Goal: Information Seeking & Learning: Learn about a topic

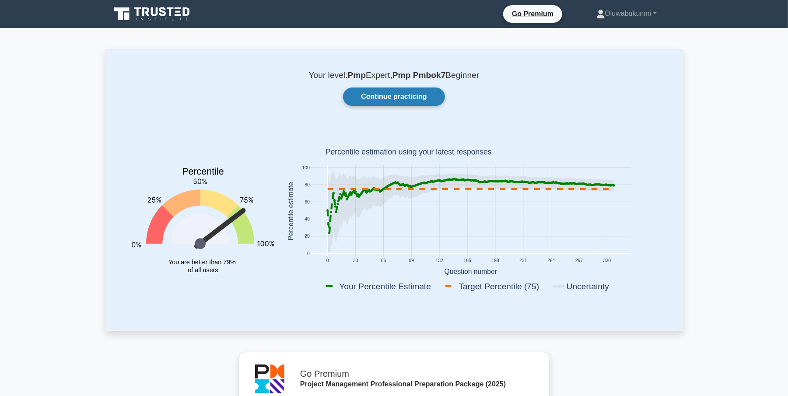
click at [387, 97] on link "Continue practicing" at bounding box center [394, 97] width 102 height 18
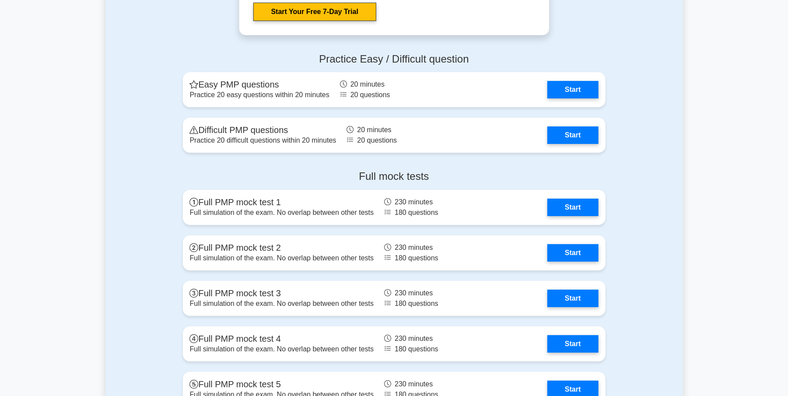
scroll to position [2382, 0]
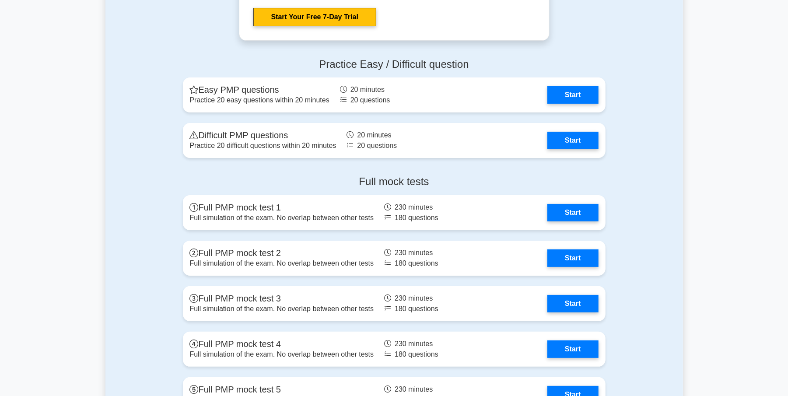
click at [573, 137] on link "Start" at bounding box center [572, 139] width 51 height 18
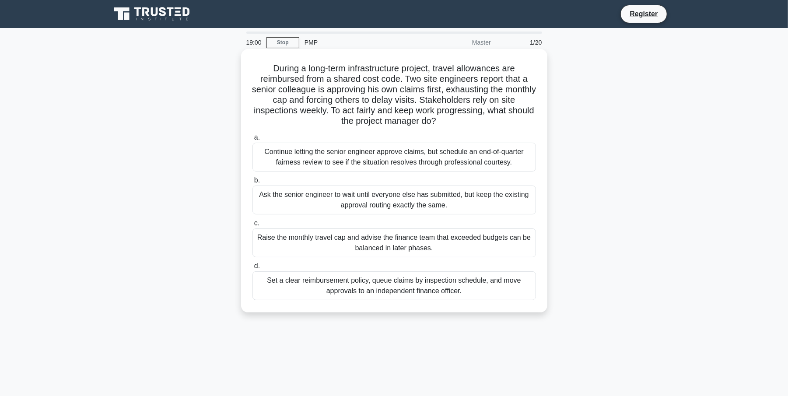
click at [372, 294] on div "Set a clear reimbursement policy, queue claims by inspection schedule, and move…" at bounding box center [394, 285] width 284 height 29
click at [252, 269] on input "d. Set a clear reimbursement policy, queue claims by inspection schedule, and m…" at bounding box center [252, 266] width 0 height 6
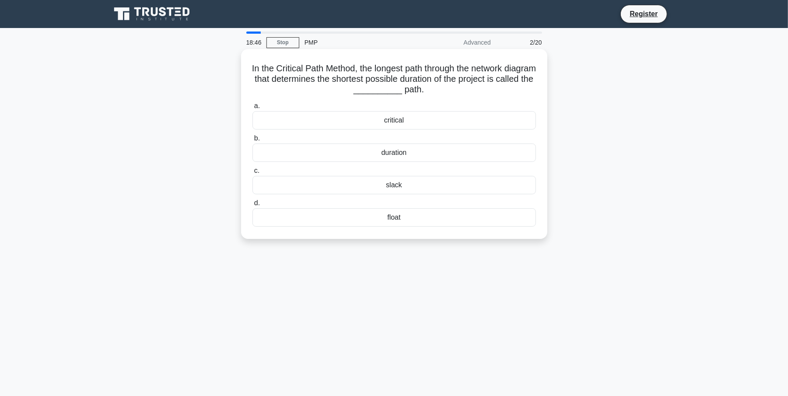
click at [396, 124] on div "critical" at bounding box center [394, 120] width 284 height 18
click at [252, 109] on input "a. critical" at bounding box center [252, 106] width 0 height 6
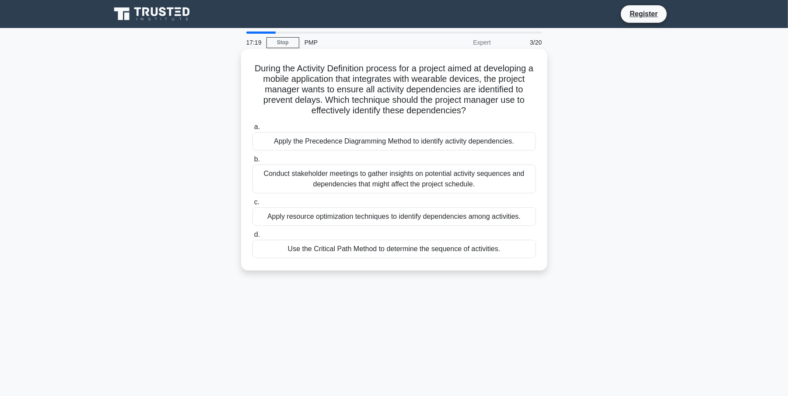
click at [365, 139] on div "Apply the Precedence Diagramming Method to identify activity dependencies." at bounding box center [394, 141] width 284 height 18
click at [252, 130] on input "a. Apply the Precedence Diagramming Method to identify activity dependencies." at bounding box center [252, 127] width 0 height 6
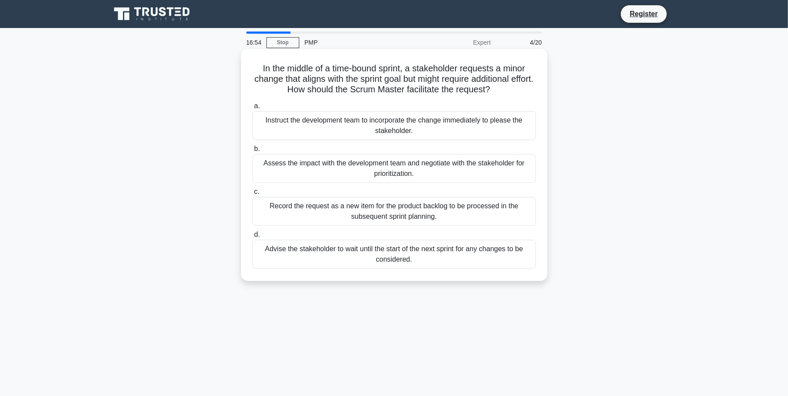
click at [299, 170] on div "Assess the impact with the development team and negotiate with the stakeholder …" at bounding box center [394, 168] width 284 height 29
click at [273, 173] on div "Assess the impact with the development team and negotiate with the stakeholder …" at bounding box center [394, 168] width 284 height 29
click at [252, 152] on input "b. Assess the impact with the development team and negotiate with the stakehold…" at bounding box center [252, 149] width 0 height 6
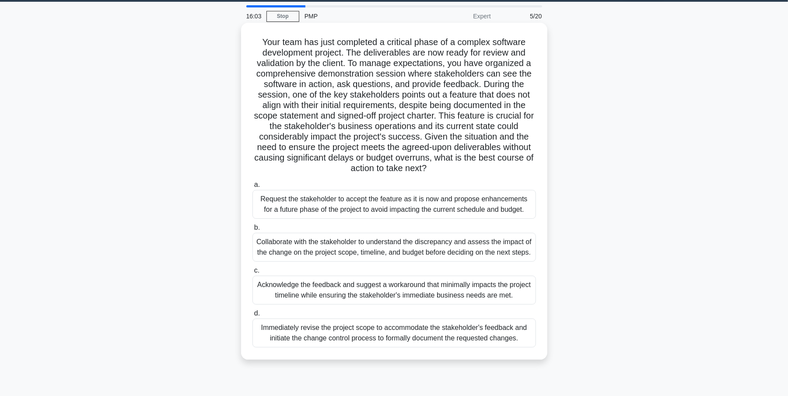
scroll to position [58, 0]
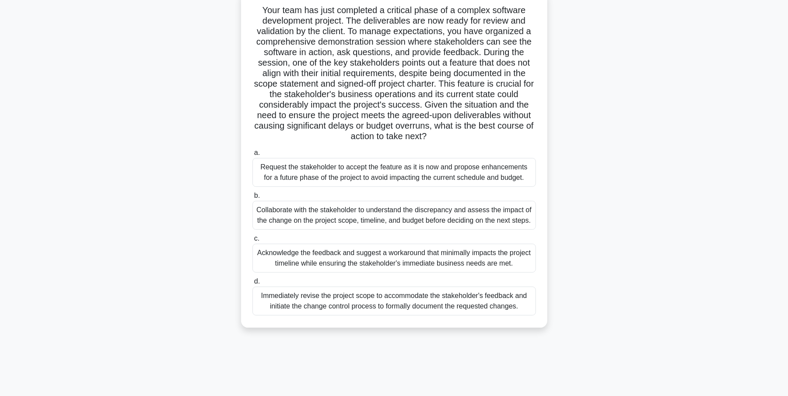
click at [363, 222] on div "Collaborate with the stakeholder to understand the discrepancy and assess the i…" at bounding box center [394, 215] width 284 height 29
click at [252, 199] on input "b. Collaborate with the stakeholder to understand the discrepancy and assess th…" at bounding box center [252, 196] width 0 height 6
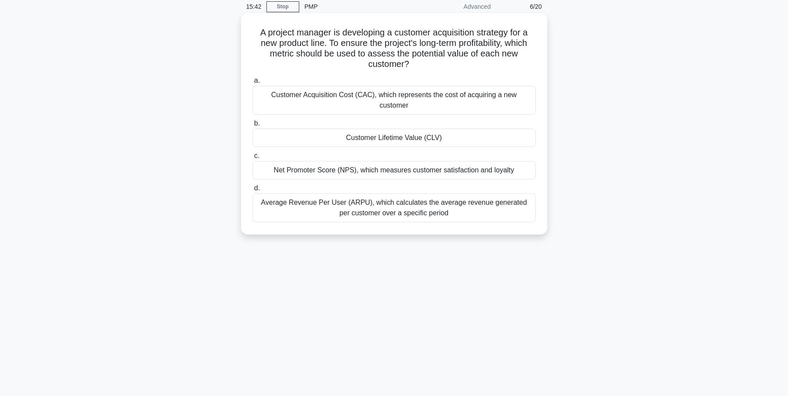
scroll to position [0, 0]
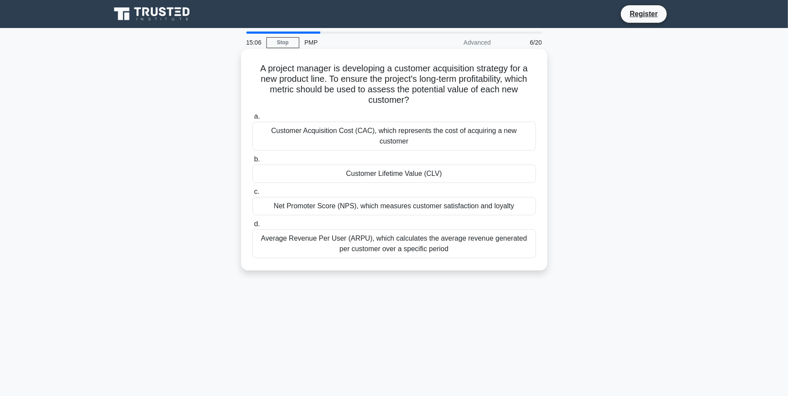
click at [328, 171] on div "Customer Lifetime Value (CLV)" at bounding box center [394, 174] width 284 height 18
click at [252, 162] on input "b. Customer Lifetime Value (CLV)" at bounding box center [252, 160] width 0 height 6
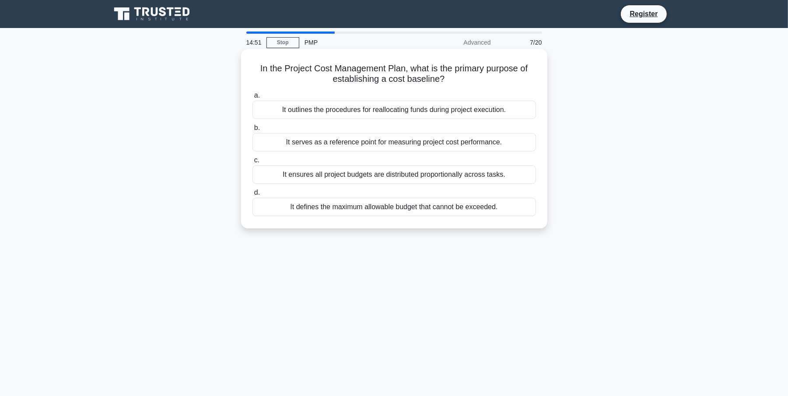
click at [317, 139] on div "It serves as a reference point for measuring project cost performance." at bounding box center [394, 142] width 284 height 18
click at [252, 131] on input "b. It serves as a reference point for measuring project cost performance." at bounding box center [252, 128] width 0 height 6
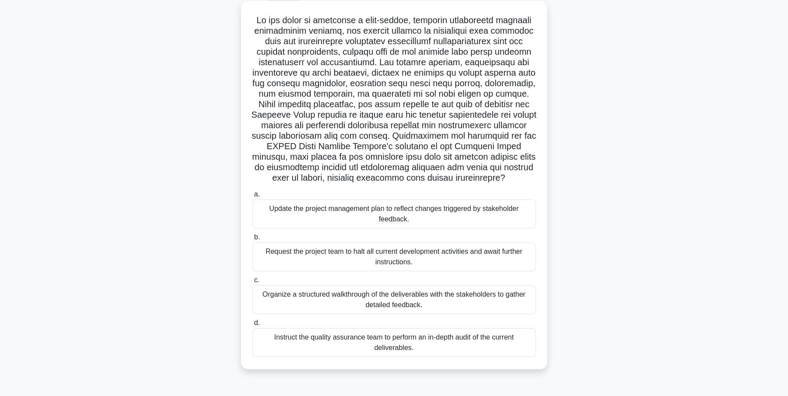
scroll to position [58, 0]
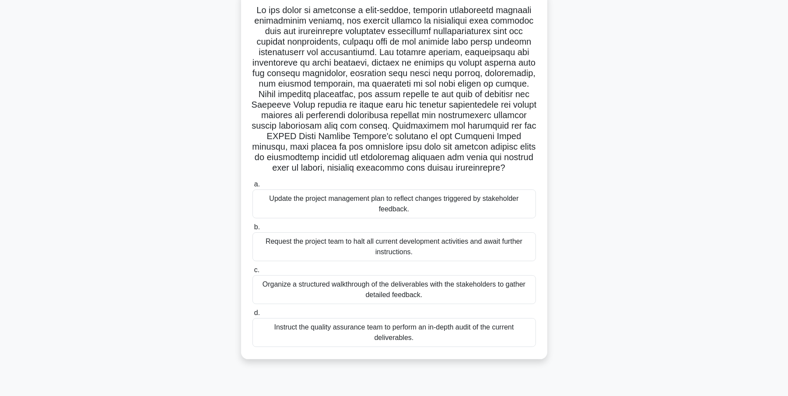
click at [321, 289] on div "Organize a structured walkthrough of the deliverables with the stakeholders to …" at bounding box center [394, 289] width 284 height 29
click at [252, 273] on input "c. Organize a structured walkthrough of the deliverables with the stakeholders …" at bounding box center [252, 270] width 0 height 6
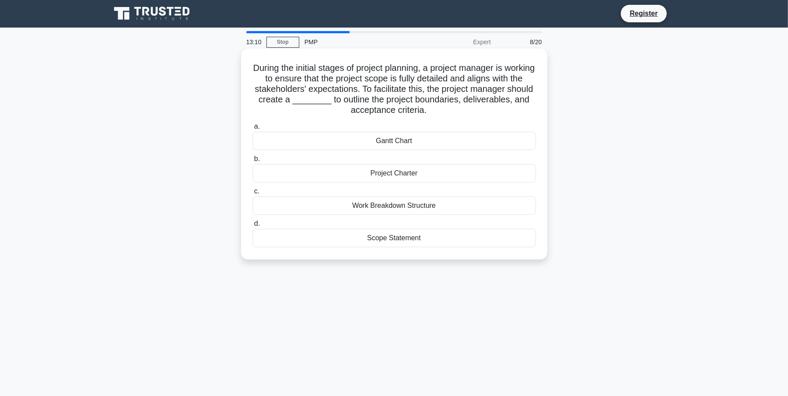
scroll to position [0, 0]
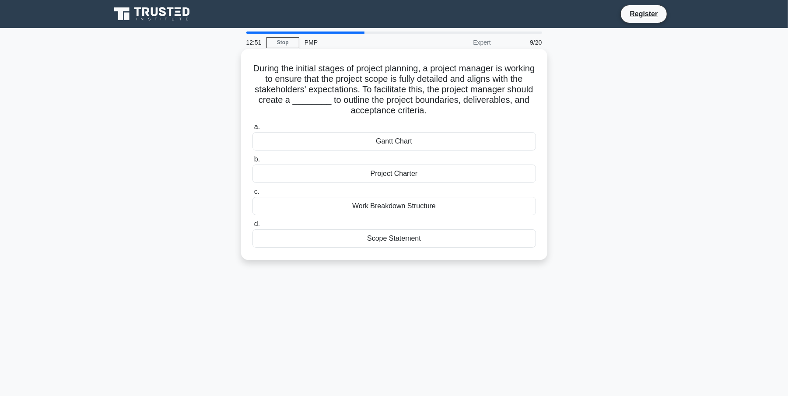
click at [396, 239] on div "Scope Statement" at bounding box center [394, 238] width 284 height 18
click at [252, 227] on input "d. Scope Statement" at bounding box center [252, 224] width 0 height 6
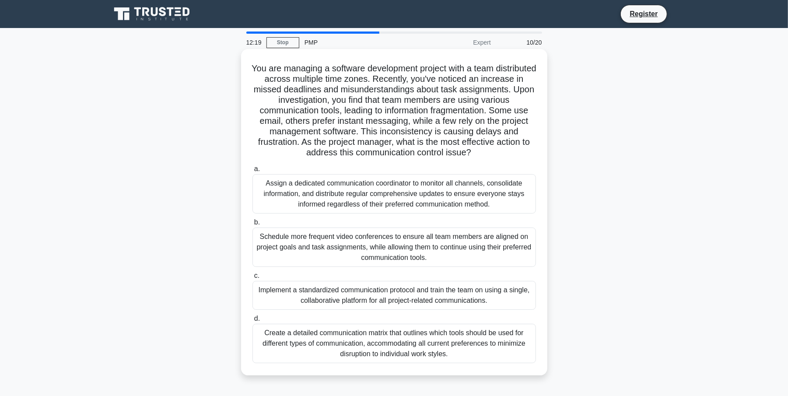
click at [298, 296] on div "Implement a standardized communication protocol and train the team on using a s…" at bounding box center [394, 295] width 284 height 29
click at [252, 279] on input "c. Implement a standardized communication protocol and train the team on using …" at bounding box center [252, 276] width 0 height 6
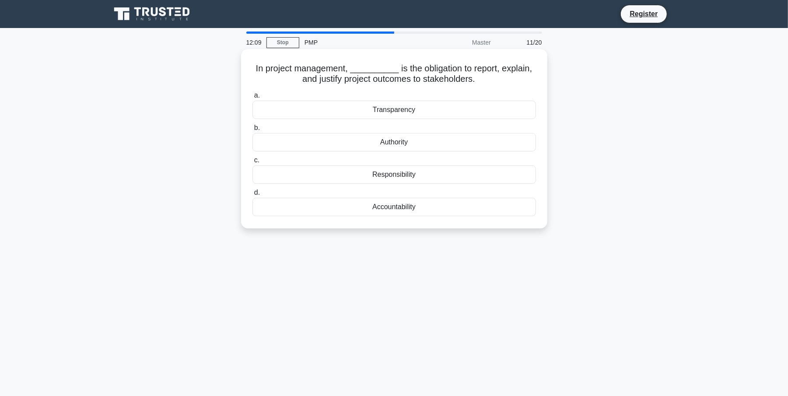
click at [397, 207] on div "Accountability" at bounding box center [394, 207] width 284 height 18
click at [252, 196] on input "d. Accountability" at bounding box center [252, 193] width 0 height 6
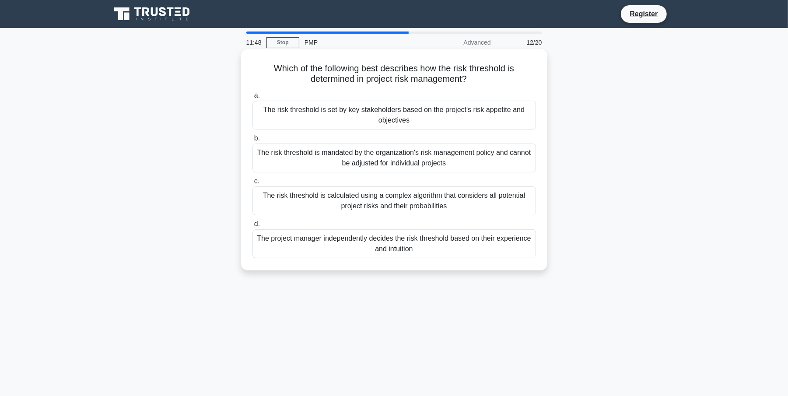
click at [323, 119] on div "The risk threshold is set by key stakeholders based on the project's risk appet…" at bounding box center [394, 115] width 284 height 29
click at [252, 98] on input "a. The risk threshold is set by key stakeholders based on the project's risk ap…" at bounding box center [252, 96] width 0 height 6
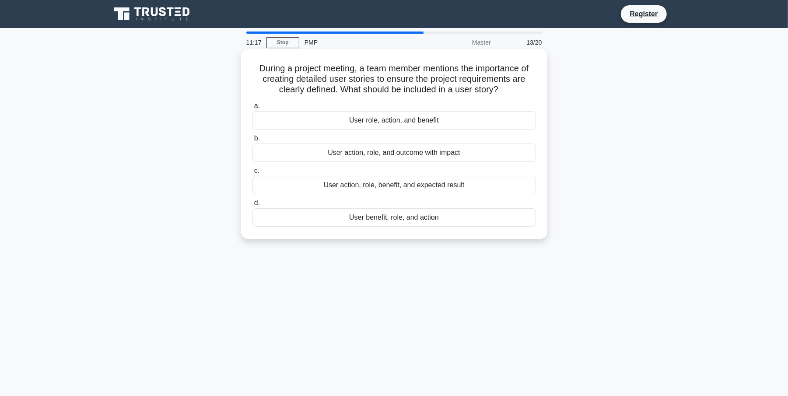
click at [359, 122] on div "User role, action, and benefit" at bounding box center [394, 120] width 284 height 18
click at [252, 109] on input "a. User role, action, and benefit" at bounding box center [252, 106] width 0 height 6
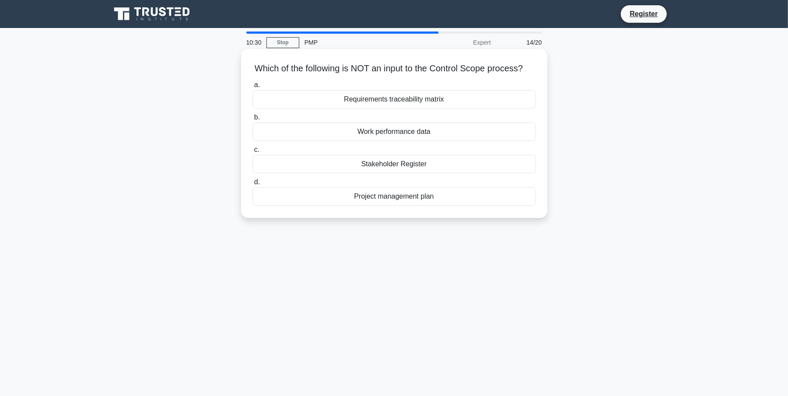
click at [293, 173] on div "Stakeholder Register" at bounding box center [394, 164] width 284 height 18
click at [252, 153] on input "c. Stakeholder Register" at bounding box center [252, 150] width 0 height 6
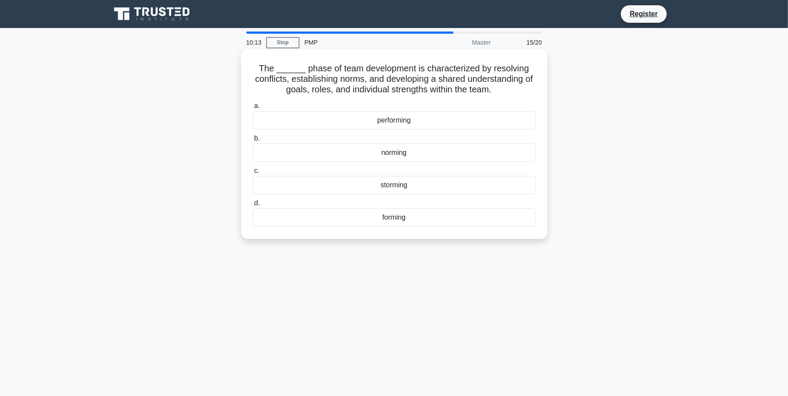
click at [391, 151] on div "norming" at bounding box center [394, 153] width 284 height 18
click at [252, 141] on input "b. norming" at bounding box center [252, 139] width 0 height 6
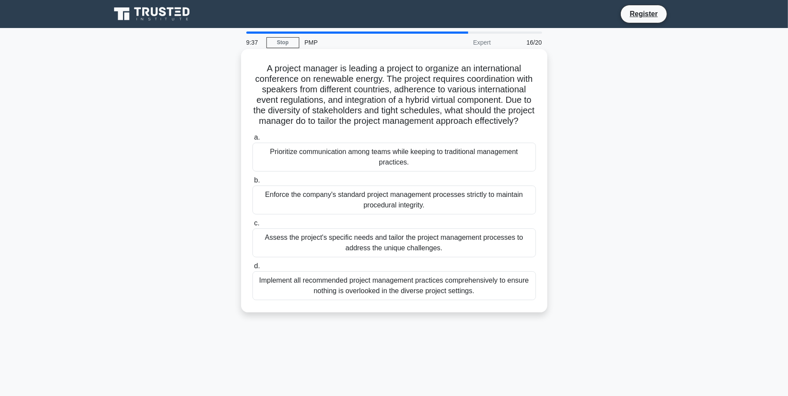
click at [339, 256] on div "Assess the project's specific needs and tailor the project management processes…" at bounding box center [394, 242] width 284 height 29
click at [252, 226] on input "c. Assess the project's specific needs and tailor the project management proces…" at bounding box center [252, 224] width 0 height 6
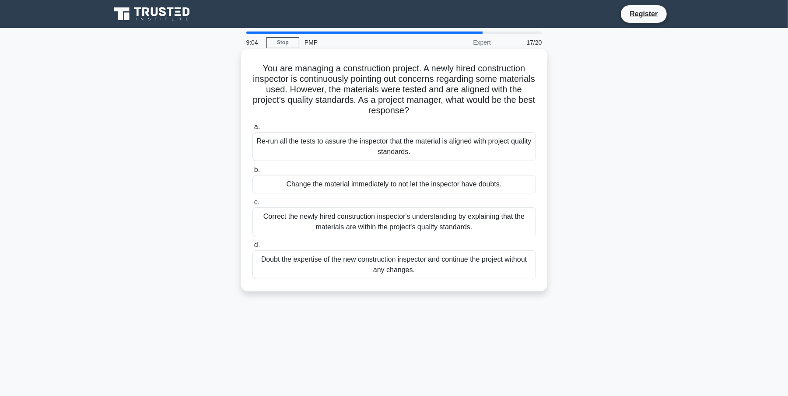
click at [310, 221] on div "Correct the newly hired construction inspector's understanding by explaining th…" at bounding box center [394, 221] width 284 height 29
click at [252, 205] on input "c. Correct the newly hired construction inspector's understanding by explaining…" at bounding box center [252, 203] width 0 height 6
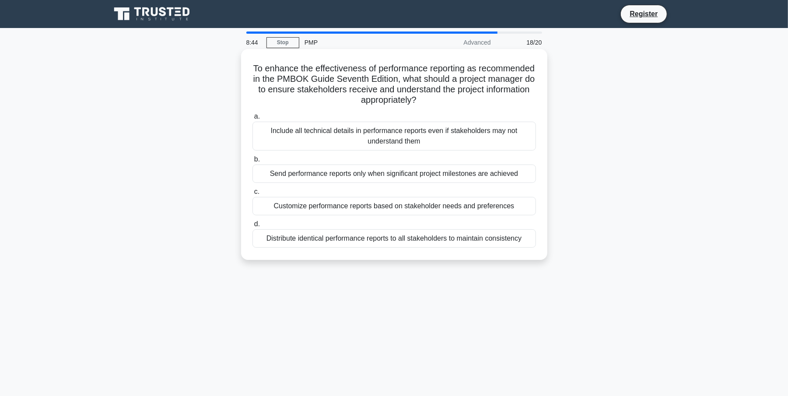
click at [328, 209] on div "Customize performance reports based on stakeholder needs and preferences" at bounding box center [394, 206] width 284 height 18
click at [252, 195] on input "c. Customize performance reports based on stakeholder needs and preferences" at bounding box center [252, 192] width 0 height 6
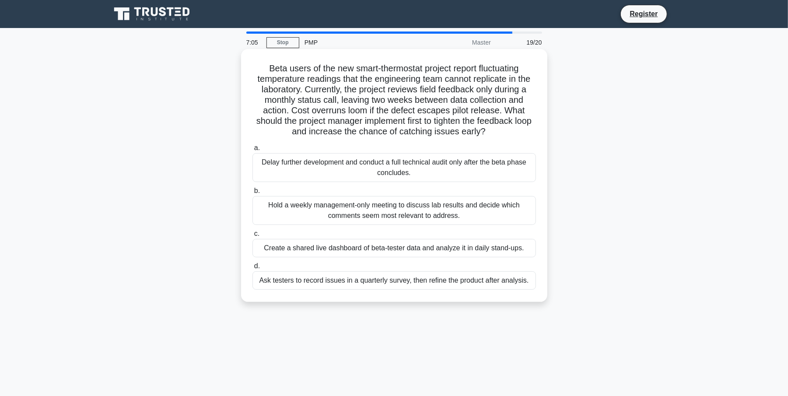
click at [364, 209] on div "Hold a weekly management-only meeting to discuss lab results and decide which c…" at bounding box center [394, 210] width 284 height 29
click at [252, 194] on input "b. Hold a weekly management-only meeting to discuss lab results and decide whic…" at bounding box center [252, 191] width 0 height 6
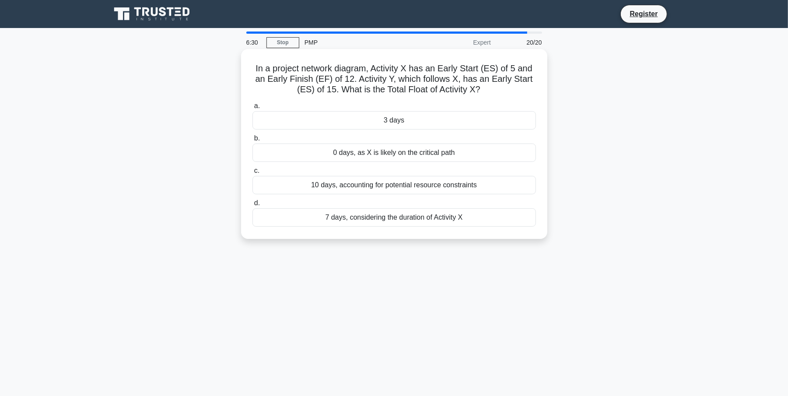
click at [329, 121] on div "3 days" at bounding box center [394, 120] width 284 height 18
click at [252, 109] on input "a. 3 days" at bounding box center [252, 106] width 0 height 6
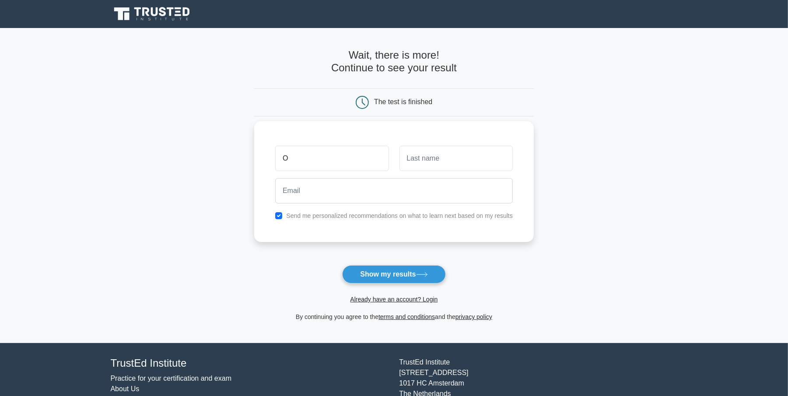
type input "Oluwabukunmi"
click at [425, 165] on input "text" at bounding box center [456, 158] width 113 height 25
type input "Osukoya"
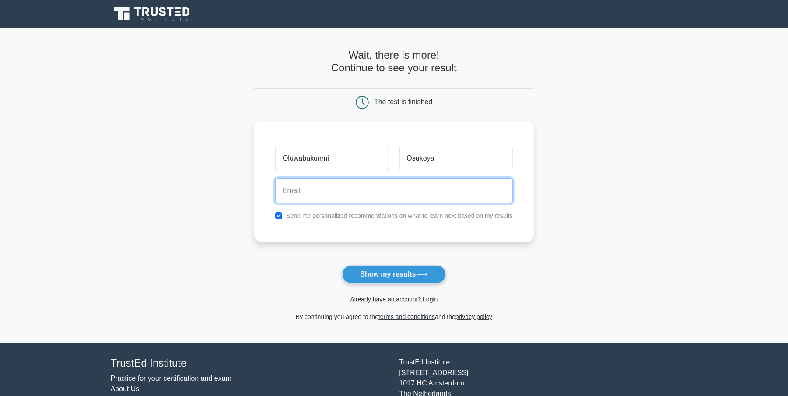
click at [367, 188] on input "email" at bounding box center [394, 190] width 238 height 25
type input "osukoyaoluwabukunmi40@gmail.com"
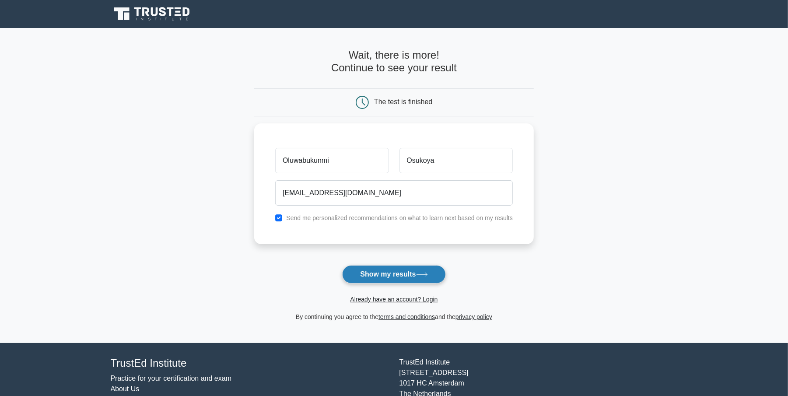
click at [375, 275] on button "Show my results" at bounding box center [393, 274] width 103 height 18
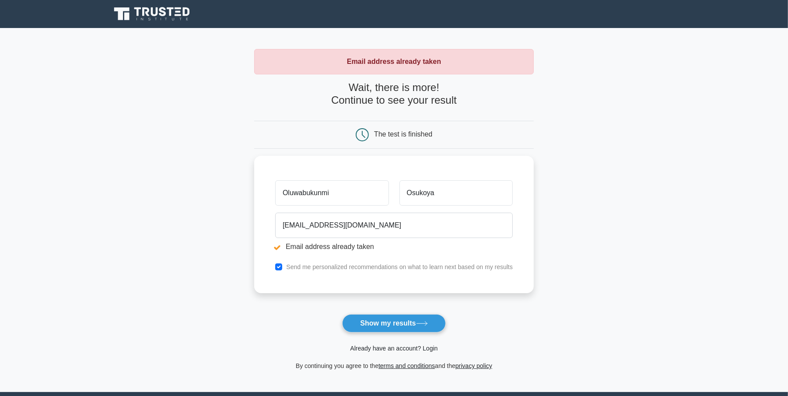
click at [396, 346] on link "Already have an account? Login" at bounding box center [394, 348] width 88 height 7
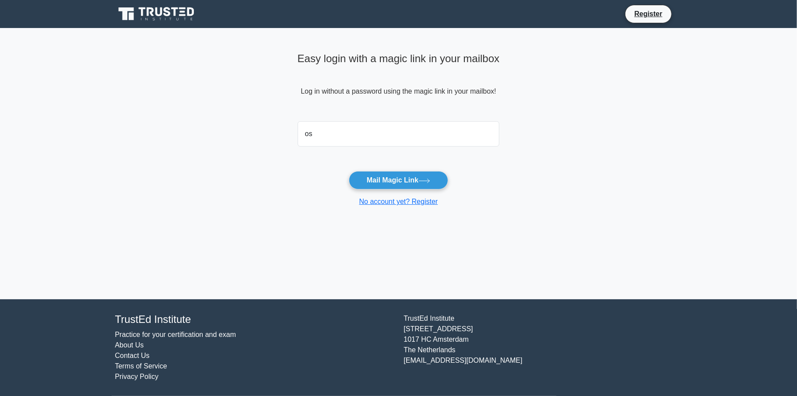
type input "osukoyaoluwabukunmi40@gmail.com"
click at [391, 179] on button "Mail Magic Link" at bounding box center [398, 180] width 99 height 18
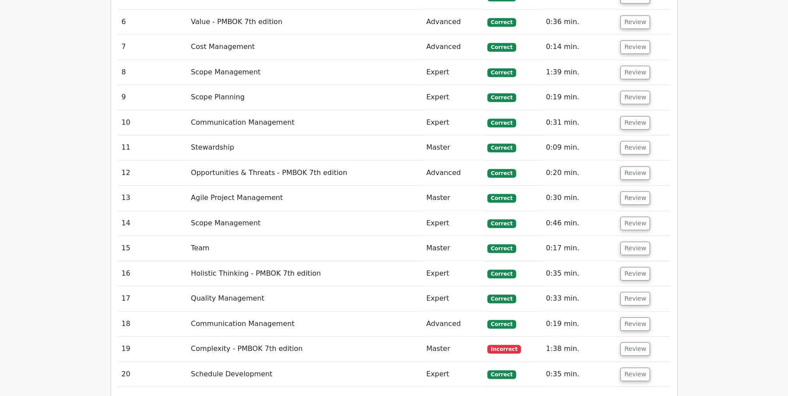
scroll to position [1613, 0]
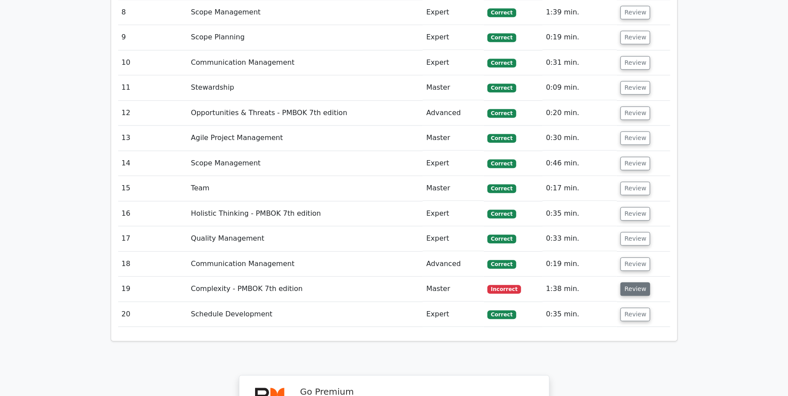
click at [640, 282] on button "Review" at bounding box center [635, 289] width 30 height 14
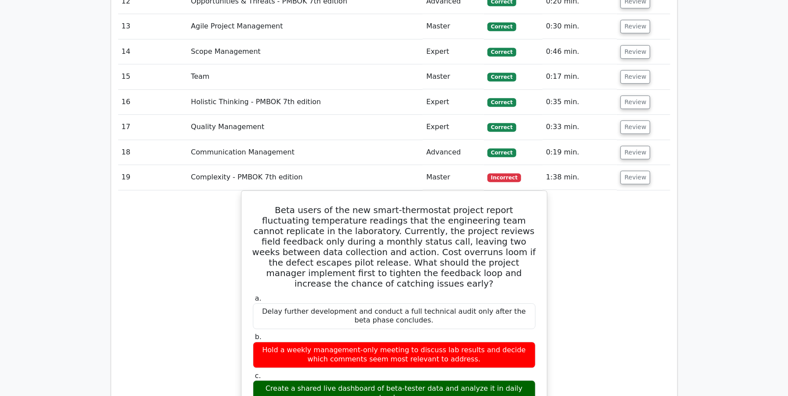
scroll to position [1714, 0]
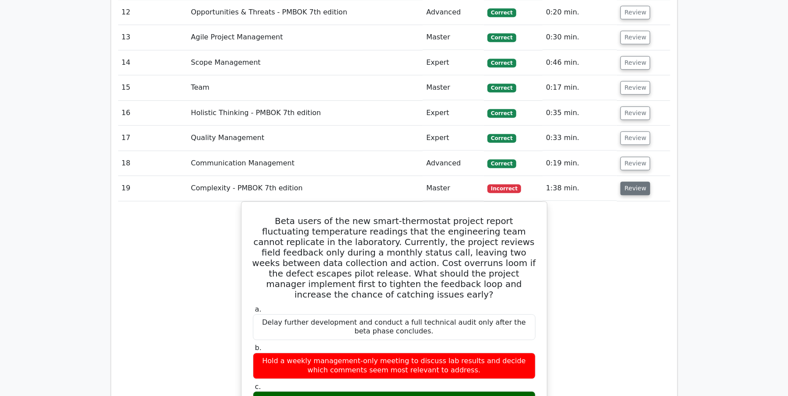
click at [622, 182] on button "Review" at bounding box center [635, 189] width 30 height 14
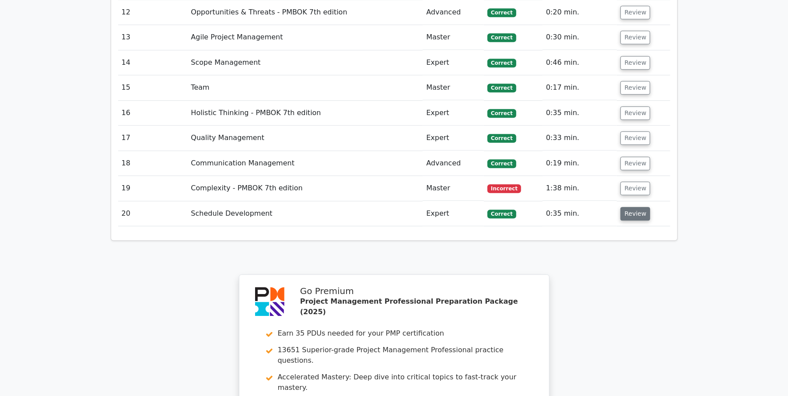
click at [623, 207] on button "Review" at bounding box center [635, 214] width 30 height 14
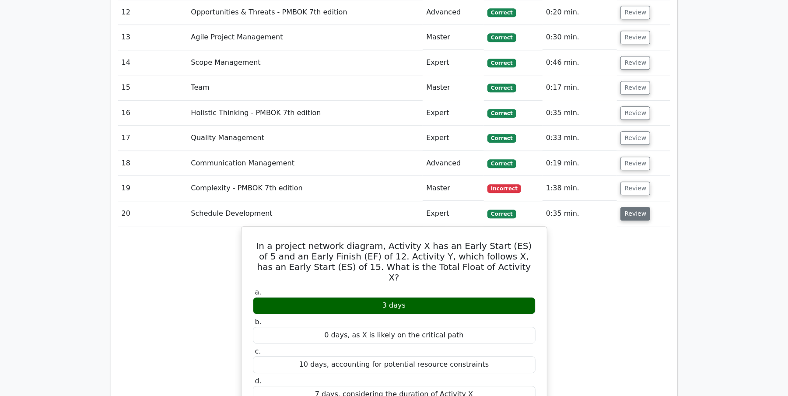
click at [628, 207] on button "Review" at bounding box center [635, 214] width 30 height 14
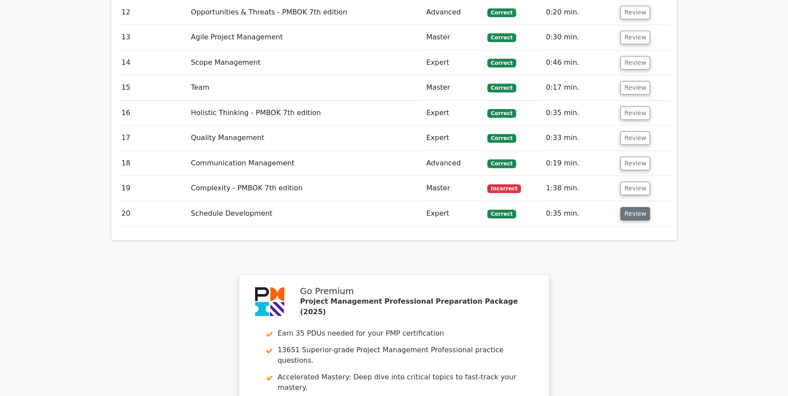
click at [628, 207] on button "Review" at bounding box center [635, 214] width 30 height 14
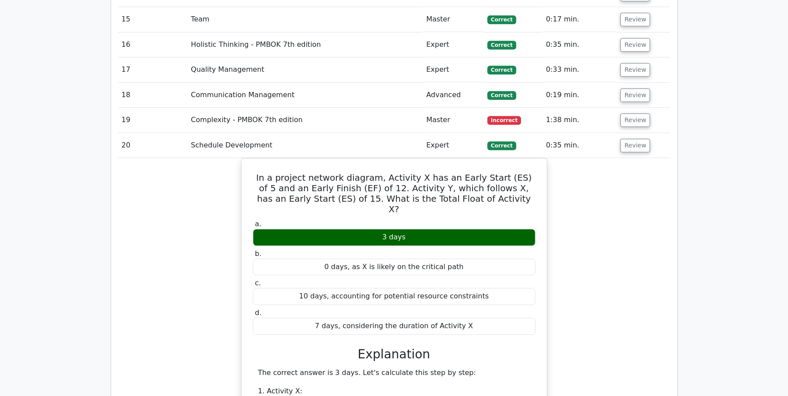
scroll to position [1718, 0]
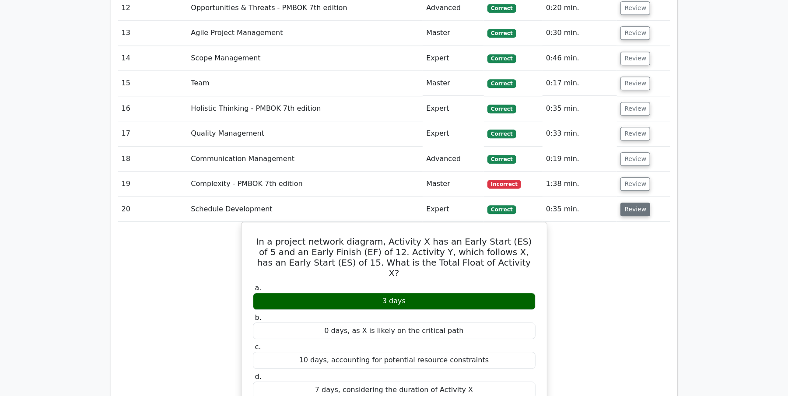
click at [632, 203] on button "Review" at bounding box center [635, 210] width 30 height 14
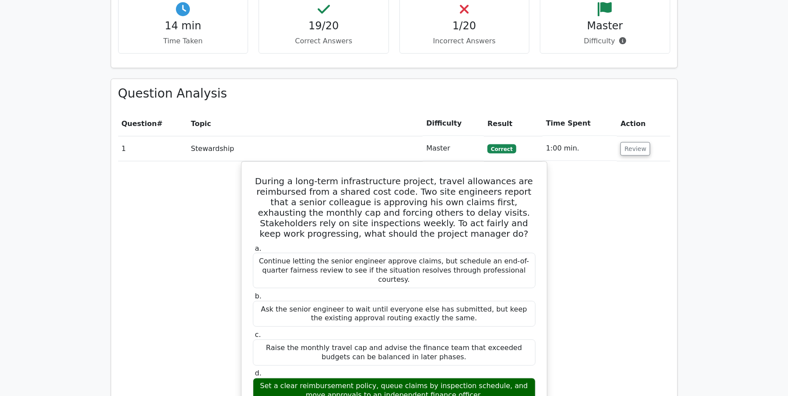
scroll to position [741, 0]
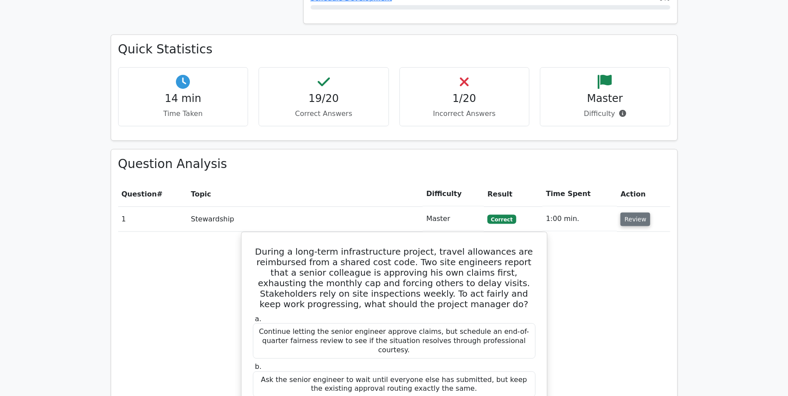
click at [627, 213] on button "Review" at bounding box center [635, 220] width 30 height 14
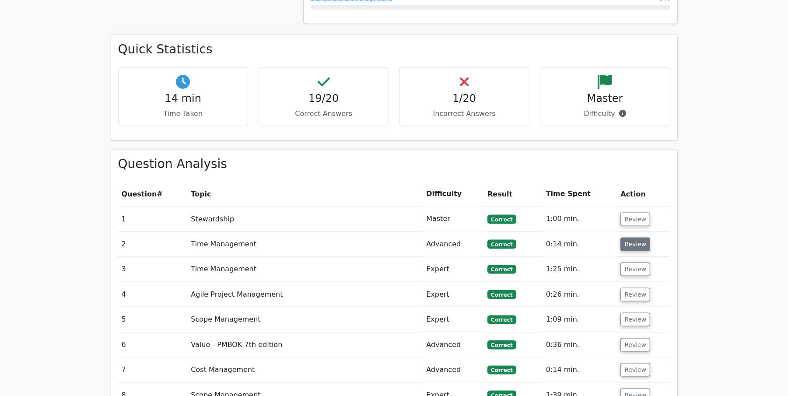
click at [631, 238] on button "Review" at bounding box center [635, 245] width 30 height 14
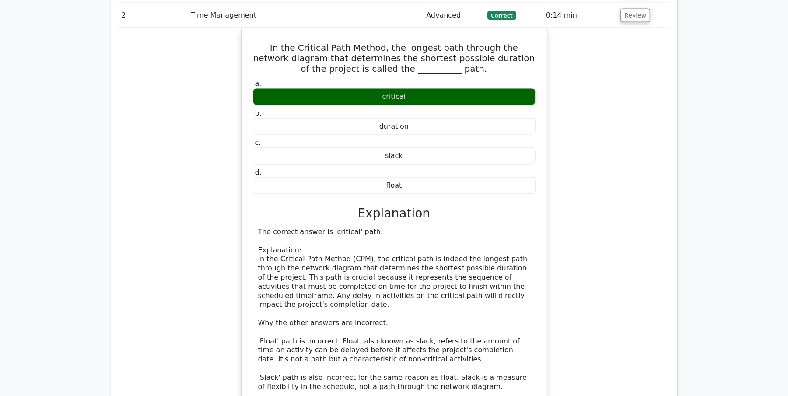
scroll to position [882, 0]
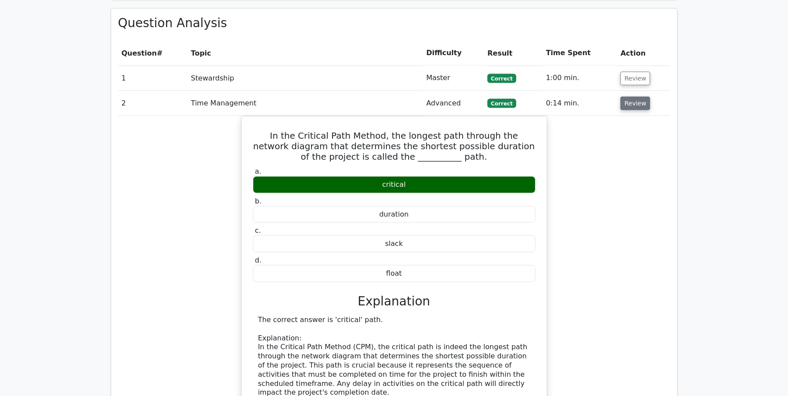
click at [628, 97] on button "Review" at bounding box center [635, 104] width 30 height 14
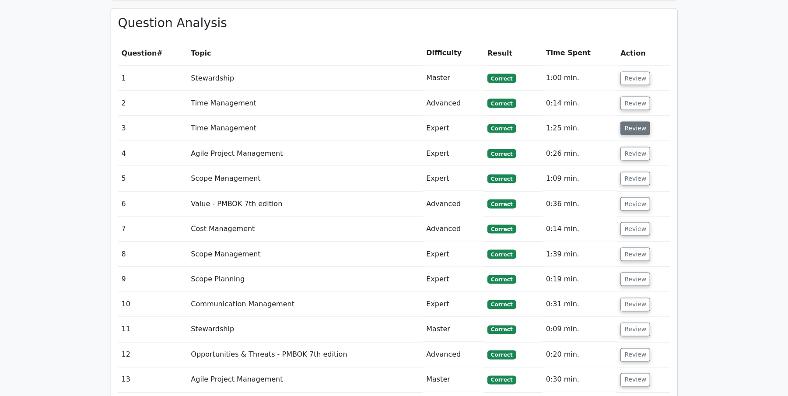
click at [631, 122] on button "Review" at bounding box center [635, 129] width 30 height 14
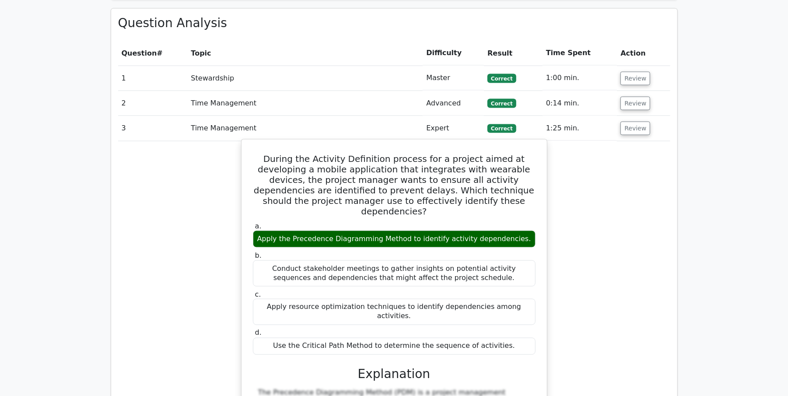
click at [254, 154] on h5 "During the Activity Definition process for a project aimed at developing a mobi…" at bounding box center [394, 185] width 284 height 63
drag, startPoint x: 252, startPoint y: 118, endPoint x: 504, endPoint y: 291, distance: 305.8
click at [504, 292] on div "During the Activity Definition process for a project aimed at developing a mobi…" at bounding box center [394, 330] width 298 height 375
copy div "During the Activity Definition process for a project aimed at developing a mobi…"
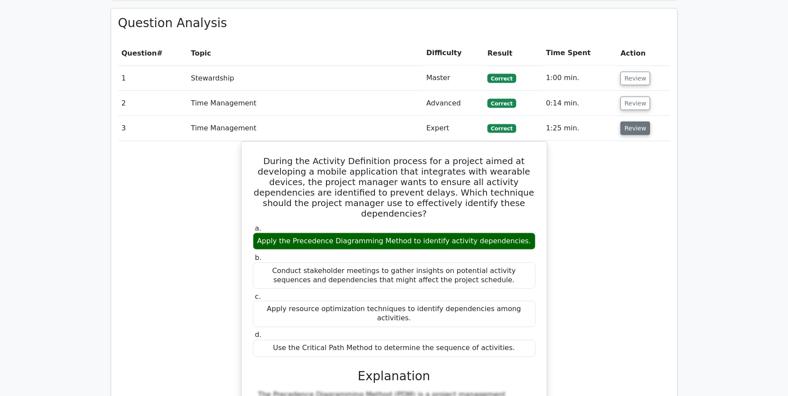
click at [640, 122] on button "Review" at bounding box center [635, 129] width 30 height 14
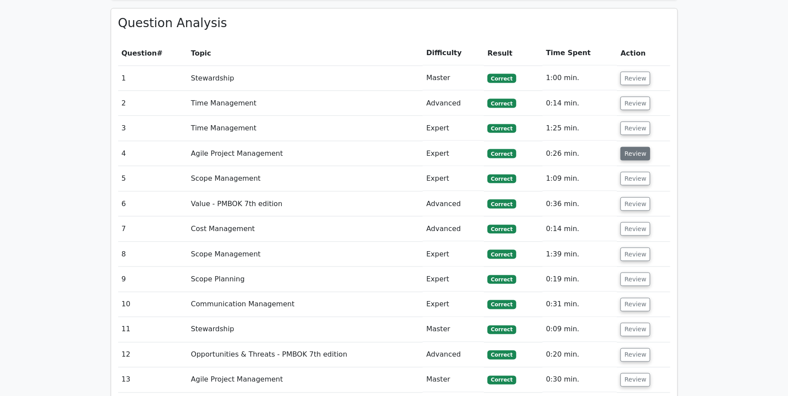
click at [630, 147] on button "Review" at bounding box center [635, 154] width 30 height 14
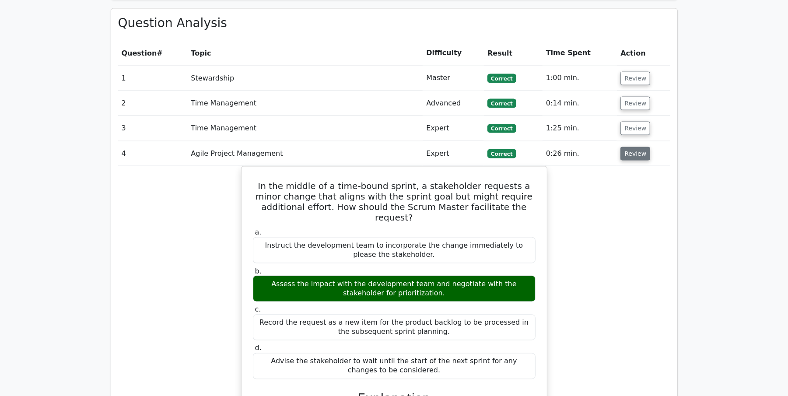
click at [626, 147] on button "Review" at bounding box center [635, 154] width 30 height 14
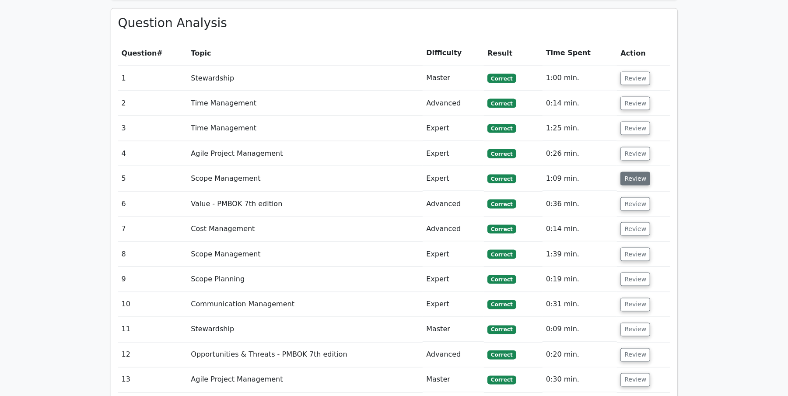
click at [627, 172] on button "Review" at bounding box center [635, 179] width 30 height 14
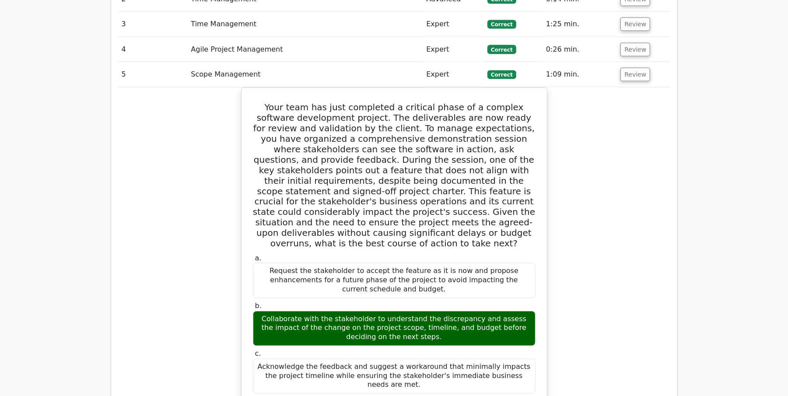
scroll to position [960, 0]
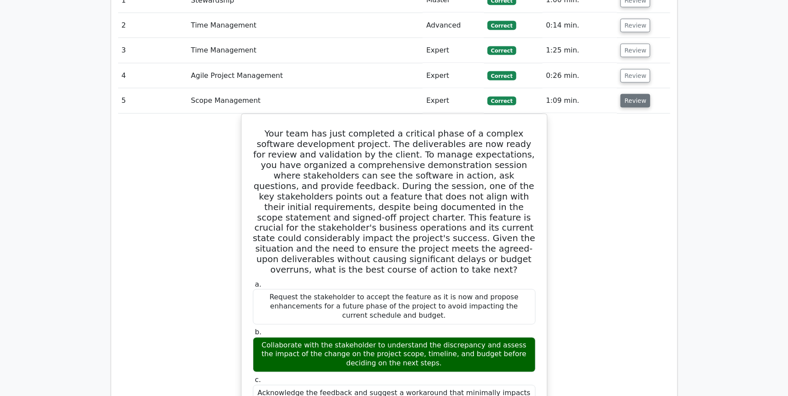
click at [627, 94] on button "Review" at bounding box center [635, 101] width 30 height 14
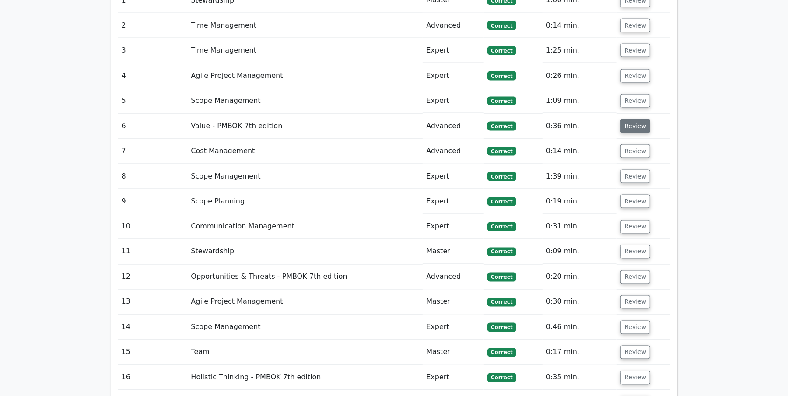
click at [630, 119] on button "Review" at bounding box center [635, 126] width 30 height 14
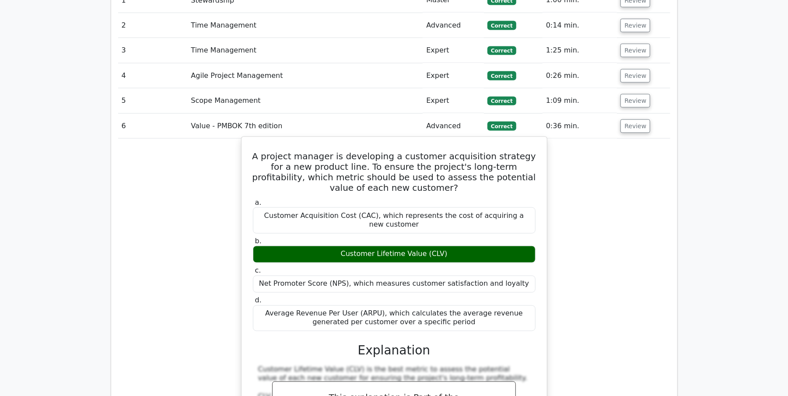
drag, startPoint x: 256, startPoint y: 117, endPoint x: 419, endPoint y: 258, distance: 215.3
click at [446, 274] on div "A project manager is developing a customer acquisition strategy for a new produ…" at bounding box center [394, 368] width 298 height 457
copy div "A project manager is developing a customer acquisition strategy for a new produ…"
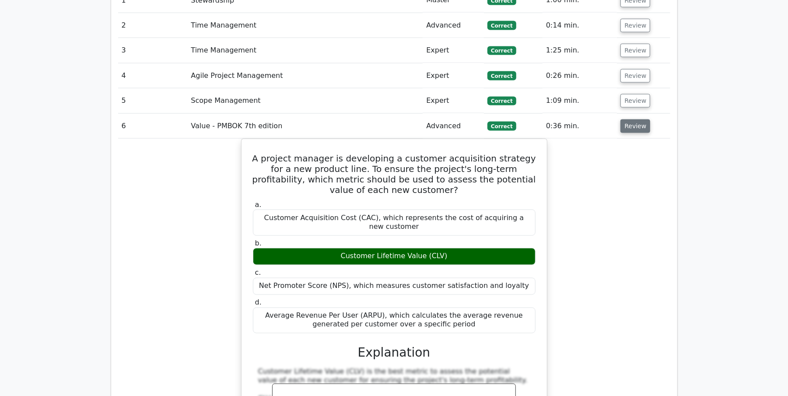
click at [623, 119] on button "Review" at bounding box center [635, 126] width 30 height 14
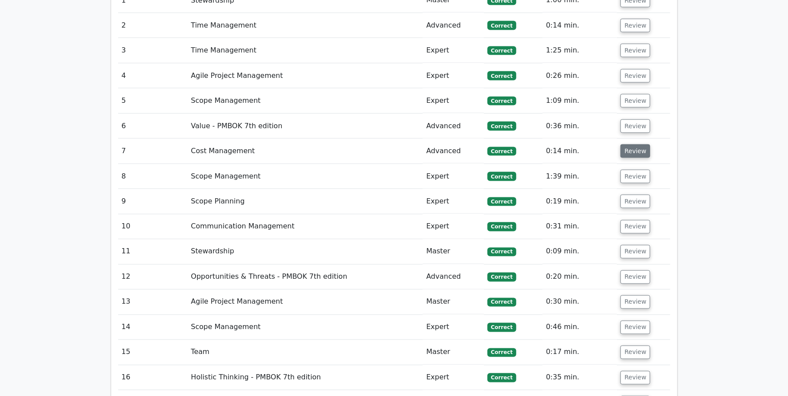
click at [625, 144] on button "Review" at bounding box center [635, 151] width 30 height 14
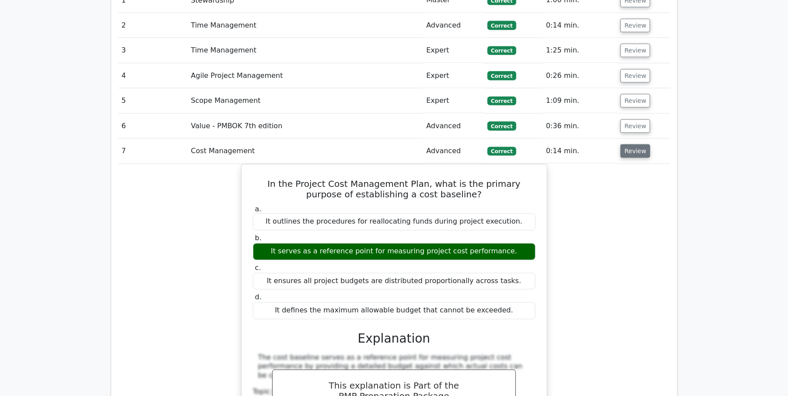
click at [622, 144] on button "Review" at bounding box center [635, 151] width 30 height 14
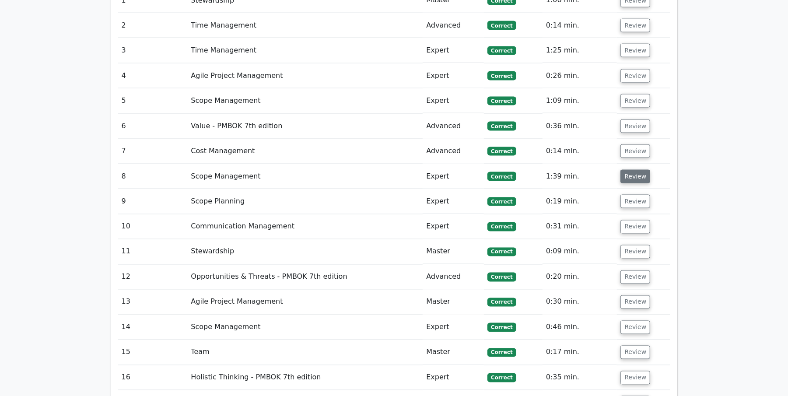
click at [625, 170] on button "Review" at bounding box center [635, 177] width 30 height 14
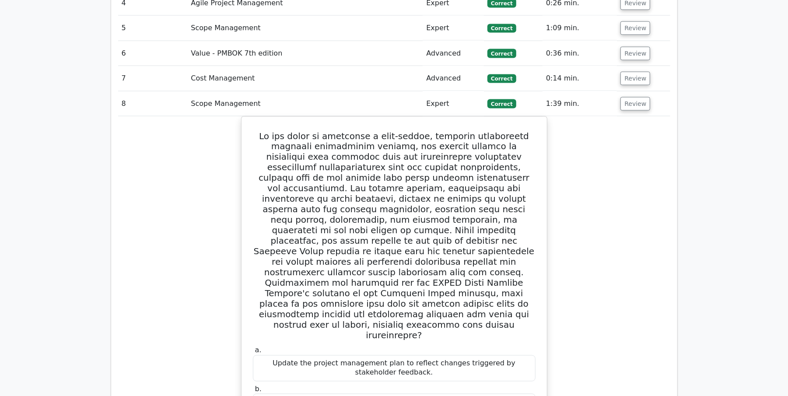
scroll to position [1011, 0]
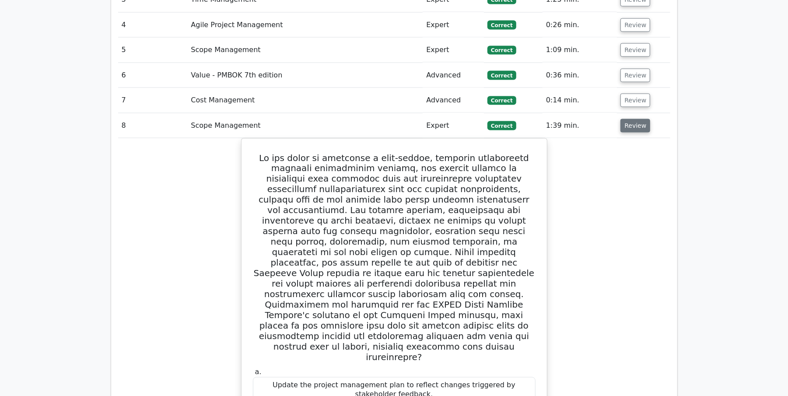
click at [644, 119] on button "Review" at bounding box center [635, 126] width 30 height 14
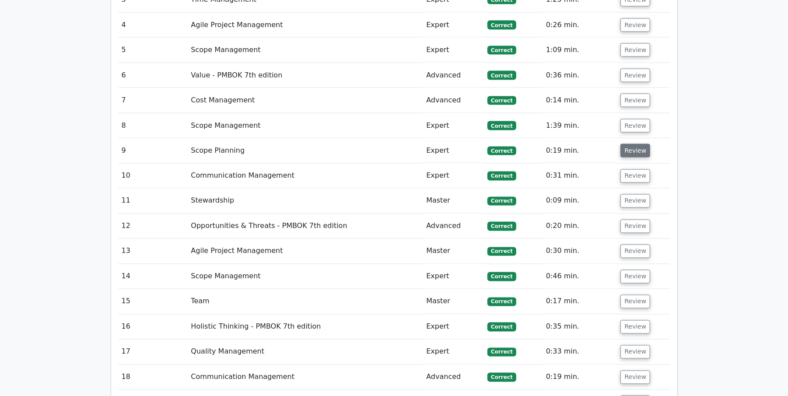
click at [638, 144] on button "Review" at bounding box center [635, 151] width 30 height 14
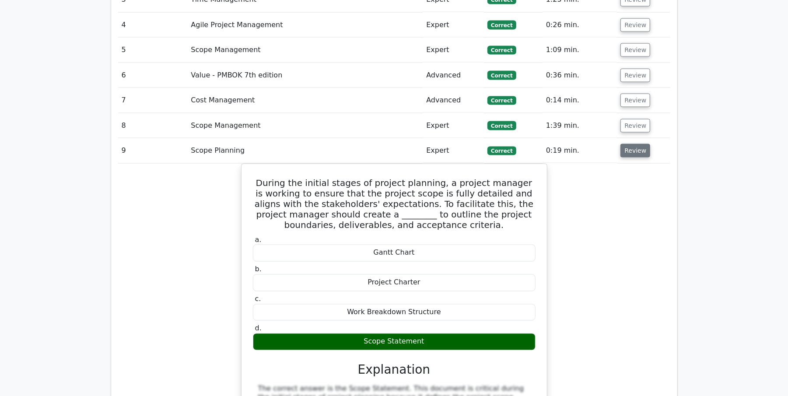
click at [638, 144] on button "Review" at bounding box center [635, 151] width 30 height 14
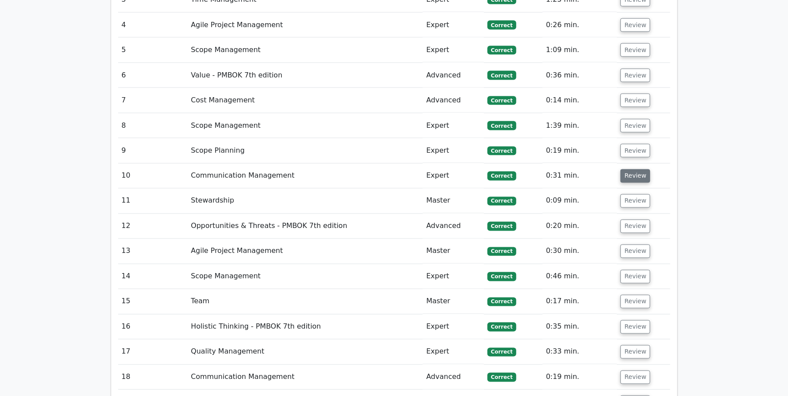
click at [636, 169] on button "Review" at bounding box center [635, 176] width 30 height 14
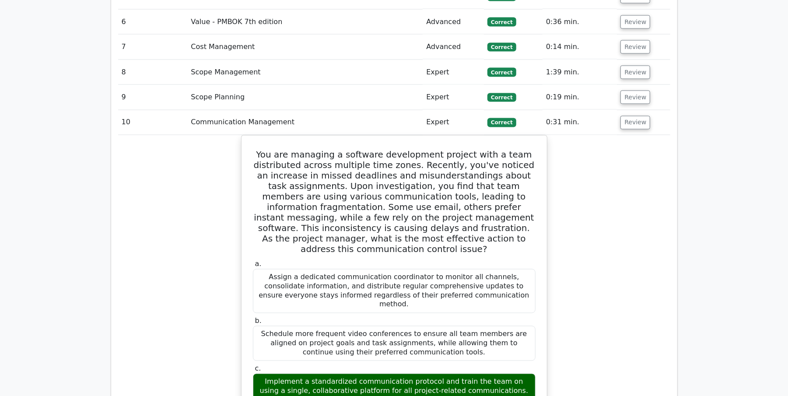
scroll to position [1039, 0]
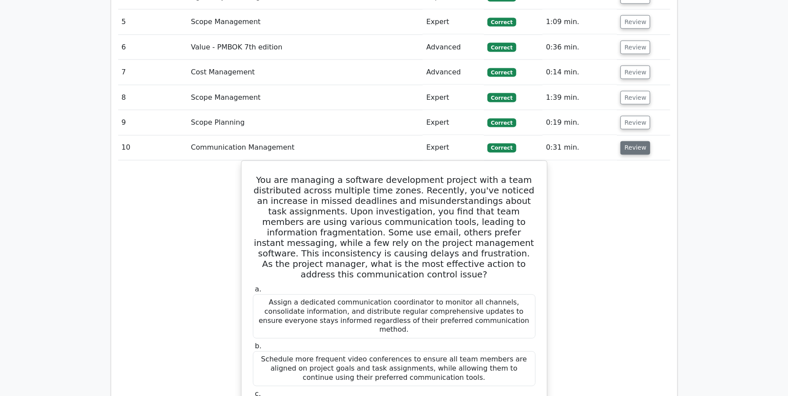
click at [628, 141] on button "Review" at bounding box center [635, 148] width 30 height 14
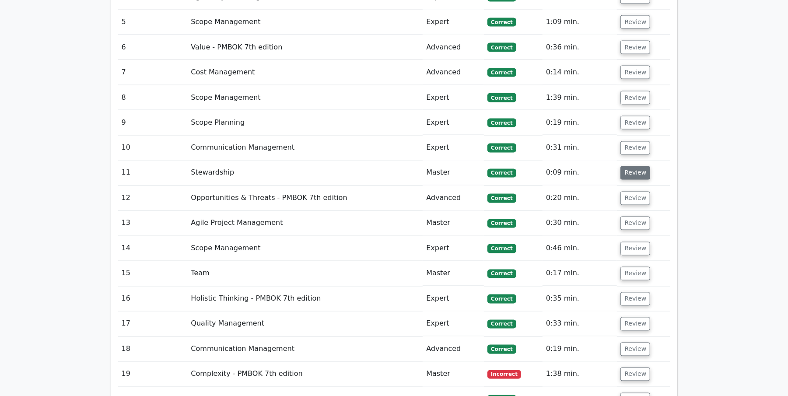
click at [632, 166] on button "Review" at bounding box center [635, 173] width 30 height 14
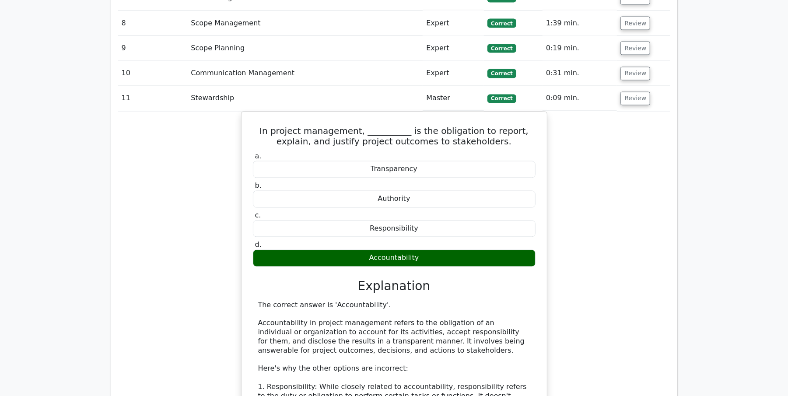
scroll to position [1104, 0]
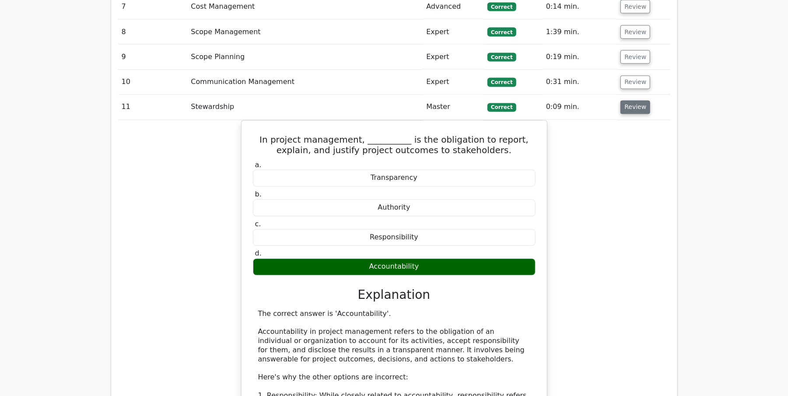
click at [634, 101] on button "Review" at bounding box center [635, 108] width 30 height 14
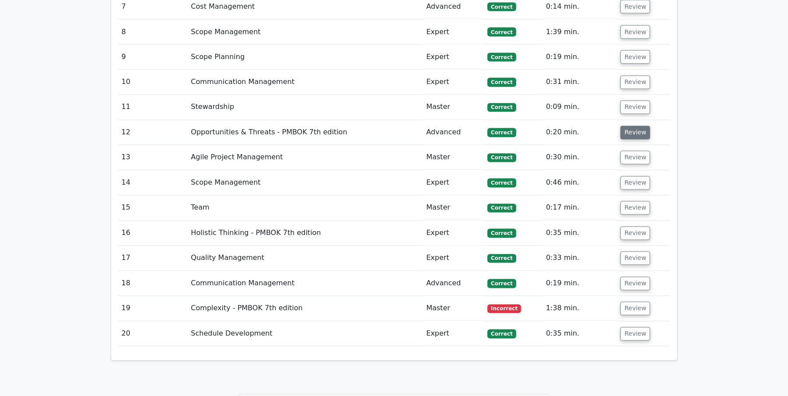
click at [634, 126] on button "Review" at bounding box center [635, 133] width 30 height 14
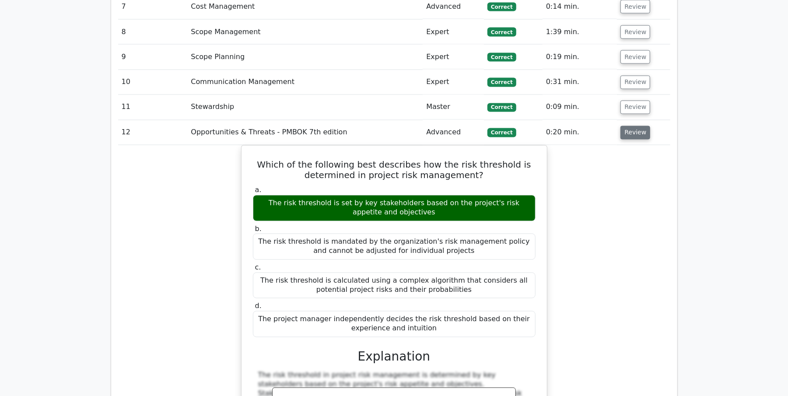
click at [627, 126] on button "Review" at bounding box center [635, 133] width 30 height 14
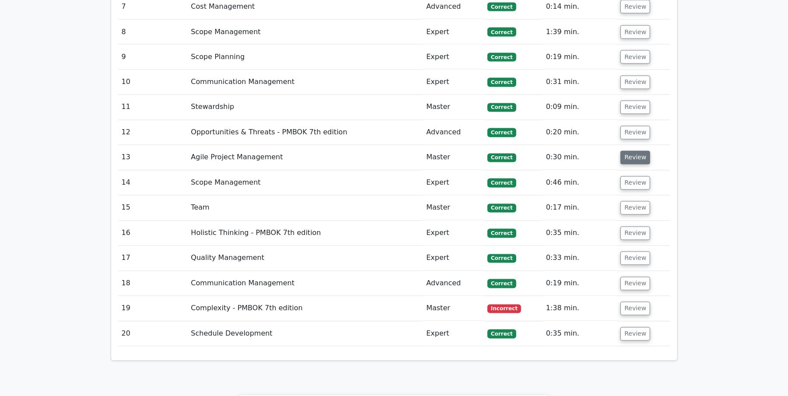
click at [627, 151] on button "Review" at bounding box center [635, 158] width 30 height 14
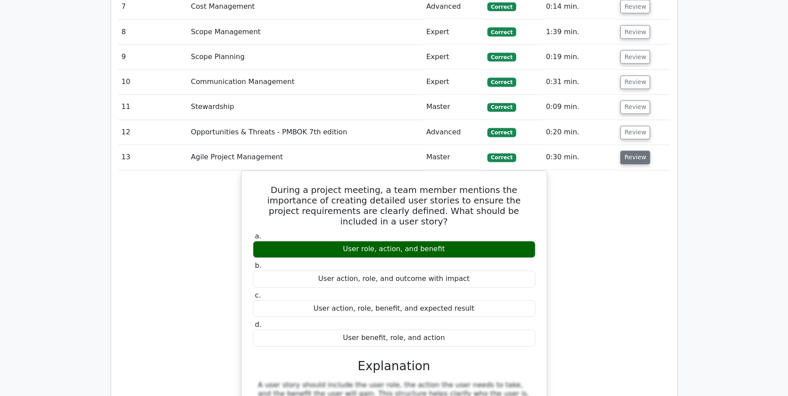
click at [630, 151] on button "Review" at bounding box center [635, 158] width 30 height 14
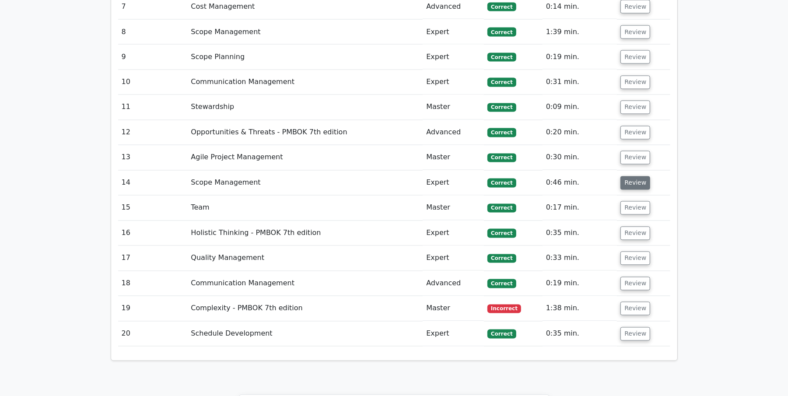
click at [631, 176] on button "Review" at bounding box center [635, 183] width 30 height 14
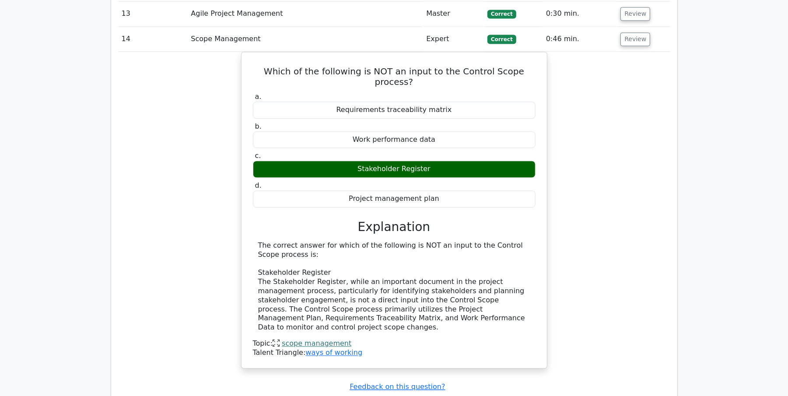
scroll to position [1189, 0]
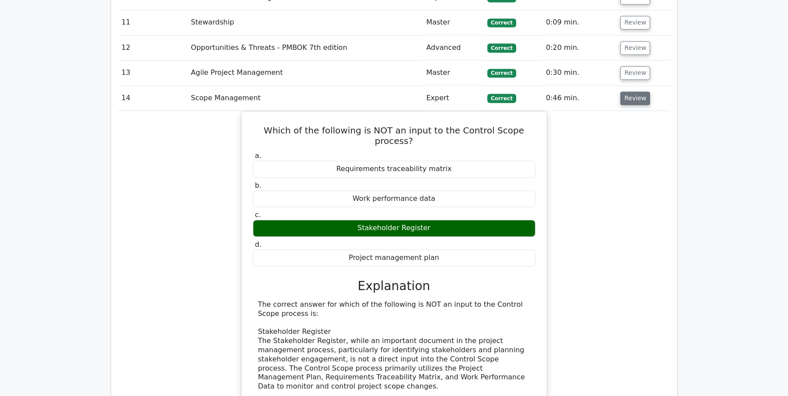
click at [631, 91] on button "Review" at bounding box center [635, 98] width 30 height 14
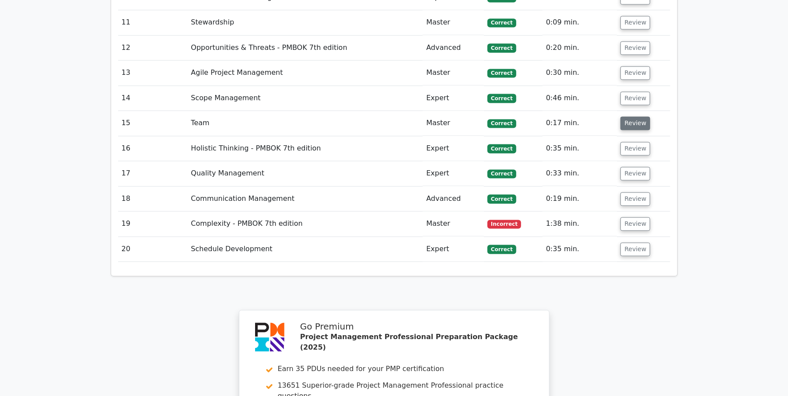
click at [632, 116] on button "Review" at bounding box center [635, 123] width 30 height 14
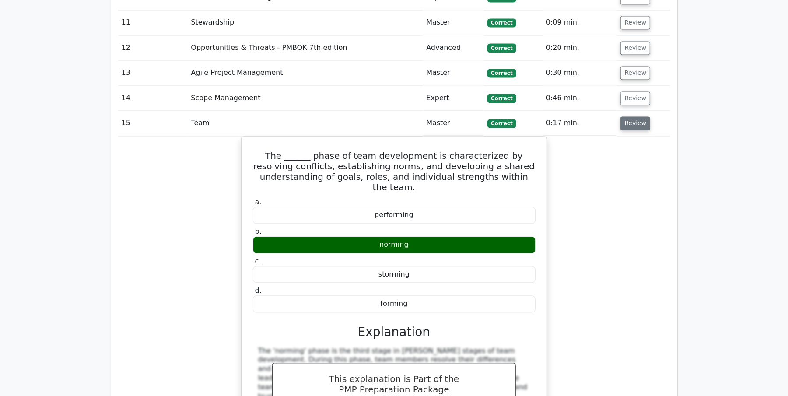
click at [632, 116] on button "Review" at bounding box center [635, 123] width 30 height 14
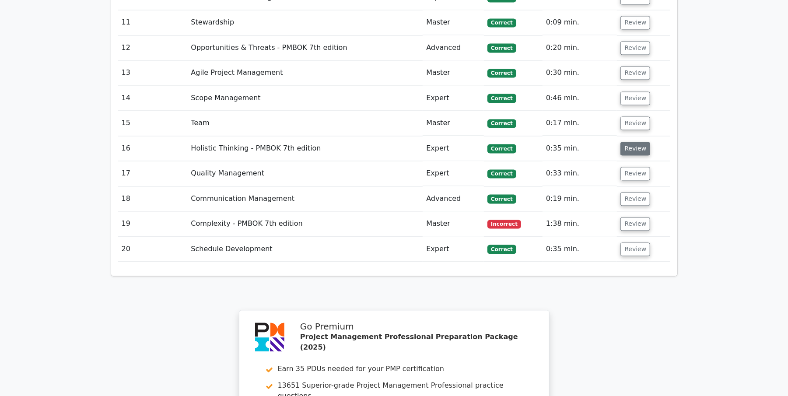
click at [637, 142] on button "Review" at bounding box center [635, 149] width 30 height 14
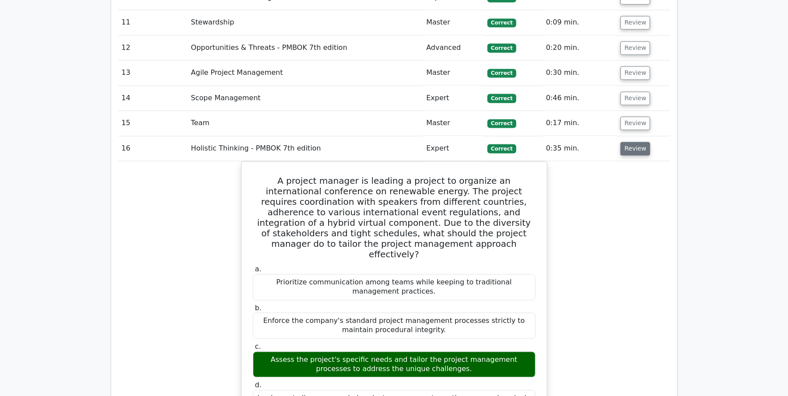
click at [637, 142] on button "Review" at bounding box center [635, 149] width 30 height 14
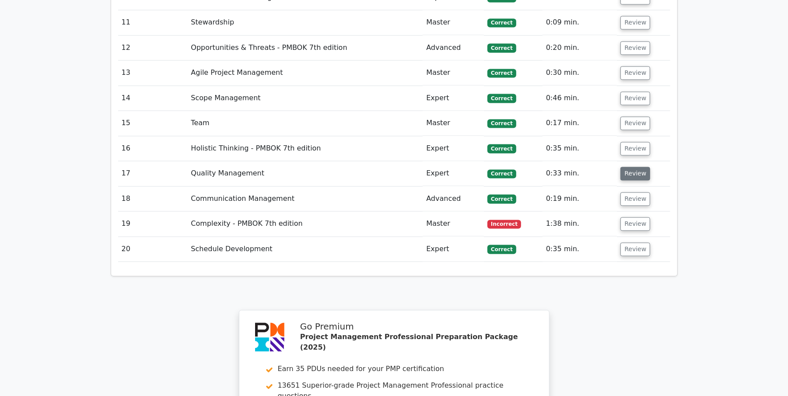
click at [630, 167] on button "Review" at bounding box center [635, 174] width 30 height 14
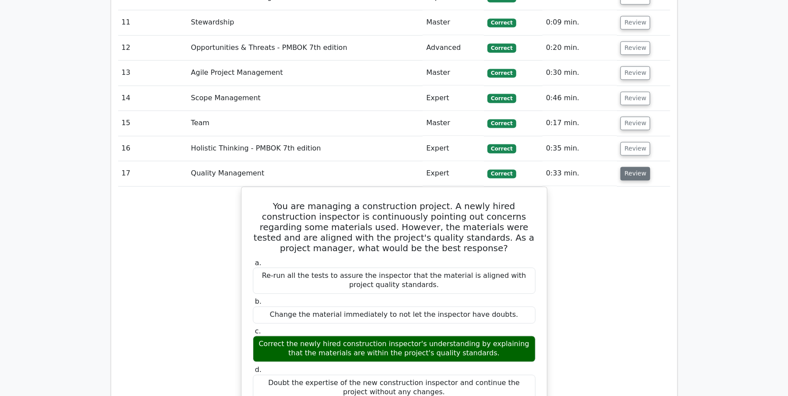
click at [632, 167] on button "Review" at bounding box center [635, 174] width 30 height 14
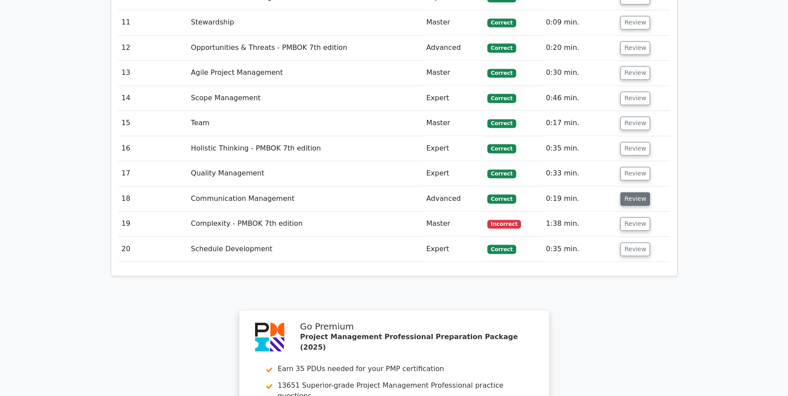
click at [634, 192] on button "Review" at bounding box center [635, 199] width 30 height 14
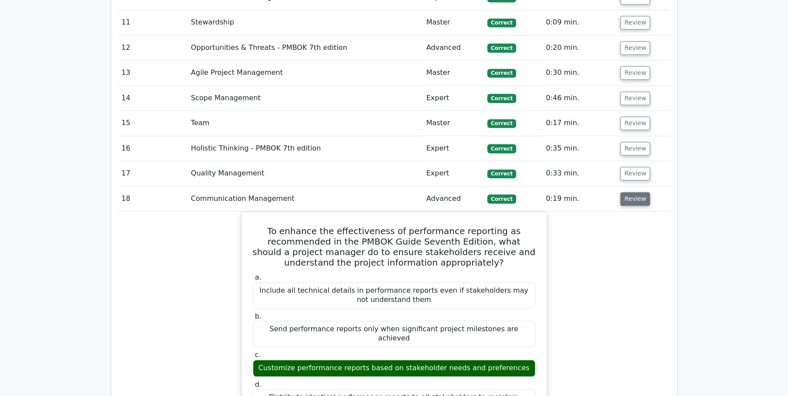
click at [634, 192] on button "Review" at bounding box center [635, 199] width 30 height 14
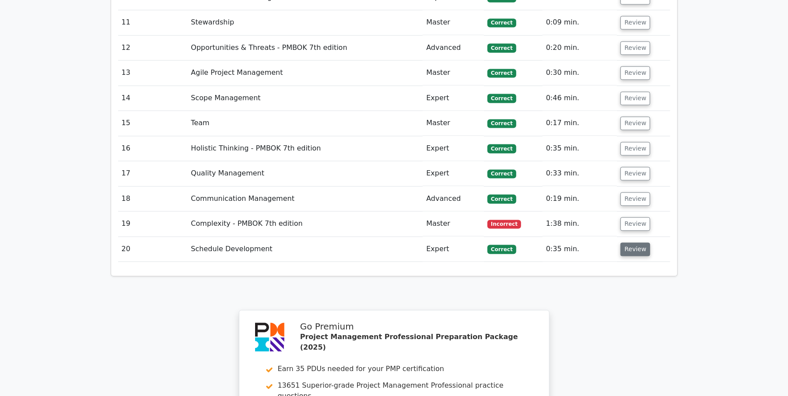
click at [625, 242] on button "Review" at bounding box center [635, 249] width 30 height 14
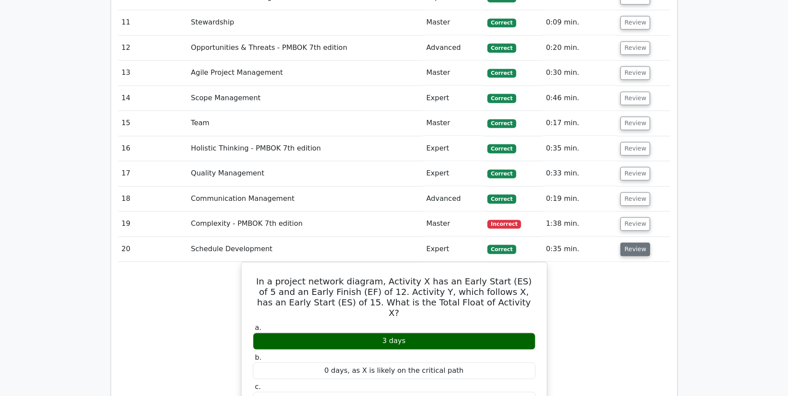
click at [625, 242] on button "Review" at bounding box center [635, 249] width 30 height 14
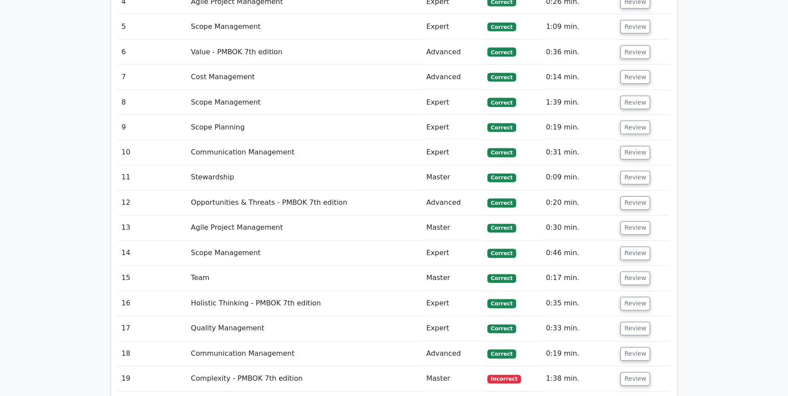
scroll to position [1456, 0]
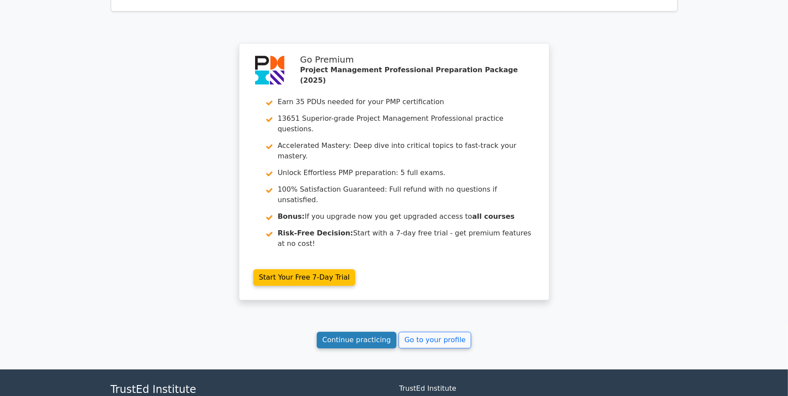
click at [357, 332] on link "Continue practicing" at bounding box center [357, 340] width 80 height 17
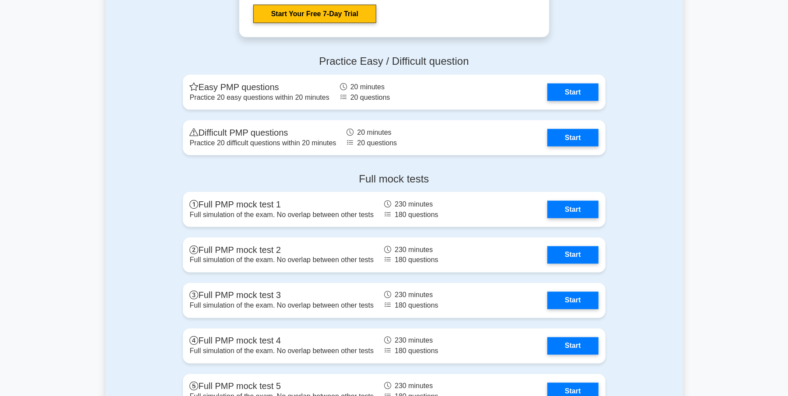
scroll to position [3298, 0]
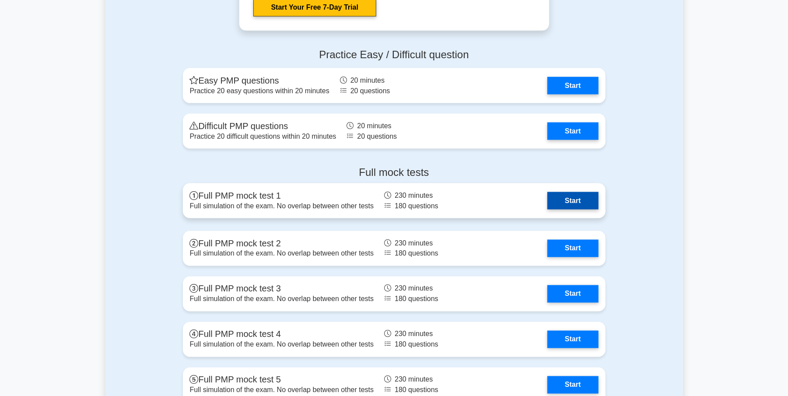
click at [566, 198] on link "Start" at bounding box center [572, 201] width 51 height 18
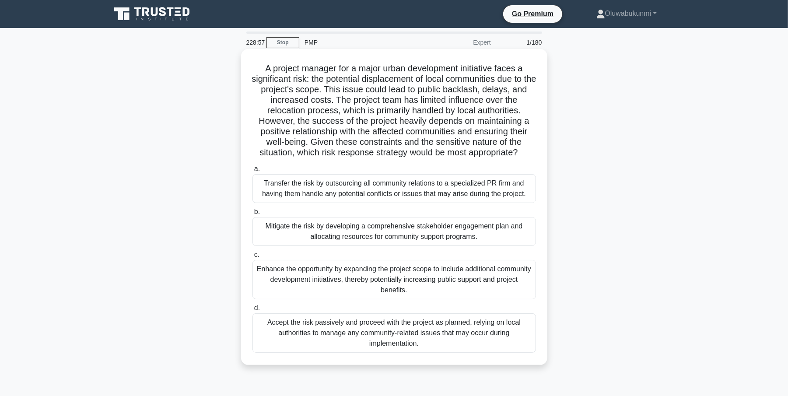
click at [343, 235] on div "Mitigate the risk by developing a comprehensive stakeholder engagement plan and…" at bounding box center [394, 231] width 284 height 29
click at [252, 215] on input "b. Mitigate the risk by developing a comprehensive stakeholder engagement plan …" at bounding box center [252, 212] width 0 height 6
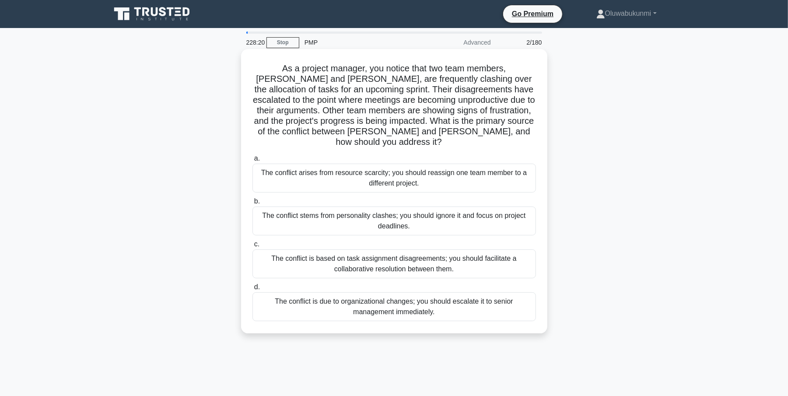
click at [337, 251] on div "The conflict is based on task assignment disagreements; you should facilitate a…" at bounding box center [394, 263] width 284 height 29
click at [252, 247] on input "c. The conflict is based on task assignment disagreements; you should facilitat…" at bounding box center [252, 245] width 0 height 6
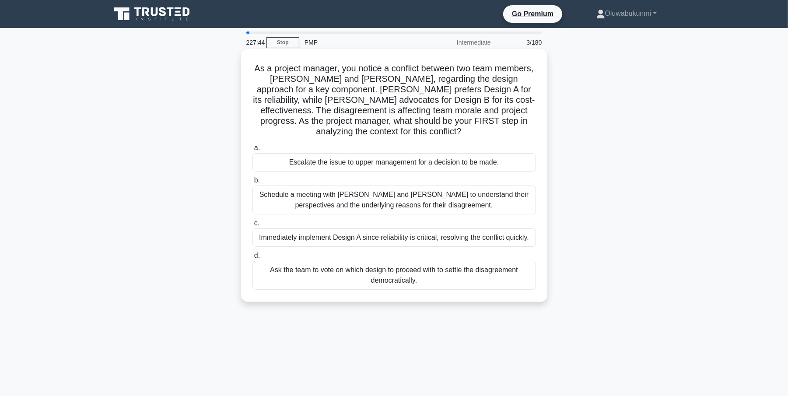
click at [368, 204] on div "Schedule a meeting with Sarah and John to understand their perspectives and the…" at bounding box center [394, 200] width 284 height 29
click at [252, 183] on input "b. Schedule a meeting with Sarah and John to understand their perspectives and …" at bounding box center [252, 181] width 0 height 6
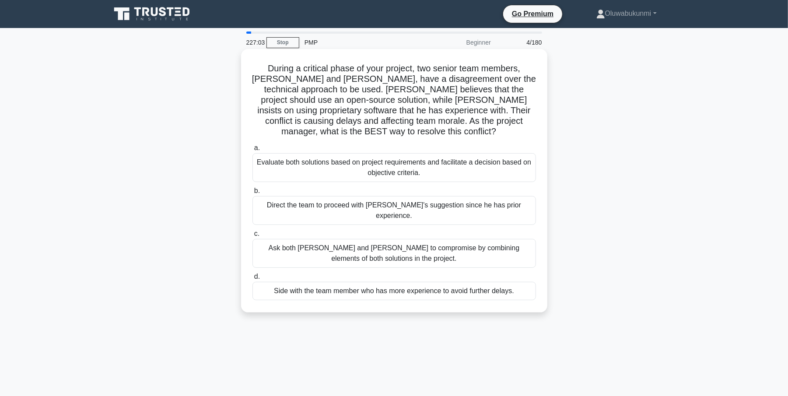
click at [316, 154] on div "Evaluate both solutions based on project requirements and facilitate a decision…" at bounding box center [394, 167] width 284 height 29
click at [252, 151] on input "a. Evaluate both solutions based on project requirements and facilitate a decis…" at bounding box center [252, 148] width 0 height 6
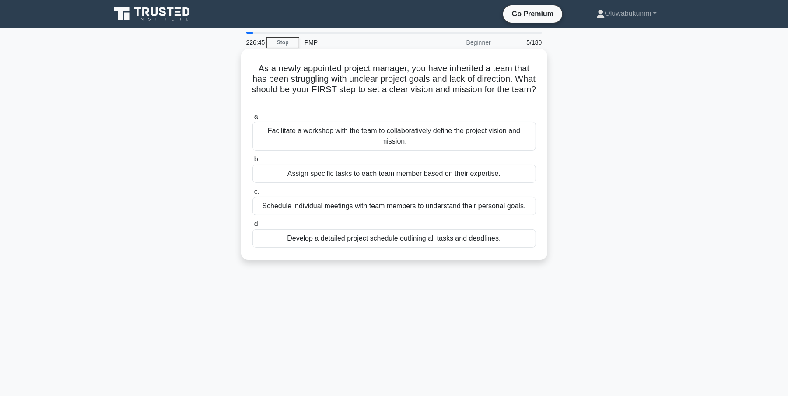
click at [328, 139] on div "Facilitate a workshop with the team to collaboratively define the project visio…" at bounding box center [394, 136] width 284 height 29
click at [252, 119] on input "a. Facilitate a workshop with the team to collaboratively define the project vi…" at bounding box center [252, 117] width 0 height 6
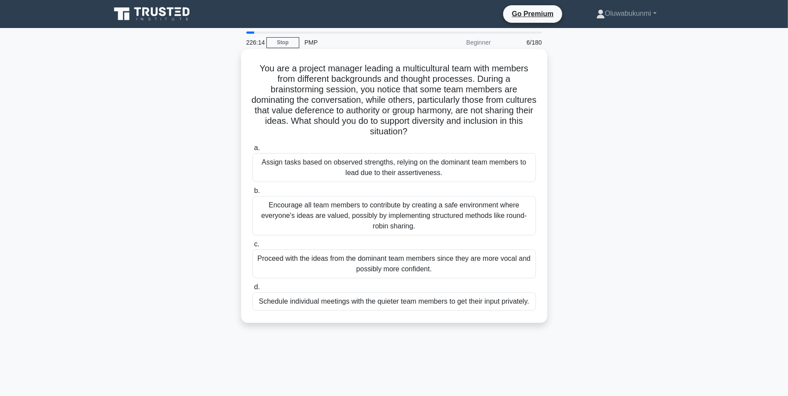
click at [295, 220] on div "Encourage all team members to contribute by creating a safe environment where e…" at bounding box center [394, 215] width 284 height 39
click at [252, 194] on input "b. Encourage all team members to contribute by creating a safe environment wher…" at bounding box center [252, 191] width 0 height 6
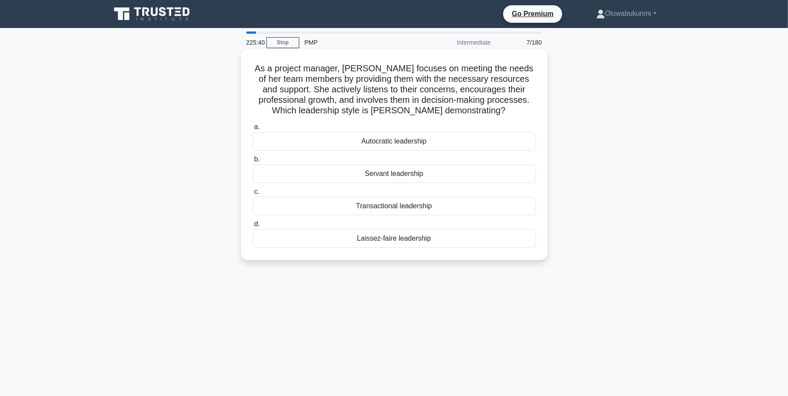
click at [385, 175] on div "Servant leadership" at bounding box center [394, 174] width 284 height 18
click at [252, 162] on input "b. Servant leadership" at bounding box center [252, 160] width 0 height 6
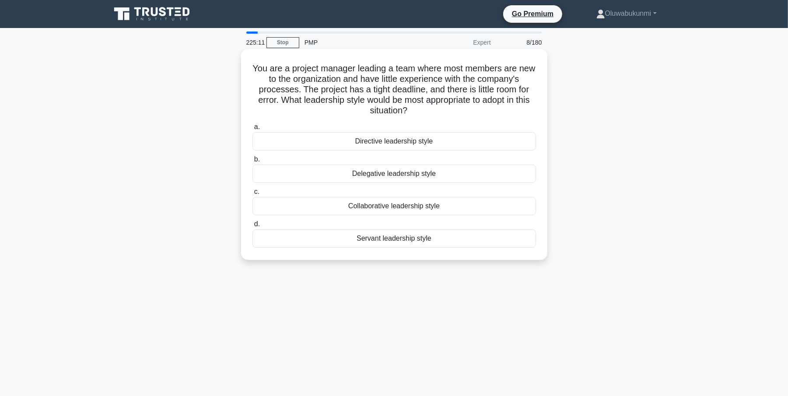
click at [361, 203] on div "Collaborative leadership style" at bounding box center [394, 206] width 284 height 18
click at [252, 195] on input "c. Collaborative leadership style" at bounding box center [252, 192] width 0 height 6
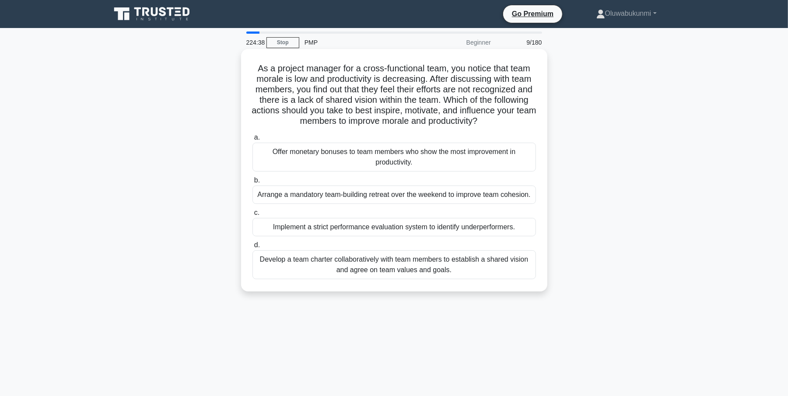
click at [307, 263] on div "Develop a team charter collaboratively with team members to establish a shared …" at bounding box center [394, 264] width 284 height 29
click at [252, 248] on input "d. Develop a team charter collaboratively with team members to establish a shar…" at bounding box center [252, 245] width 0 height 6
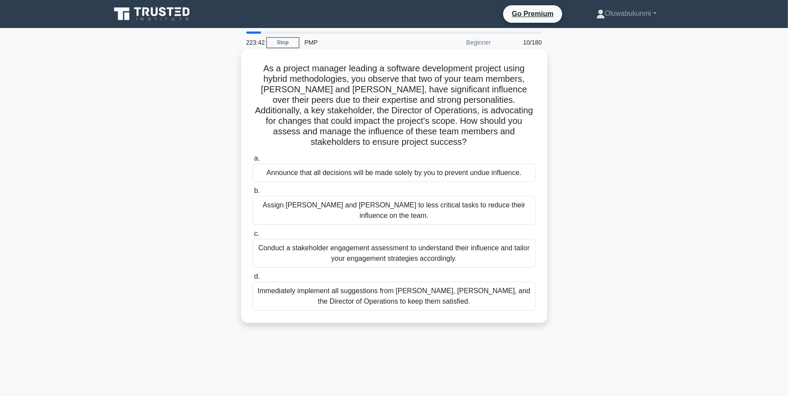
click at [286, 239] on div "Conduct a stakeholder engagement assessment to understand their influence and t…" at bounding box center [394, 253] width 284 height 29
click at [252, 231] on input "c. Conduct a stakeholder engagement assessment to understand their influence an…" at bounding box center [252, 234] width 0 height 6
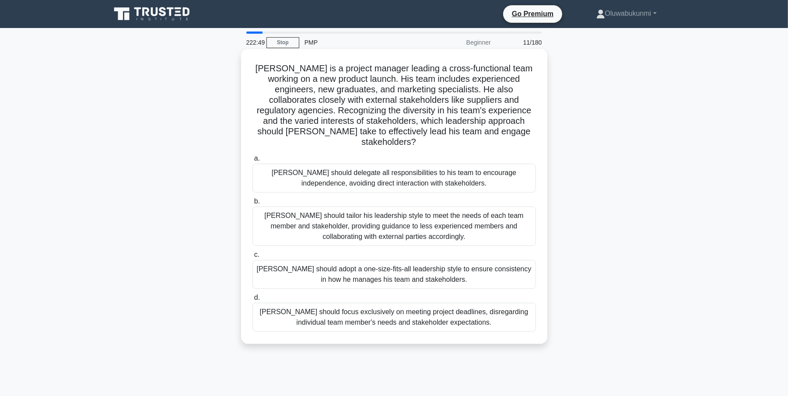
click at [326, 215] on div "John should tailor his leadership style to meet the needs of each team member a…" at bounding box center [394, 226] width 284 height 39
click at [252, 204] on input "b. John should tailor his leadership style to meet the needs of each team membe…" at bounding box center [252, 202] width 0 height 6
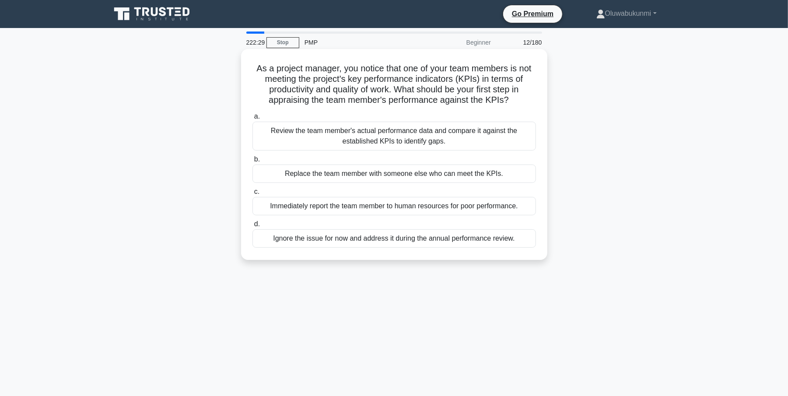
click at [338, 133] on div "Review the team member's actual performance data and compare it against the est…" at bounding box center [394, 136] width 284 height 29
click at [252, 119] on input "a. Review the team member's actual performance data and compare it against the …" at bounding box center [252, 117] width 0 height 6
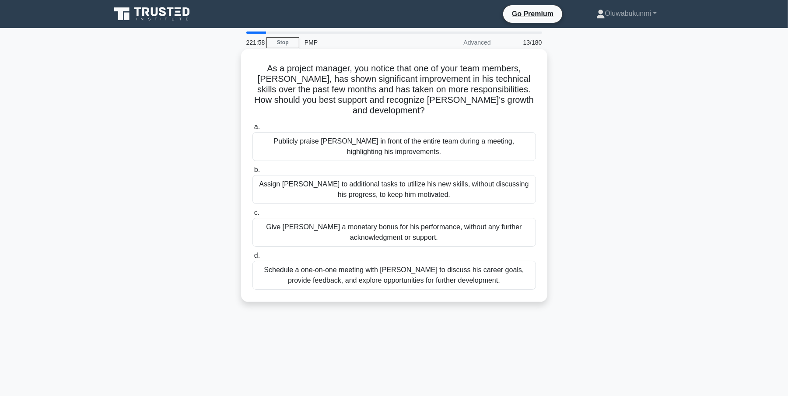
click at [351, 133] on div "Publicly praise Alex in front of the entire team during a meeting, highlighting…" at bounding box center [394, 146] width 284 height 29
click at [252, 130] on input "a. Publicly praise Alex in front of the entire team during a meeting, highlight…" at bounding box center [252, 127] width 0 height 6
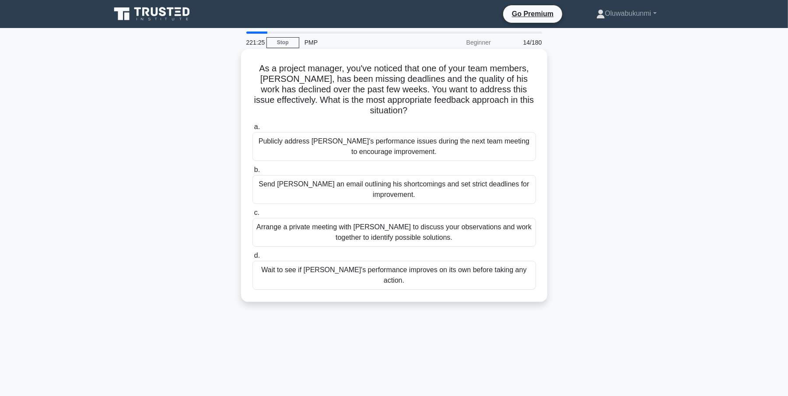
click at [294, 228] on div "Arrange a private meeting with Alex to discuss your observations and work toget…" at bounding box center [394, 232] width 284 height 29
click at [252, 216] on input "c. Arrange a private meeting with Alex to discuss your observations and work to…" at bounding box center [252, 213] width 0 height 6
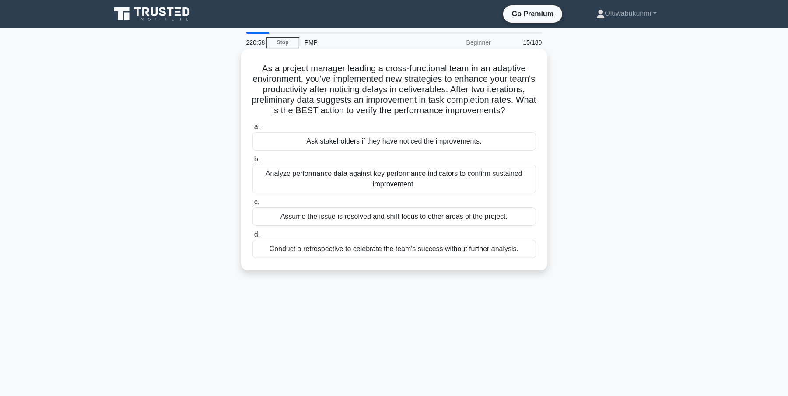
click at [282, 186] on div "Analyze performance data against key performance indicators to confirm sustaine…" at bounding box center [394, 179] width 284 height 29
click at [252, 162] on input "b. Analyze performance data against key performance indicators to confirm susta…" at bounding box center [252, 160] width 0 height 6
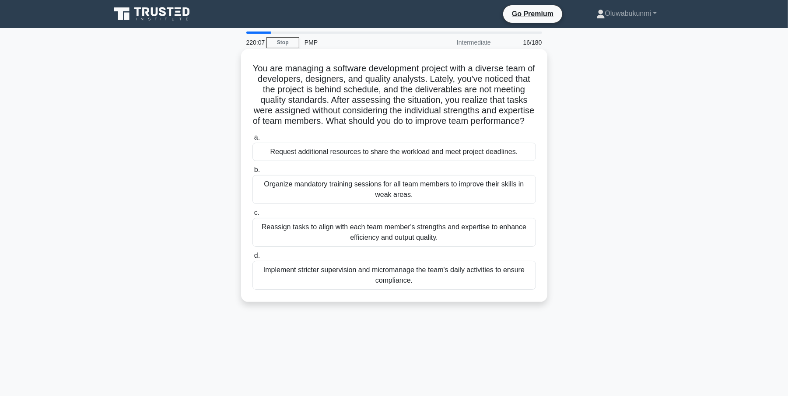
click at [310, 245] on div "Reassign tasks to align with each team member's strengths and expertise to enha…" at bounding box center [394, 232] width 284 height 29
click at [252, 216] on input "c. Reassign tasks to align with each team member's strengths and expertise to e…" at bounding box center [252, 213] width 0 height 6
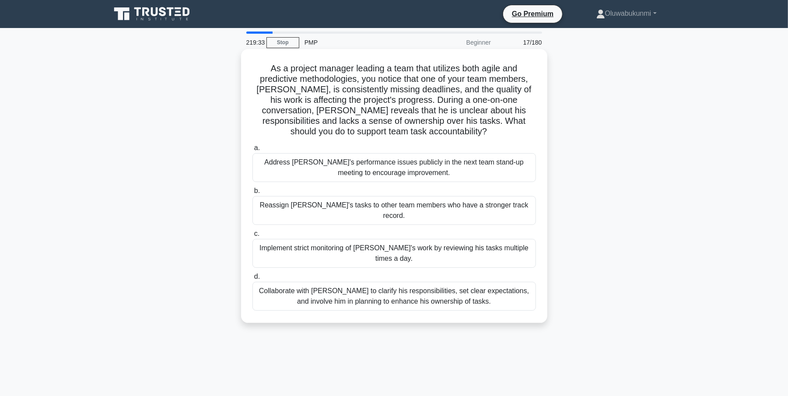
click at [365, 284] on div "Collaborate with Alex to clarify his responsibilities, set clear expectations, …" at bounding box center [394, 296] width 284 height 29
click at [252, 280] on input "d. Collaborate with Alex to clarify his responsibilities, set clear expectation…" at bounding box center [252, 277] width 0 height 6
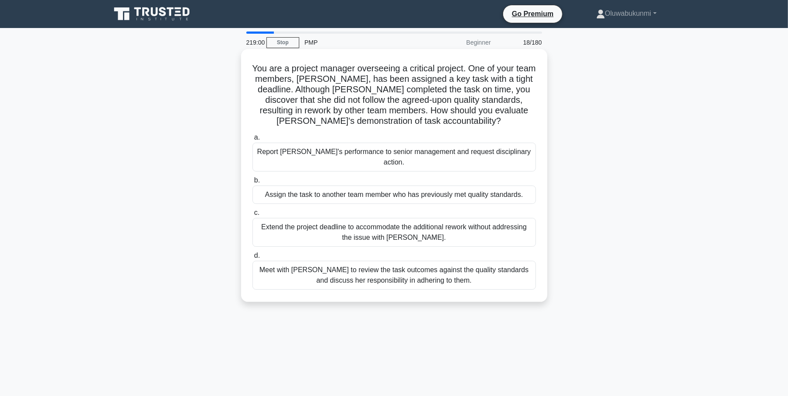
click at [358, 271] on div "Meet with Priya to review the task outcomes against the quality standards and d…" at bounding box center [394, 275] width 284 height 29
click at [252, 259] on input "d. Meet with Priya to review the task outcomes against the quality standards an…" at bounding box center [252, 256] width 0 height 6
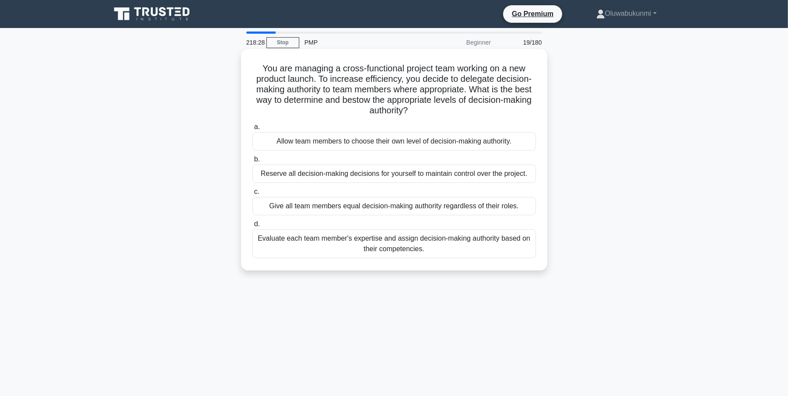
click at [326, 247] on div "Evaluate each team member's expertise and assign decision-making authority base…" at bounding box center [394, 243] width 284 height 29
click at [252, 227] on input "d. Evaluate each team member's expertise and assign decision-making authority b…" at bounding box center [252, 224] width 0 height 6
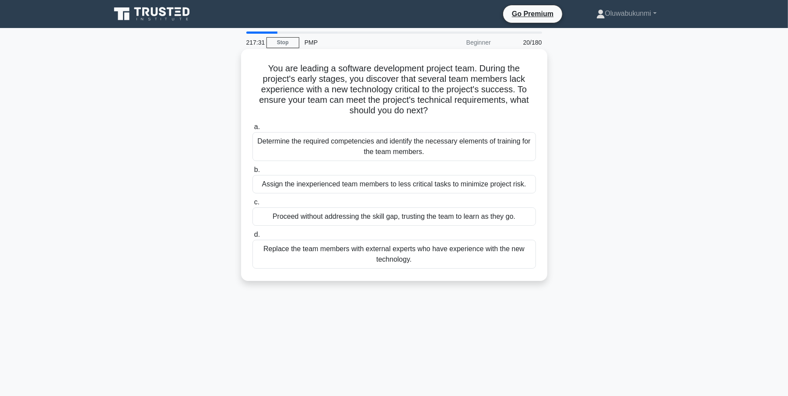
click at [319, 144] on div "Determine the required competencies and identify the necessary elements of trai…" at bounding box center [394, 146] width 284 height 29
click at [252, 130] on input "a. Determine the required competencies and identify the necessary elements of t…" at bounding box center [252, 127] width 0 height 6
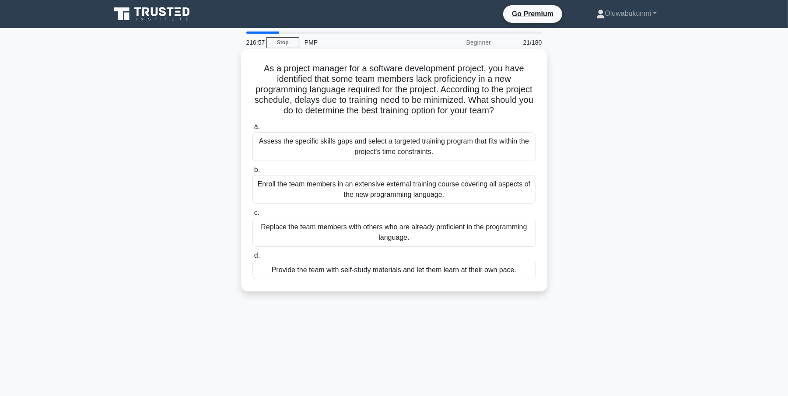
click at [293, 142] on div "Assess the specific skills gaps and select a targeted training program that fit…" at bounding box center [394, 146] width 284 height 29
click at [252, 130] on input "a. Assess the specific skills gaps and select a targeted training program that …" at bounding box center [252, 127] width 0 height 6
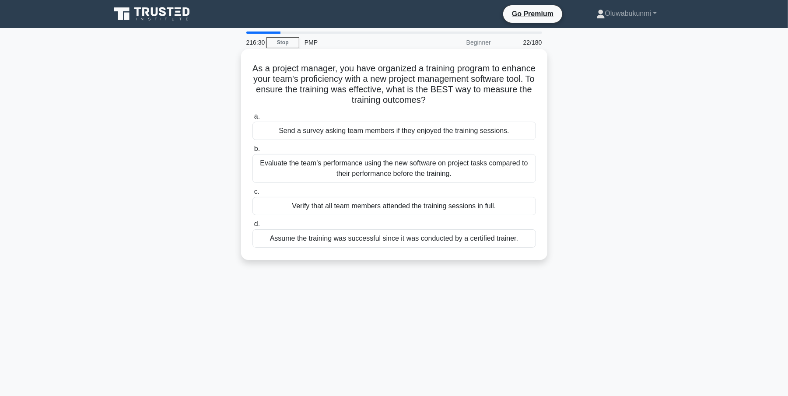
click at [263, 168] on div "Evaluate the team's performance using the new software on project tasks compare…" at bounding box center [394, 168] width 284 height 29
click at [252, 152] on input "b. Evaluate the team's performance using the new software on project tasks comp…" at bounding box center [252, 149] width 0 height 6
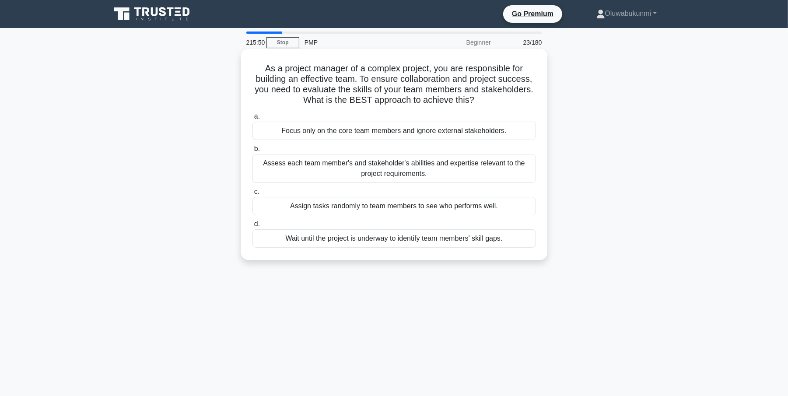
click at [343, 171] on div "Assess each team member's and stakeholder's abilities and expertise relevant to…" at bounding box center [394, 168] width 284 height 29
click at [252, 152] on input "b. Assess each team member's and stakeholder's abilities and expertise relevant…" at bounding box center [252, 149] width 0 height 6
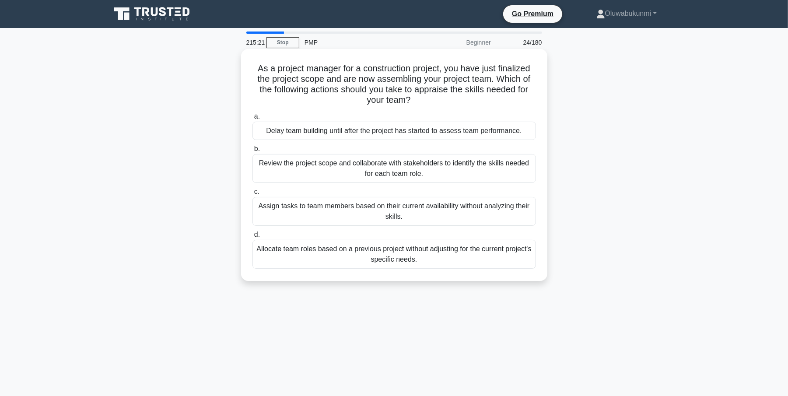
click at [265, 169] on div "Review the project scope and collaborate with stakeholders to identify the skil…" at bounding box center [394, 168] width 284 height 29
click at [252, 152] on input "b. Review the project scope and collaborate with stakeholders to identify the s…" at bounding box center [252, 149] width 0 height 6
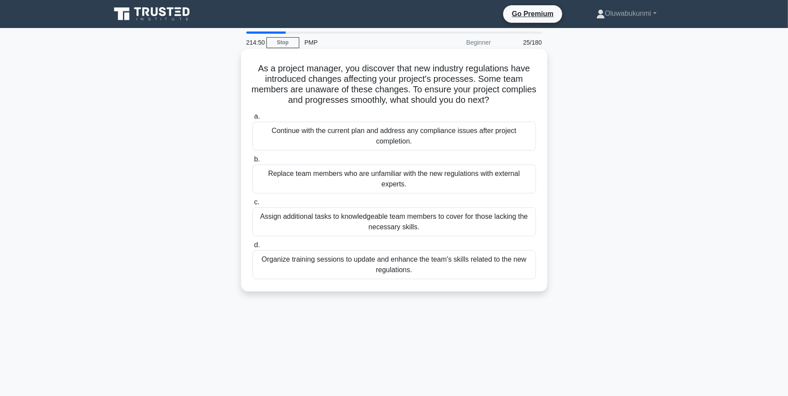
click at [277, 266] on div "Organize training sessions to update and enhance the team's skills related to t…" at bounding box center [394, 264] width 284 height 29
click at [252, 248] on input "d. Organize training sessions to update and enhance the team's skills related t…" at bounding box center [252, 245] width 0 height 6
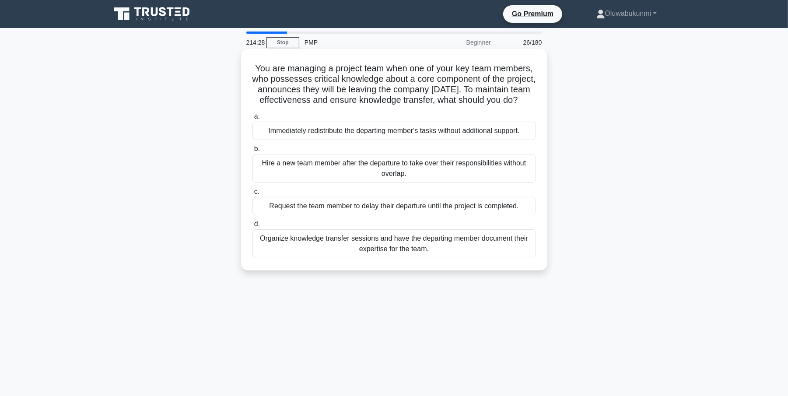
click at [280, 254] on div "Organize knowledge transfer sessions and have the departing member document the…" at bounding box center [394, 243] width 284 height 29
click at [252, 227] on input "d. Organize knowledge transfer sessions and have the departing member document …" at bounding box center [252, 224] width 0 height 6
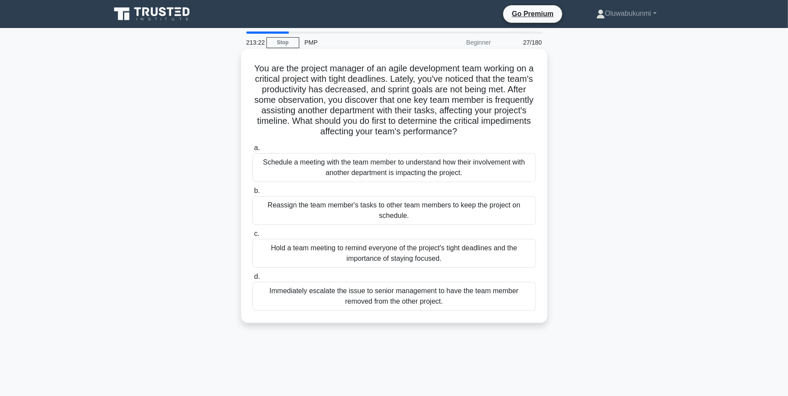
click at [301, 165] on div "Schedule a meeting with the team member to understand how their involvement wit…" at bounding box center [394, 167] width 284 height 29
click at [252, 151] on input "a. Schedule a meeting with the team member to understand how their involvement …" at bounding box center [252, 148] width 0 height 6
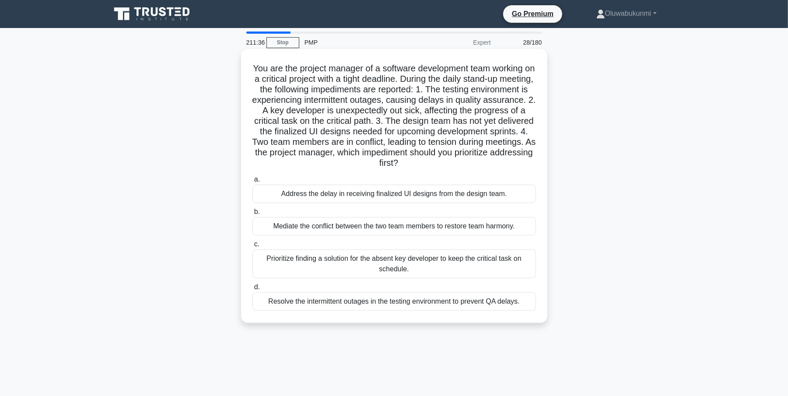
click at [338, 228] on div "Mediate the conflict between the two team members to restore team harmony." at bounding box center [394, 226] width 284 height 18
click at [252, 215] on input "b. Mediate the conflict between the two team members to restore team harmony." at bounding box center [252, 212] width 0 height 6
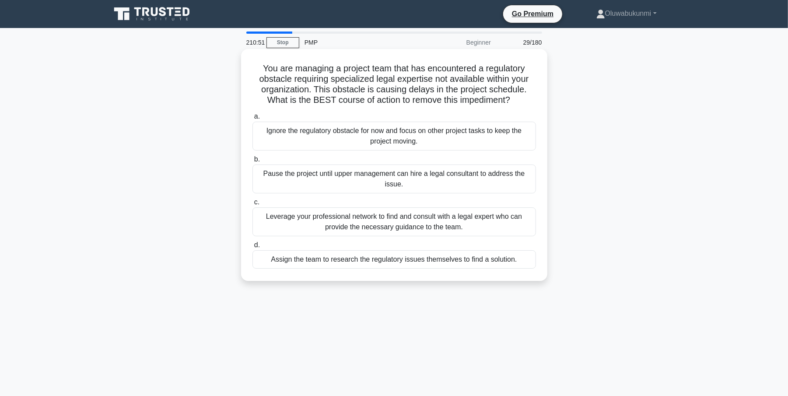
click at [300, 217] on div "Leverage your professional network to find and consult with a legal expert who …" at bounding box center [394, 221] width 284 height 29
click at [252, 205] on input "c. Leverage your professional network to find and consult with a legal expert w…" at bounding box center [252, 203] width 0 height 6
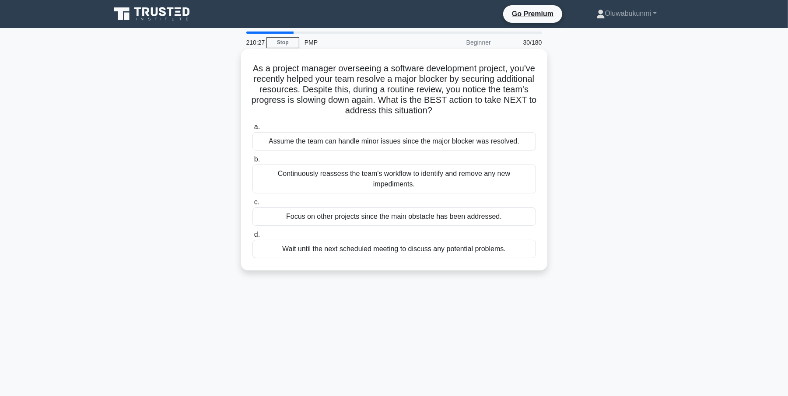
click at [317, 172] on div "Continuously reassess the team's workflow to identify and remove any new impedi…" at bounding box center [394, 179] width 284 height 29
click at [252, 162] on input "b. Continuously reassess the team's workflow to identify and remove any new imp…" at bounding box center [252, 160] width 0 height 6
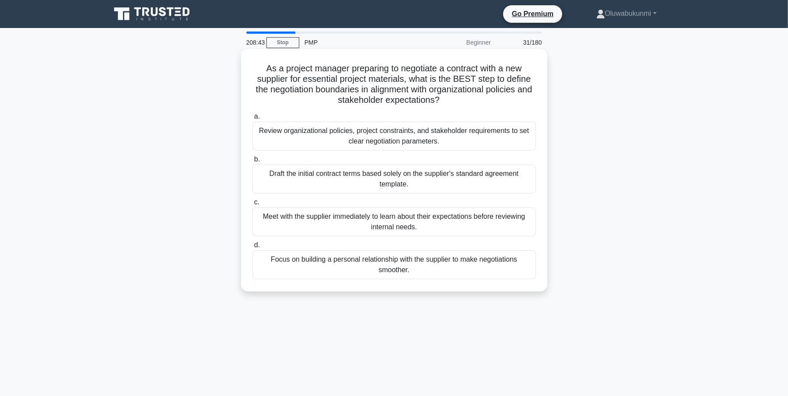
click at [273, 135] on div "Review organizational policies, project constraints, and stakeholder requiremen…" at bounding box center [394, 136] width 284 height 29
click at [252, 119] on input "a. Review organizational policies, project constraints, and stakeholder require…" at bounding box center [252, 117] width 0 height 6
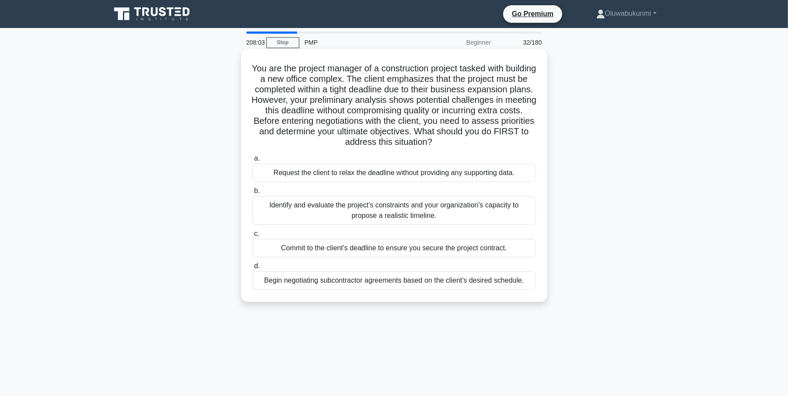
click at [320, 214] on div "Identify and evaluate the project's constraints and your organization's capacit…" at bounding box center [394, 210] width 284 height 29
click at [252, 194] on input "b. Identify and evaluate the project's constraints and your organization's capa…" at bounding box center [252, 191] width 0 height 6
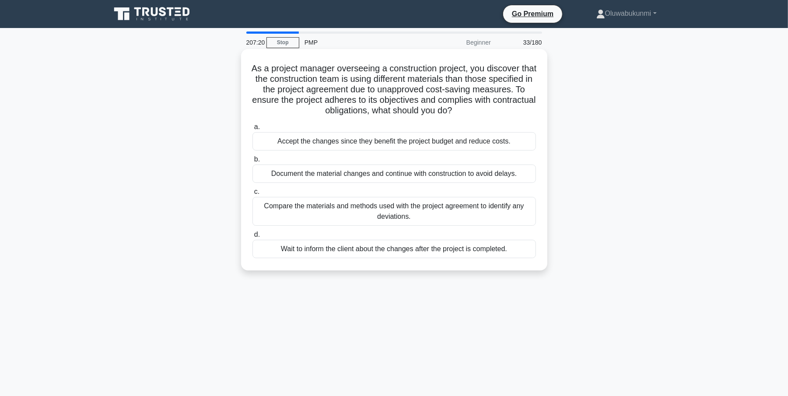
click at [340, 216] on div "Compare the materials and methods used with the project agreement to identify a…" at bounding box center [394, 211] width 284 height 29
click at [252, 195] on input "c. Compare the materials and methods used with the project agreement to identif…" at bounding box center [252, 192] width 0 height 6
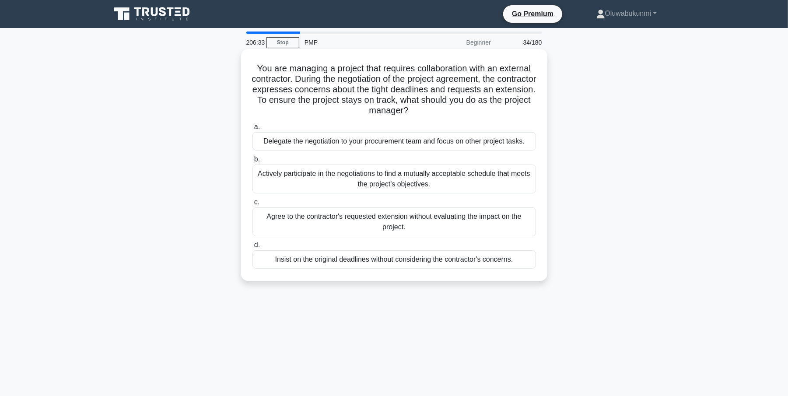
click at [258, 182] on div "Actively participate in the negotiations to find a mutually acceptable schedule…" at bounding box center [394, 179] width 284 height 29
click at [252, 162] on input "b. Actively participate in the negotiations to find a mutually acceptable sched…" at bounding box center [252, 160] width 0 height 6
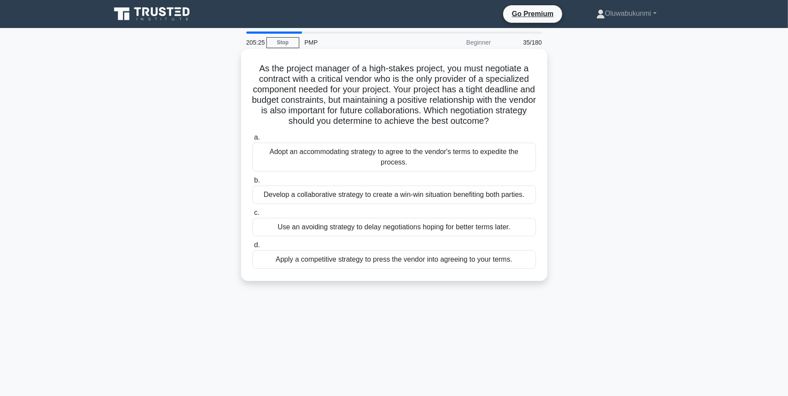
click at [269, 197] on div "Develop a collaborative strategy to create a win-win situation benefiting both …" at bounding box center [394, 195] width 284 height 18
click at [252, 183] on input "b. Develop a collaborative strategy to create a win-win situation benefiting bo…" at bounding box center [252, 181] width 0 height 6
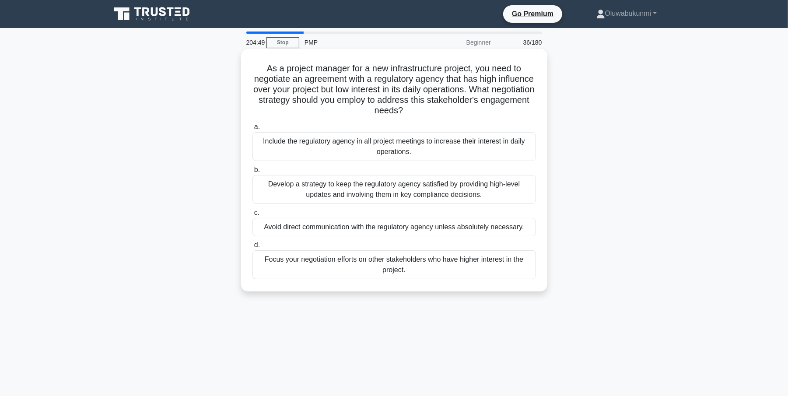
click at [343, 195] on div "Develop a strategy to keep the regulatory agency satisfied by providing high-le…" at bounding box center [394, 189] width 284 height 29
click at [252, 173] on input "b. Develop a strategy to keep the regulatory agency satisfied by providing high…" at bounding box center [252, 170] width 0 height 6
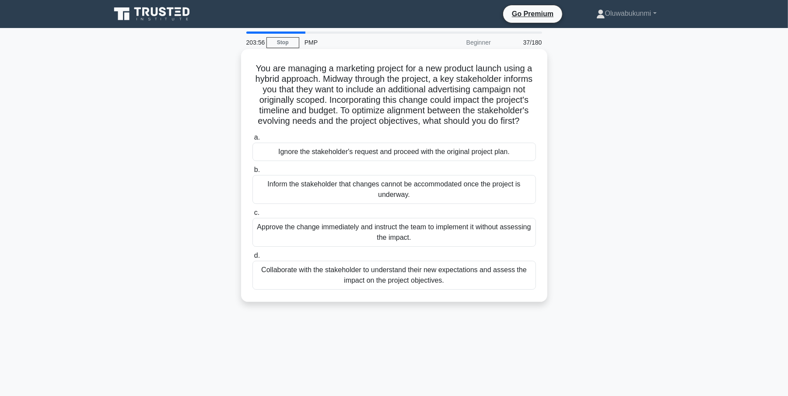
click at [325, 287] on div "Collaborate with the stakeholder to understand their new expectations and asses…" at bounding box center [394, 275] width 284 height 29
click at [252, 259] on input "d. Collaborate with the stakeholder to understand their new expectations and as…" at bounding box center [252, 256] width 0 height 6
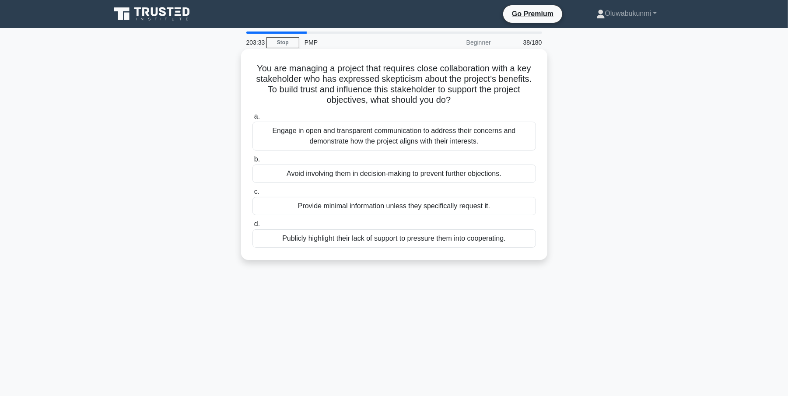
click at [282, 135] on div "Engage in open and transparent communication to address their concerns and demo…" at bounding box center [394, 136] width 284 height 29
click at [252, 119] on input "a. Engage in open and transparent communication to address their concerns and d…" at bounding box center [252, 117] width 0 height 6
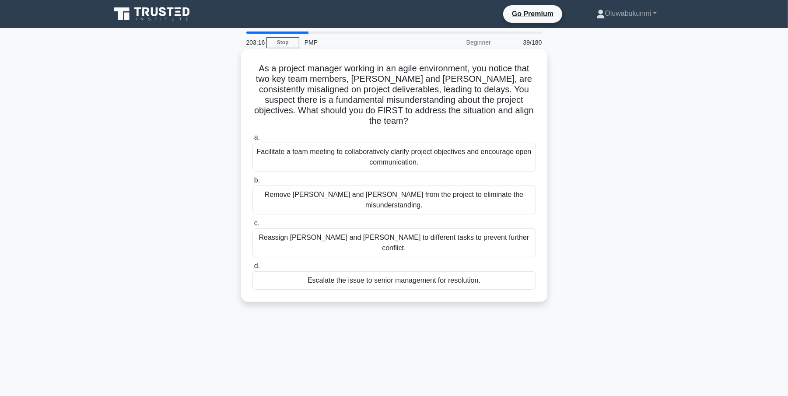
click at [284, 143] on div "Facilitate a team meeting to collaboratively clarify project objectives and enc…" at bounding box center [394, 157] width 284 height 29
click at [252, 140] on input "a. Facilitate a team meeting to collaboratively clarify project objectives and …" at bounding box center [252, 138] width 0 height 6
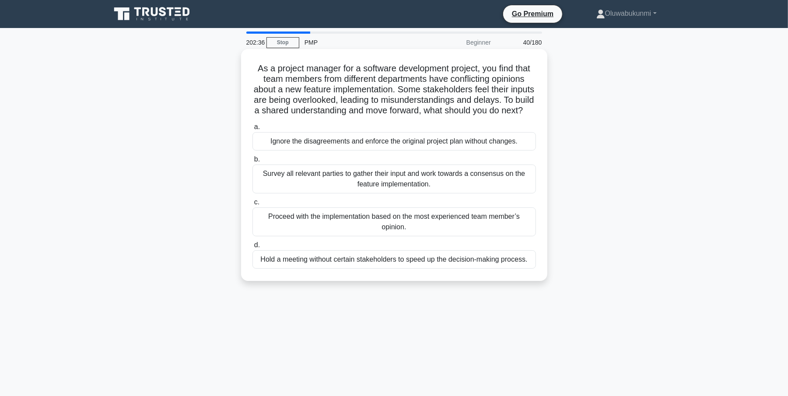
click at [286, 184] on div "Survey all relevant parties to gather their input and work towards a consensus …" at bounding box center [394, 179] width 284 height 29
click at [252, 162] on input "b. Survey all relevant parties to gather their input and work towards a consens…" at bounding box center [252, 160] width 0 height 6
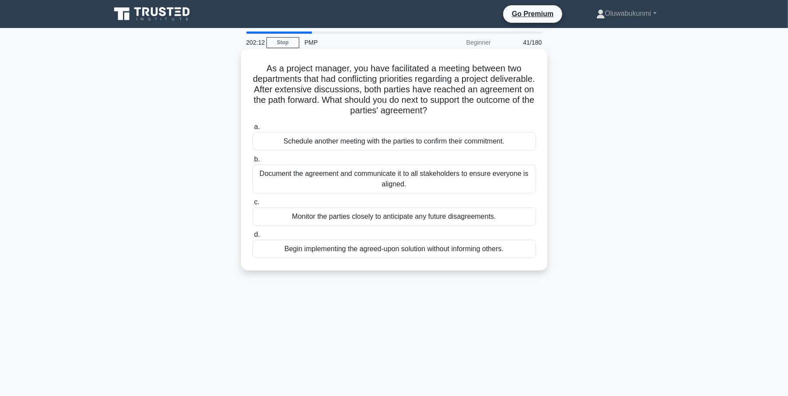
click at [311, 179] on div "Document the agreement and communicate it to all stakeholders to ensure everyon…" at bounding box center [394, 179] width 284 height 29
click at [252, 162] on input "b. Document the agreement and communicate it to all stakeholders to ensure ever…" at bounding box center [252, 160] width 0 height 6
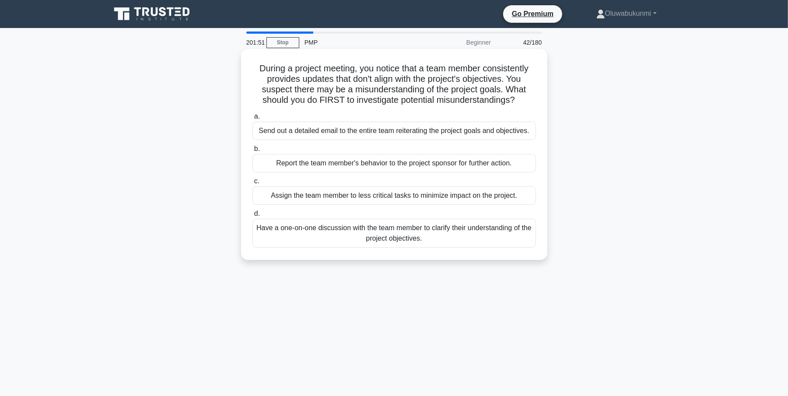
click at [289, 232] on div "Have a one-on-one discussion with the team member to clarify their understandin…" at bounding box center [394, 233] width 284 height 29
click at [252, 217] on input "d. Have a one-on-one discussion with the team member to clarify their understan…" at bounding box center [252, 214] width 0 height 6
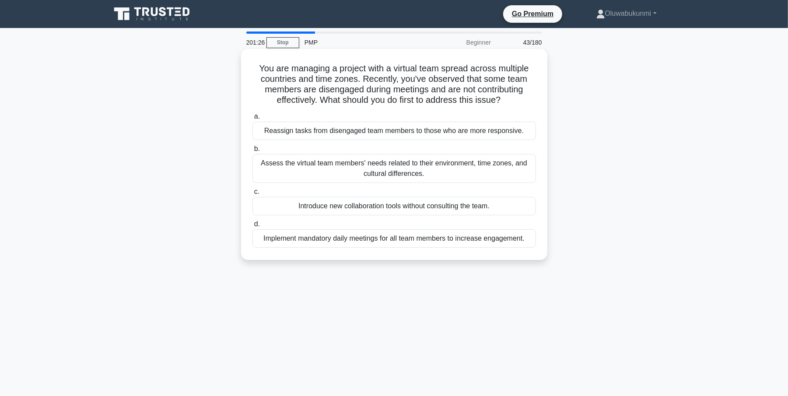
click at [273, 172] on div "Assess the virtual team members' needs related to their environment, time zones…" at bounding box center [394, 168] width 284 height 29
click at [252, 152] on input "b. Assess the virtual team members' needs related to their environment, time zo…" at bounding box center [252, 149] width 0 height 6
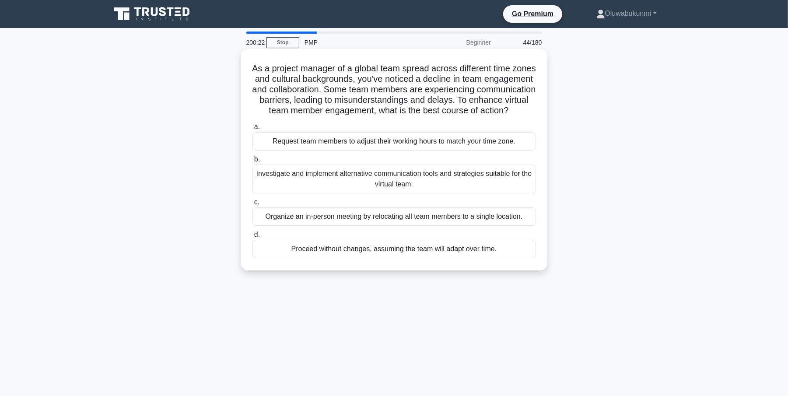
click at [290, 188] on div "Investigate and implement alternative communication tools and strategies suitab…" at bounding box center [394, 179] width 284 height 29
click at [252, 162] on input "b. Investigate and implement alternative communication tools and strategies sui…" at bounding box center [252, 160] width 0 height 6
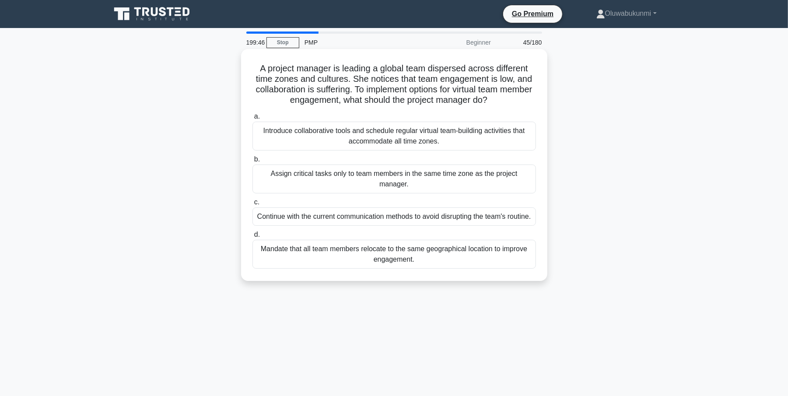
click at [322, 132] on div "Introduce collaborative tools and schedule regular virtual team-building activi…" at bounding box center [394, 136] width 284 height 29
click at [252, 119] on input "a. Introduce collaborative tools and schedule regular virtual team-building act…" at bounding box center [252, 117] width 0 height 6
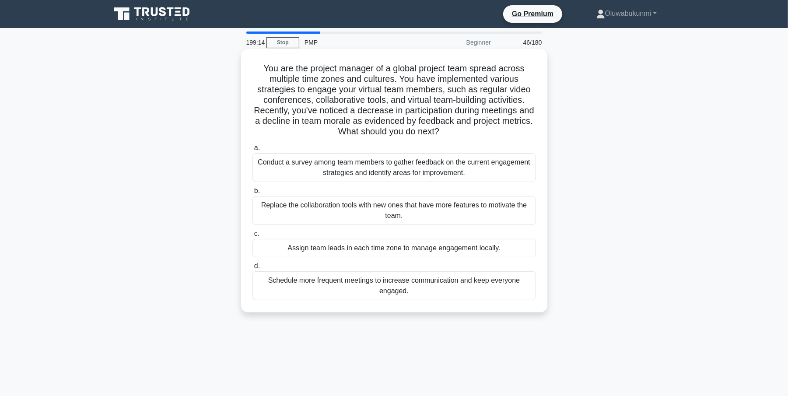
click at [340, 171] on div "Conduct a survey among team members to gather feedback on the current engagemen…" at bounding box center [394, 167] width 284 height 29
click at [252, 151] on input "a. Conduct a survey among team members to gather feedback on the current engage…" at bounding box center [252, 148] width 0 height 6
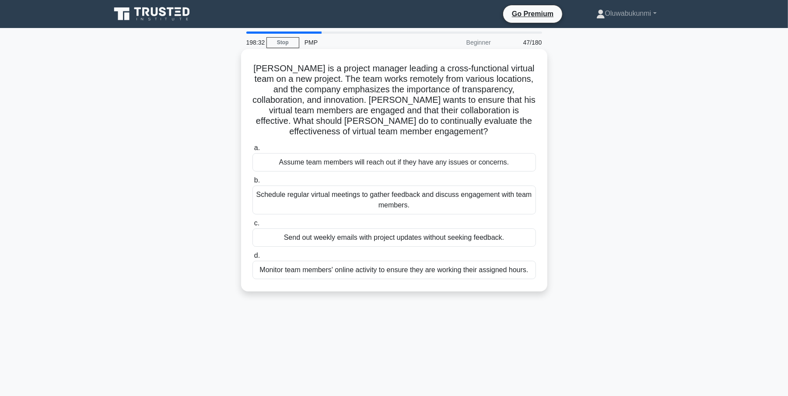
click at [275, 202] on div "Schedule regular virtual meetings to gather feedback and discuss engagement wit…" at bounding box center [394, 200] width 284 height 29
click at [259, 202] on div "Schedule regular virtual meetings to gather feedback and discuss engagement wit…" at bounding box center [394, 200] width 284 height 29
click at [252, 183] on input "b. Schedule regular virtual meetings to gather feedback and discuss engagement …" at bounding box center [252, 181] width 0 height 6
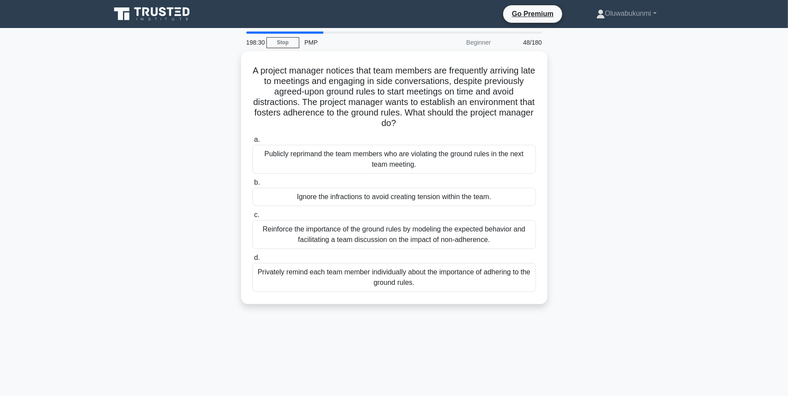
click at [144, 186] on div "A project manager notices that team members are frequently arriving late to mee…" at bounding box center [394, 182] width 578 height 263
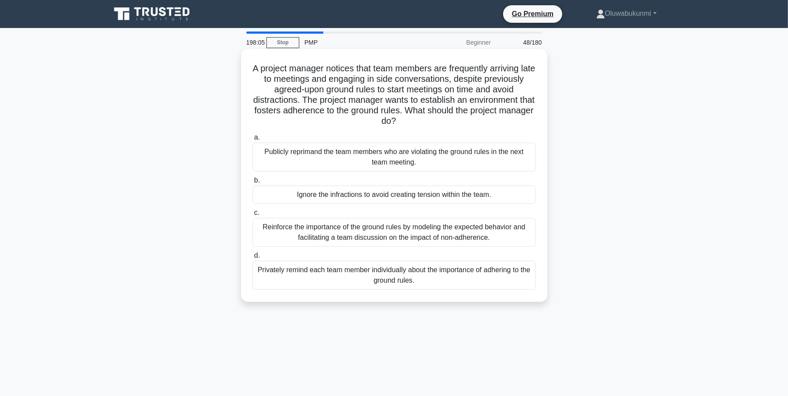
drag, startPoint x: 263, startPoint y: 235, endPoint x: 258, endPoint y: 229, distance: 7.7
click at [261, 232] on div "Reinforce the importance of the ground rules by modeling the expected behavior …" at bounding box center [394, 232] width 284 height 29
click at [268, 232] on div "Reinforce the importance of the ground rules by modeling the expected behavior …" at bounding box center [394, 232] width 284 height 29
click at [252, 216] on input "c. Reinforce the importance of the ground rules by modeling the expected behavi…" at bounding box center [252, 213] width 0 height 6
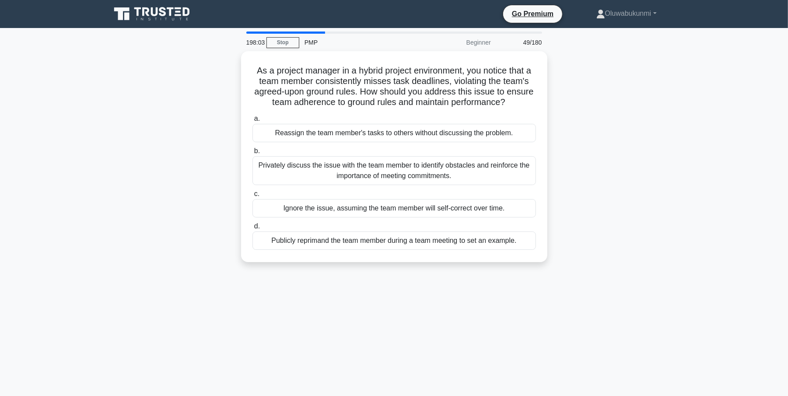
click at [96, 191] on main "198:03 Stop PMP Beginner 49/180 As a project manager in a hybrid project enviro…" at bounding box center [394, 250] width 788 height 445
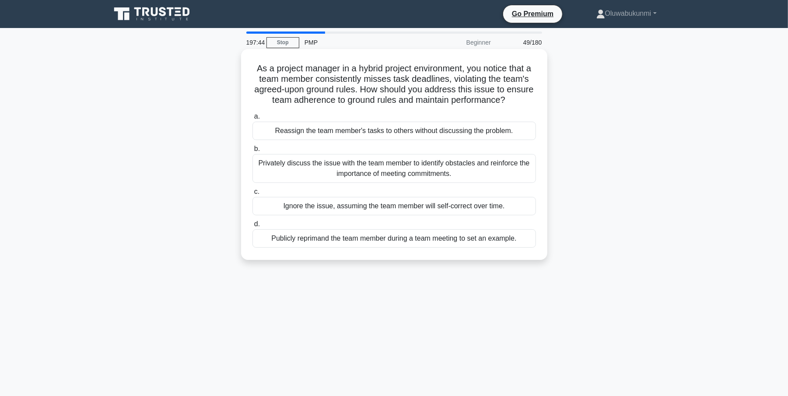
click at [301, 170] on div "Privately discuss the issue with the team member to identify obstacles and rein…" at bounding box center [394, 168] width 284 height 29
click at [252, 152] on input "b. Privately discuss the issue with the team member to identify obstacles and r…" at bounding box center [252, 149] width 0 height 6
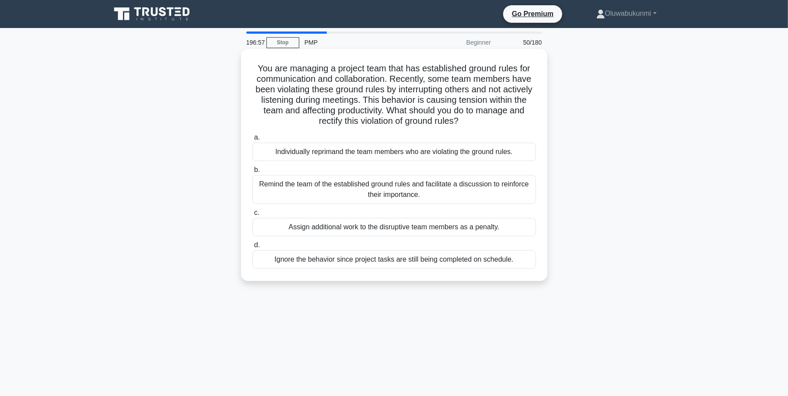
click at [268, 184] on div "Remind the team of the established ground rules and facilitate a discussion to …" at bounding box center [394, 189] width 284 height 29
click at [252, 173] on input "b. Remind the team of the established ground rules and facilitate a discussion …" at bounding box center [252, 170] width 0 height 6
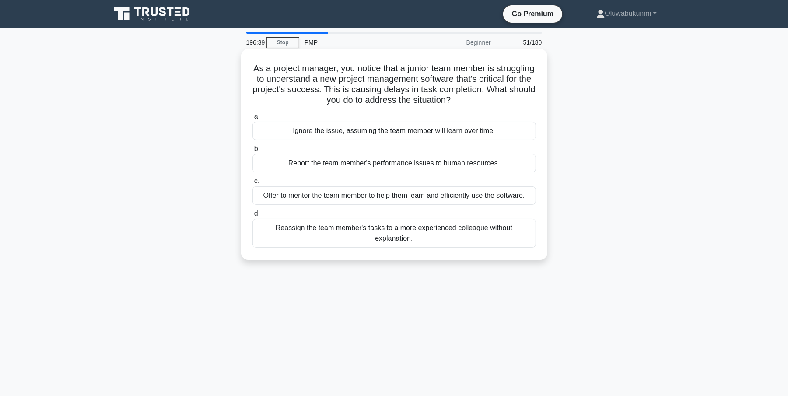
click at [264, 196] on div "Offer to mentor the team member to help them learn and efficiently use the soft…" at bounding box center [394, 195] width 284 height 18
click at [283, 198] on div "Offer to mentor the team member to help them learn and efficiently use the soft…" at bounding box center [394, 195] width 284 height 18
click at [252, 184] on input "c. Offer to mentor the team member to help them learn and efficiently use the s…" at bounding box center [252, 182] width 0 height 6
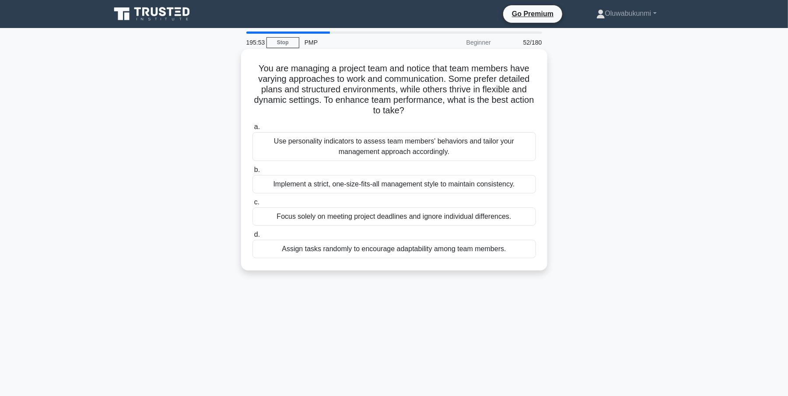
click at [290, 146] on div "Use personality indicators to assess team members' behaviors and tailor your ma…" at bounding box center [394, 146] width 284 height 29
click at [252, 130] on input "a. Use personality indicators to assess team members' behaviors and tailor your…" at bounding box center [252, 127] width 0 height 6
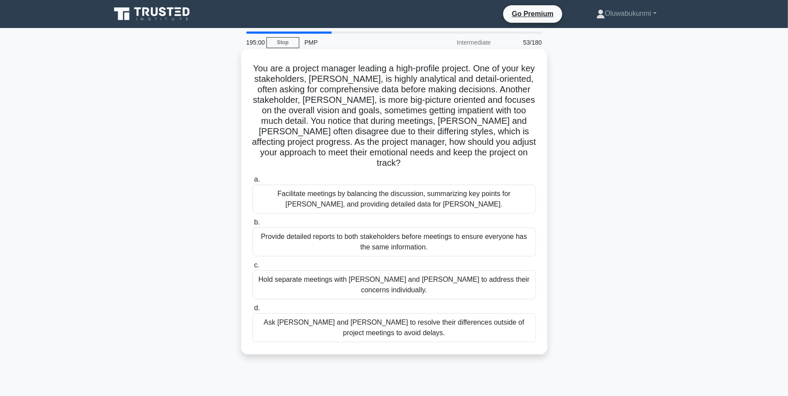
click at [277, 185] on div "Facilitate meetings by balancing the discussion, summarizing key points for Joh…" at bounding box center [394, 199] width 284 height 29
click at [252, 182] on input "a. Facilitate meetings by balancing the discussion, summarizing key points for …" at bounding box center [252, 180] width 0 height 6
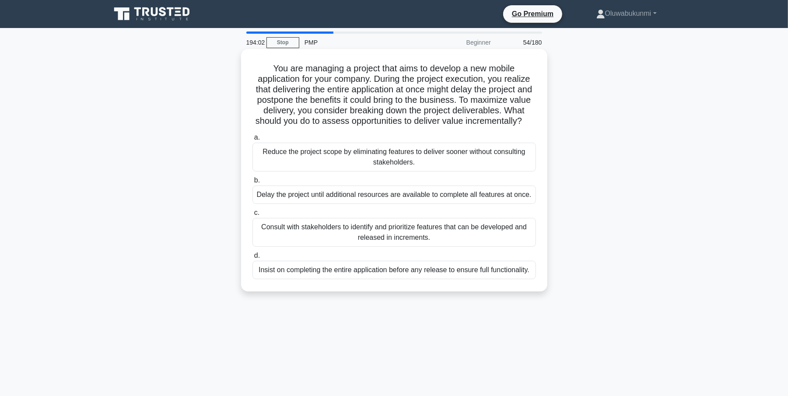
click at [358, 242] on div "Consult with stakeholders to identify and prioritize features that can be devel…" at bounding box center [394, 232] width 284 height 29
click at [252, 216] on input "c. Consult with stakeholders to identify and prioritize features that can be de…" at bounding box center [252, 213] width 0 height 6
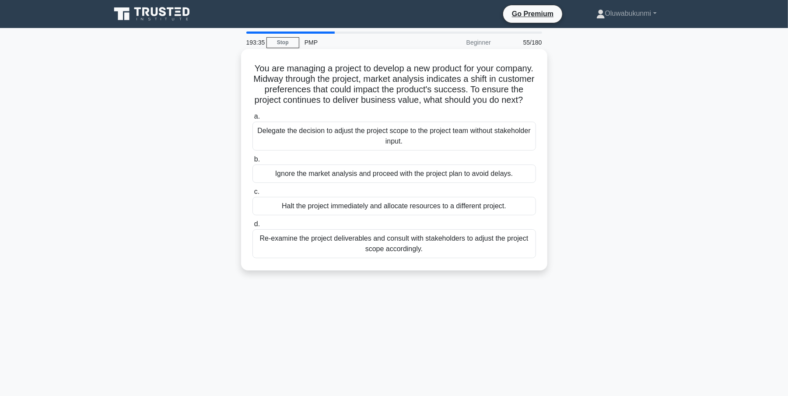
click at [265, 258] on div "Re-examine the project deliverables and consult with stakeholders to adjust the…" at bounding box center [394, 243] width 284 height 29
click at [252, 227] on input "d. Re-examine the project deliverables and consult with stakeholders to adjust …" at bounding box center [252, 224] width 0 height 6
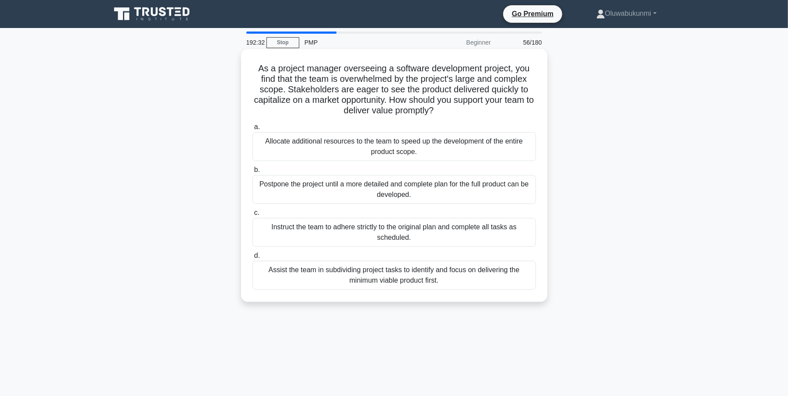
click at [350, 281] on div "Assist the team in subdividing project tasks to identify and focus on deliverin…" at bounding box center [394, 275] width 284 height 29
click at [252, 259] on input "d. Assist the team in subdividing project tasks to identify and focus on delive…" at bounding box center [252, 256] width 0 height 6
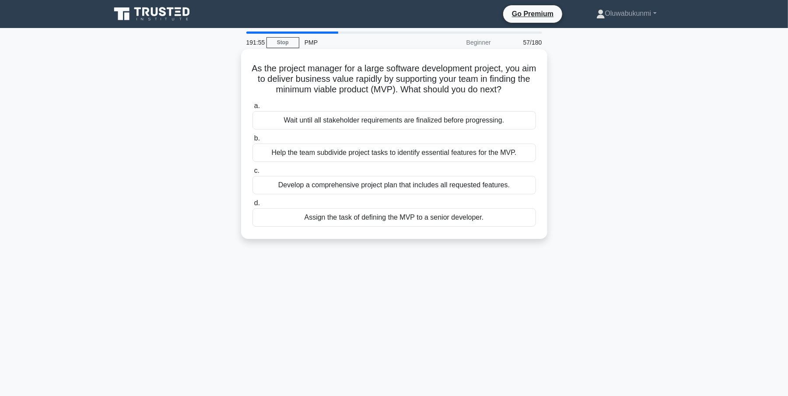
click at [323, 162] on div "Help the team subdivide project tasks to identify essential features for the MV…" at bounding box center [394, 153] width 284 height 18
click at [252, 141] on input "b. Help the team subdivide project tasks to identify essential features for the…" at bounding box center [252, 139] width 0 height 6
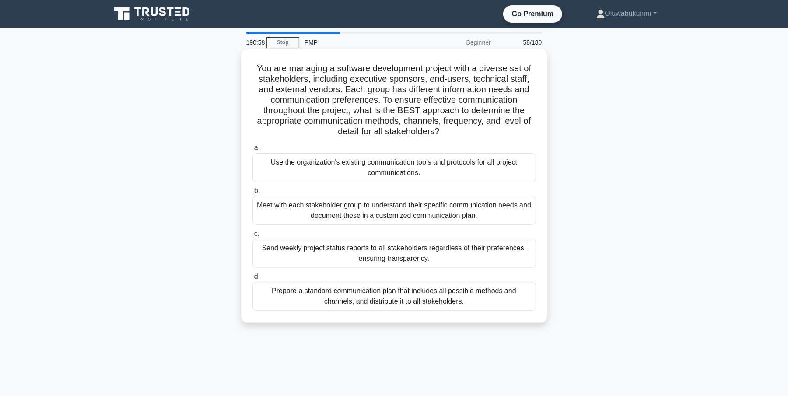
click at [315, 216] on div "Meet with each stakeholder group to understand their specific communication nee…" at bounding box center [394, 210] width 284 height 29
click at [252, 194] on input "b. Meet with each stakeholder group to understand their specific communication …" at bounding box center [252, 191] width 0 height 6
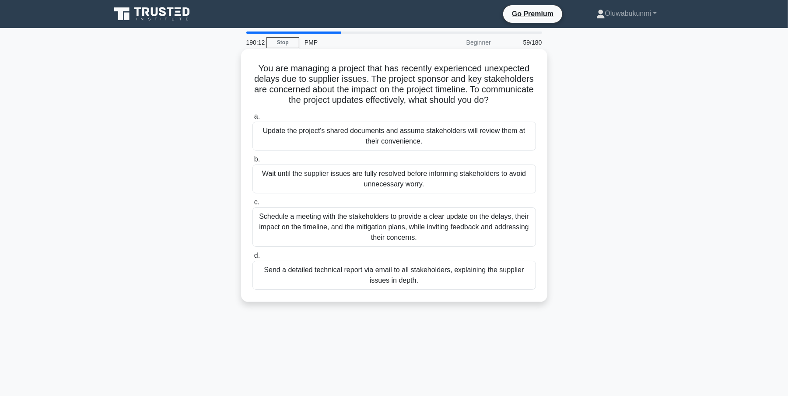
click at [266, 226] on div "Schedule a meeting with the stakeholders to provide a clear update on the delay…" at bounding box center [394, 226] width 284 height 39
click at [252, 205] on input "c. Schedule a meeting with the stakeholders to provide a clear update on the de…" at bounding box center [252, 203] width 0 height 6
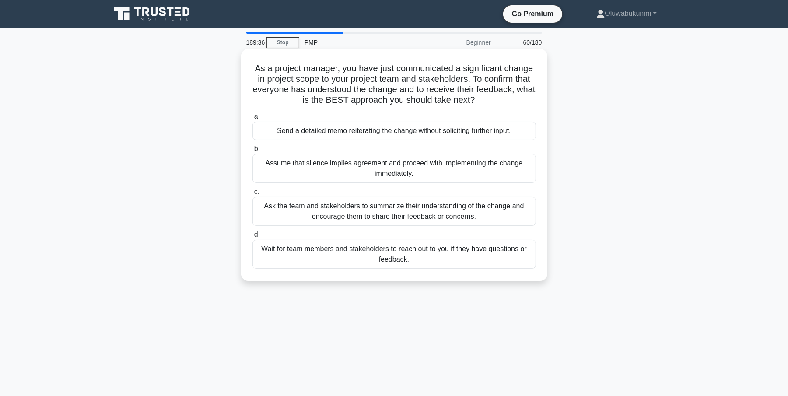
click at [294, 202] on div "Ask the team and stakeholders to summarize their understanding of the change an…" at bounding box center [394, 211] width 284 height 29
click at [252, 195] on input "c. Ask the team and stakeholders to summarize their understanding of the change…" at bounding box center [252, 192] width 0 height 6
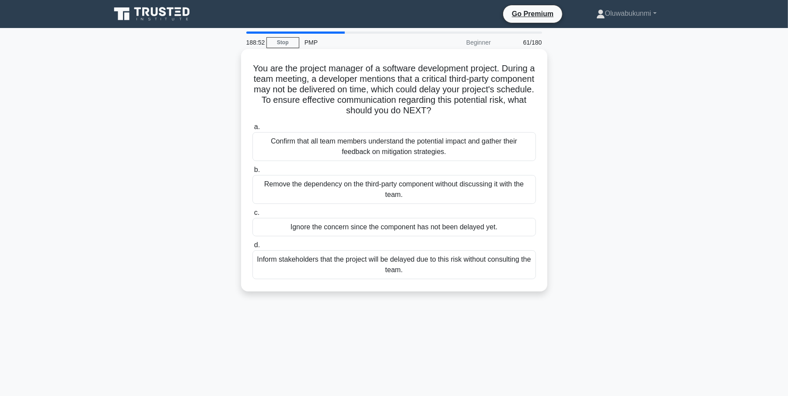
click at [466, 146] on div "Confirm that all team members understand the potential impact and gather their …" at bounding box center [394, 146] width 284 height 29
click at [252, 130] on input "a. Confirm that all team members understand the potential impact and gather the…" at bounding box center [252, 127] width 0 height 6
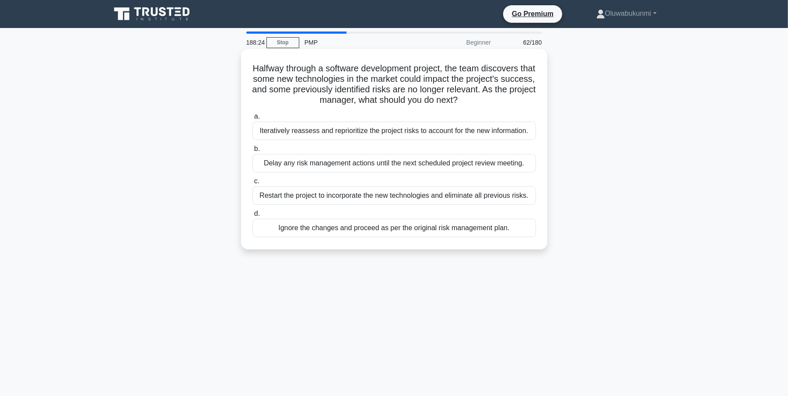
click at [312, 130] on div "Iteratively reassess and reprioritize the project risks to account for the new …" at bounding box center [394, 131] width 284 height 18
click at [252, 119] on input "a. Iteratively reassess and reprioritize the project risks to account for the n…" at bounding box center [252, 117] width 0 height 6
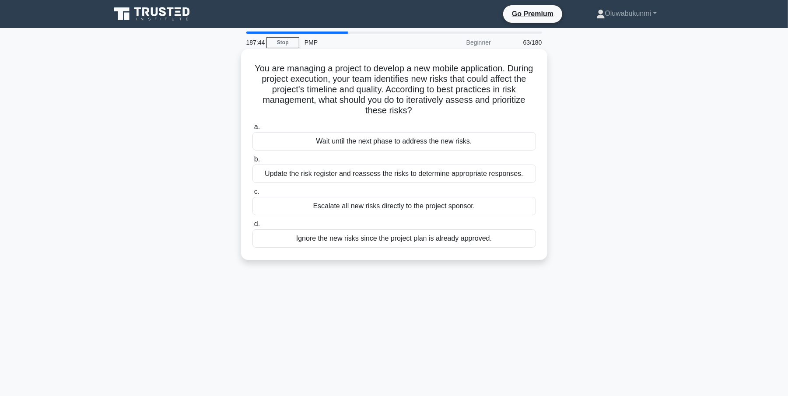
click at [312, 175] on div "Update the risk register and reassess the risks to determine appropriate respon…" at bounding box center [394, 174] width 284 height 18
click at [252, 162] on input "b. Update the risk register and reassess the risks to determine appropriate res…" at bounding box center [252, 160] width 0 height 6
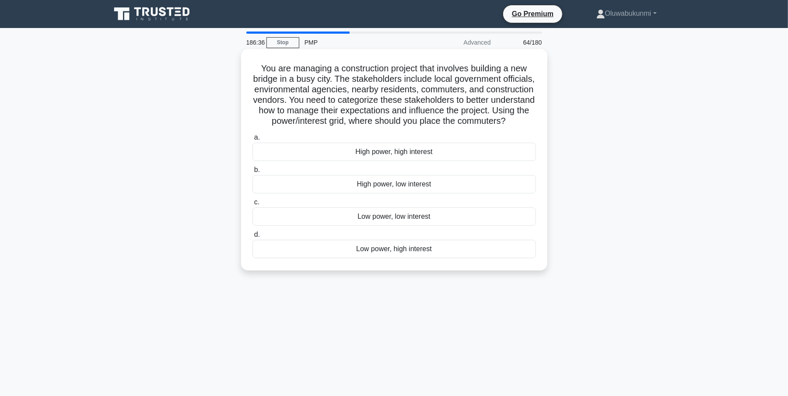
click at [373, 258] on div "Low power, high interest" at bounding box center [394, 249] width 284 height 18
click at [252, 238] on input "d. Low power, high interest" at bounding box center [252, 235] width 0 height 6
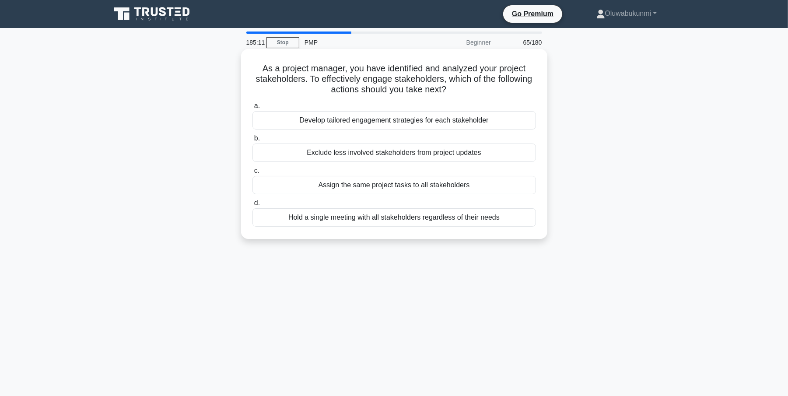
click at [406, 118] on div "Develop tailored engagement strategies for each stakeholder" at bounding box center [394, 120] width 284 height 18
click at [252, 109] on input "a. Develop tailored engagement strategies for each stakeholder" at bounding box center [252, 106] width 0 height 6
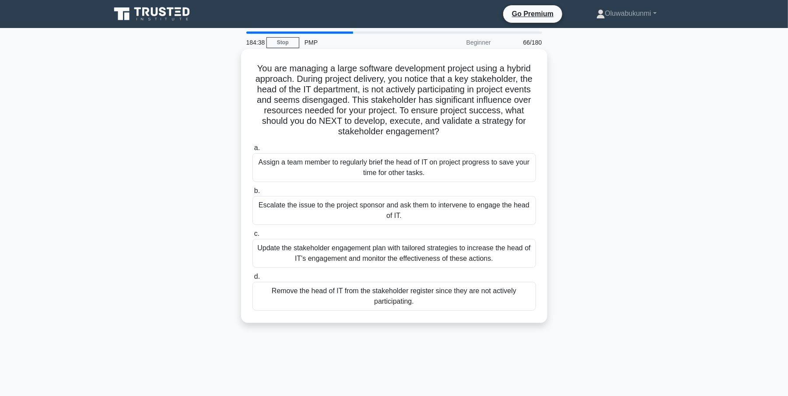
click at [284, 256] on div "Update the stakeholder engagement plan with tailored strategies to increase the…" at bounding box center [394, 253] width 284 height 29
click at [252, 237] on input "c. Update the stakeholder engagement plan with tailored strategies to increase …" at bounding box center [252, 234] width 0 height 6
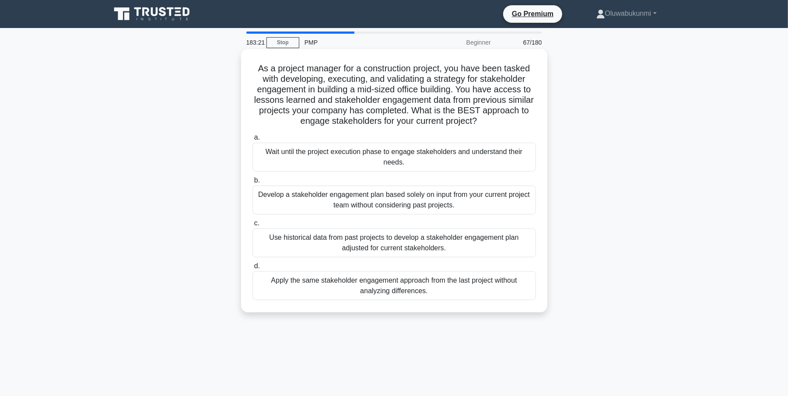
click at [296, 246] on div "Use historical data from past projects to develop a stakeholder engagement plan…" at bounding box center [394, 242] width 284 height 29
click at [252, 226] on input "c. Use historical data from past projects to develop a stakeholder engagement p…" at bounding box center [252, 224] width 0 height 6
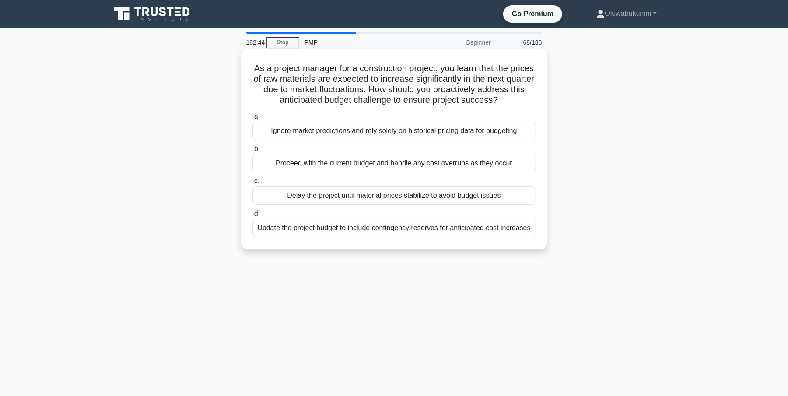
click at [308, 230] on div "Update the project budget to include contingency reserves for anticipated cost …" at bounding box center [394, 228] width 284 height 18
click at [252, 217] on input "d. Update the project budget to include contingency reserves for anticipated co…" at bounding box center [252, 214] width 0 height 6
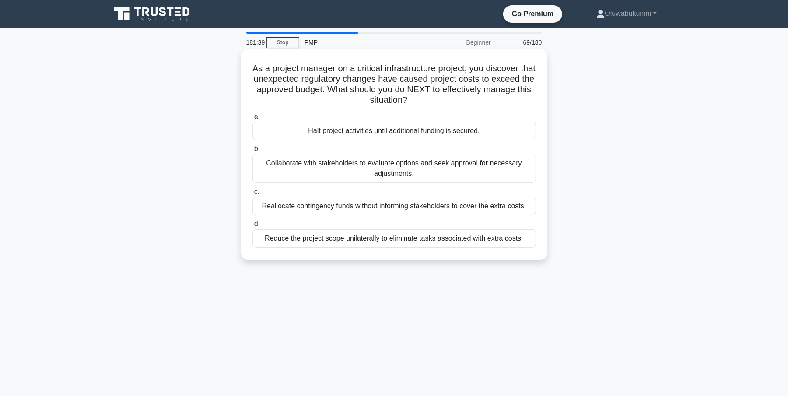
click at [317, 174] on div "Collaborate with stakeholders to evaluate options and seek approval for necessa…" at bounding box center [394, 168] width 284 height 29
click at [252, 152] on input "b. Collaborate with stakeholders to evaluate options and seek approval for nece…" at bounding box center [252, 149] width 0 height 6
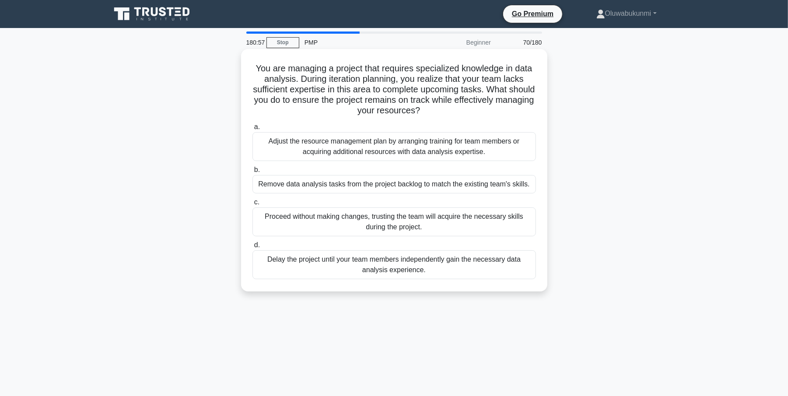
click at [322, 151] on div "Adjust the resource management plan by arranging training for team members or a…" at bounding box center [394, 146] width 284 height 29
click at [252, 130] on input "a. Adjust the resource management plan by arranging training for team members o…" at bounding box center [252, 127] width 0 height 6
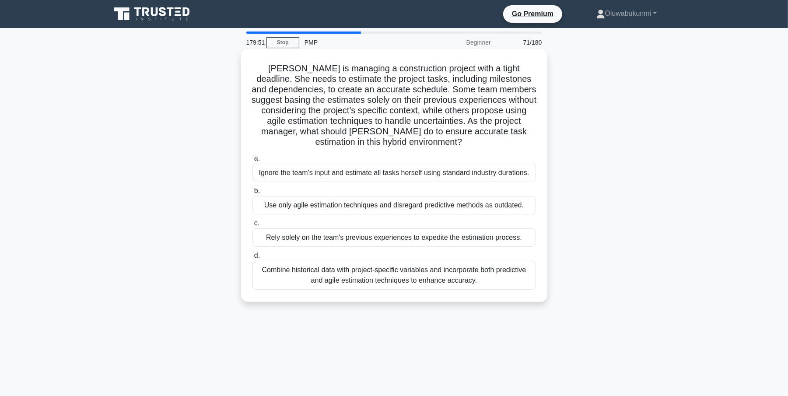
click at [293, 277] on div "Combine historical data with project-specific variables and incorporate both pr…" at bounding box center [394, 275] width 284 height 29
click at [252, 259] on input "d. Combine historical data with project-specific variables and incorporate both…" at bounding box center [252, 256] width 0 height 6
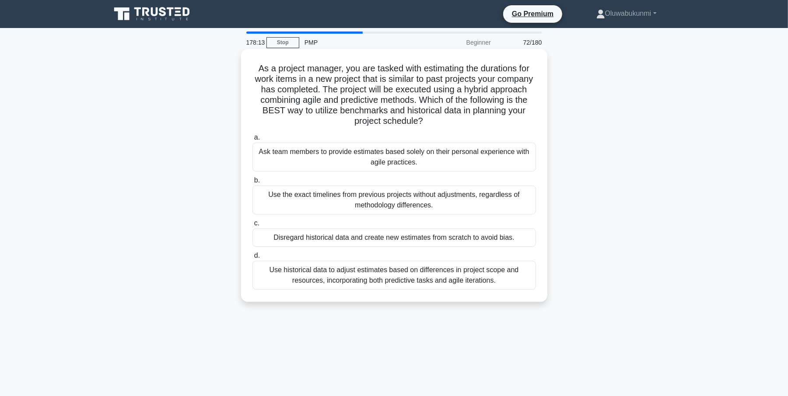
click at [279, 280] on div "Use historical data to adjust estimates based on differences in project scope a…" at bounding box center [394, 275] width 284 height 29
click at [252, 259] on input "d. Use historical data to adjust estimates based on differences in project scop…" at bounding box center [252, 256] width 0 height 6
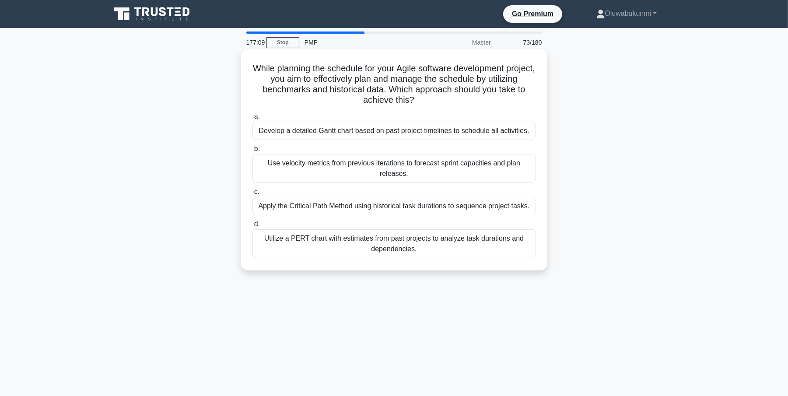
click at [361, 245] on div "Utilize a PERT chart with estimates from past projects to analyze task duration…" at bounding box center [394, 243] width 284 height 29
click at [252, 227] on input "d. Utilize a PERT chart with estimates from past projects to analyze task durat…" at bounding box center [252, 224] width 0 height 6
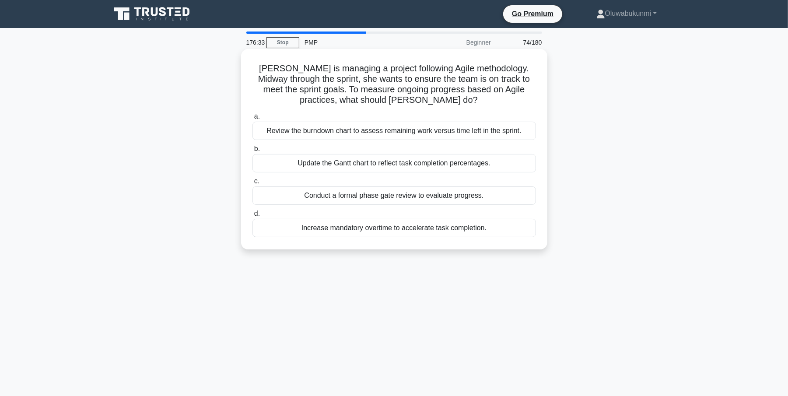
click at [382, 134] on div "Review the burndown chart to assess remaining work versus time left in the spri…" at bounding box center [394, 131] width 284 height 18
click at [252, 119] on input "a. Review the burndown chart to assess remaining work versus time left in the s…" at bounding box center [252, 117] width 0 height 6
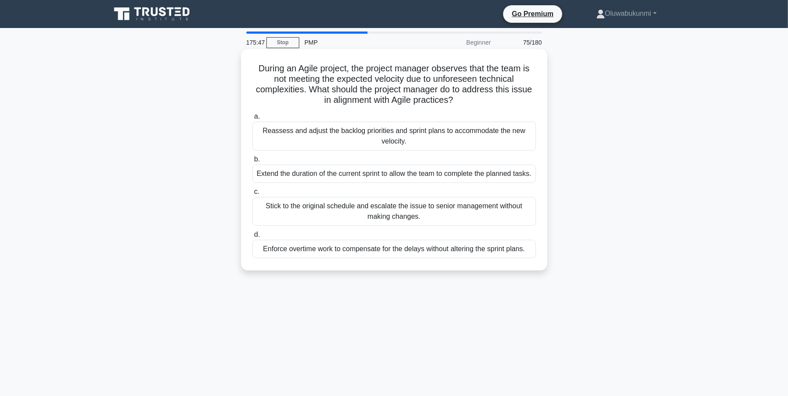
click at [291, 132] on div "Reassess and adjust the backlog priorities and sprint plans to accommodate the …" at bounding box center [394, 136] width 284 height 29
click at [252, 119] on input "a. Reassess and adjust the backlog priorities and sprint plans to accommodate t…" at bounding box center [252, 117] width 0 height 6
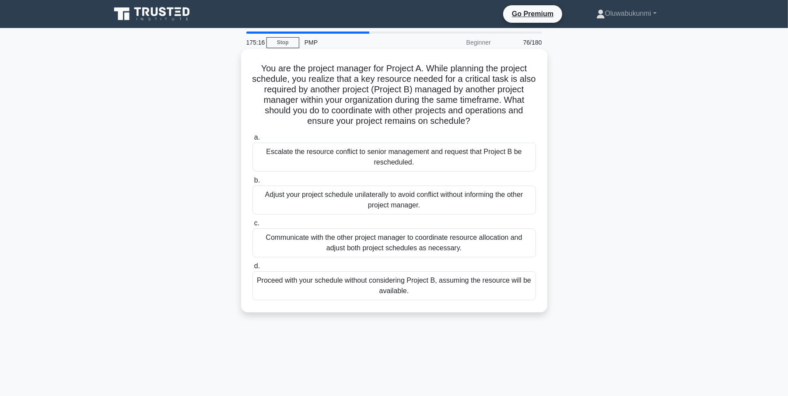
click at [304, 244] on div "Communicate with the other project manager to coordinate resource allocation an…" at bounding box center [394, 242] width 284 height 29
click at [252, 226] on input "c. Communicate with the other project manager to coordinate resource allocation…" at bounding box center [252, 224] width 0 height 6
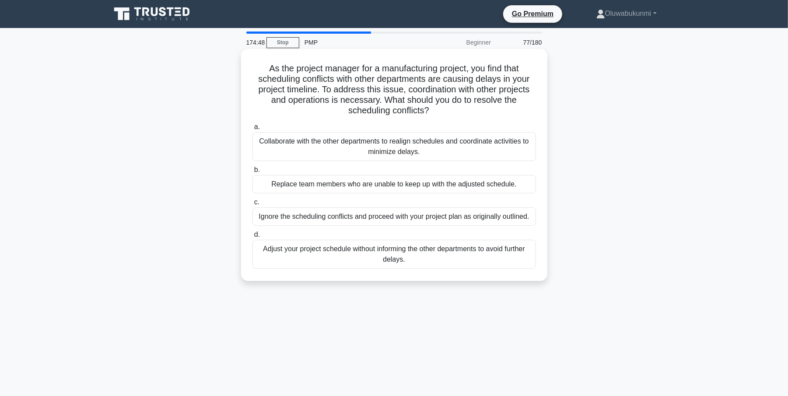
click at [279, 138] on div "Collaborate with the other departments to realign schedules and coordinate acti…" at bounding box center [394, 146] width 284 height 29
click at [252, 130] on input "a. Collaborate with the other departments to realign schedules and coordinate a…" at bounding box center [252, 127] width 0 height 6
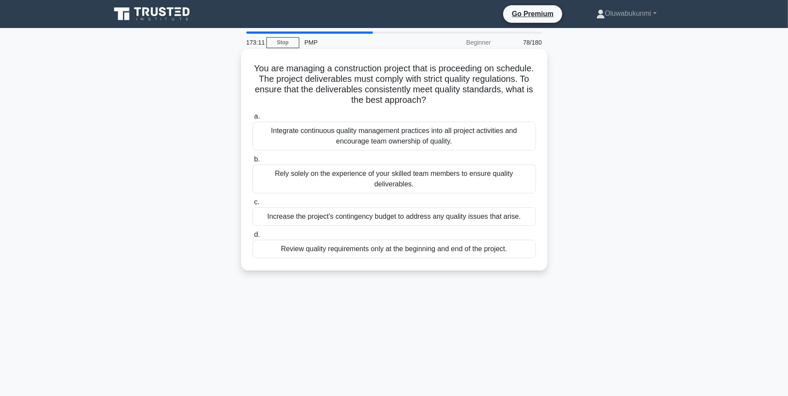
click at [312, 136] on div "Integrate continuous quality management practices into all project activities a…" at bounding box center [394, 136] width 284 height 29
click at [252, 119] on input "a. Integrate continuous quality management practices into all project activitie…" at bounding box center [252, 117] width 0 height 6
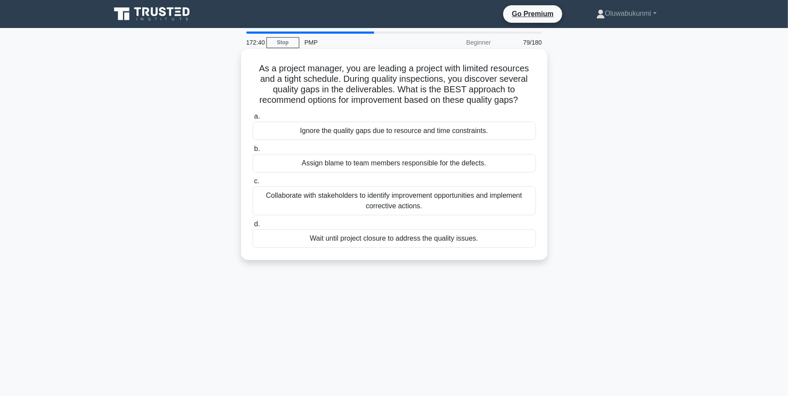
click at [275, 200] on div "Collaborate with stakeholders to identify improvement opportunities and impleme…" at bounding box center [394, 200] width 284 height 29
click at [252, 184] on input "c. Collaborate with stakeholders to identify improvement opportunities and impl…" at bounding box center [252, 182] width 0 height 6
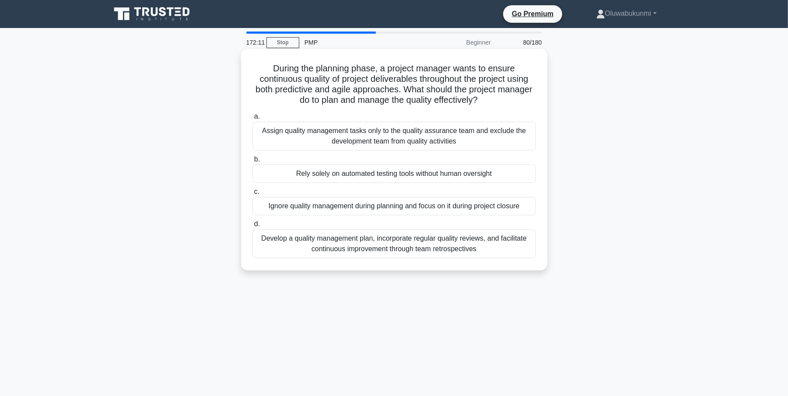
click at [331, 248] on div "Develop a quality management plan, incorporate regular quality reviews, and fac…" at bounding box center [394, 243] width 284 height 29
click at [252, 227] on input "d. Develop a quality management plan, incorporate regular quality reviews, and …" at bounding box center [252, 224] width 0 height 6
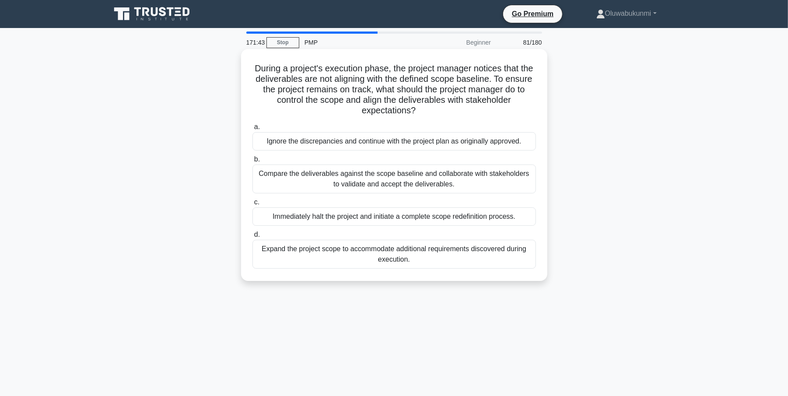
click at [318, 182] on div "Compare the deliverables against the scope baseline and collaborate with stakeh…" at bounding box center [394, 179] width 284 height 29
click at [252, 162] on input "b. Compare the deliverables against the scope baseline and collaborate with sta…" at bounding box center [252, 160] width 0 height 6
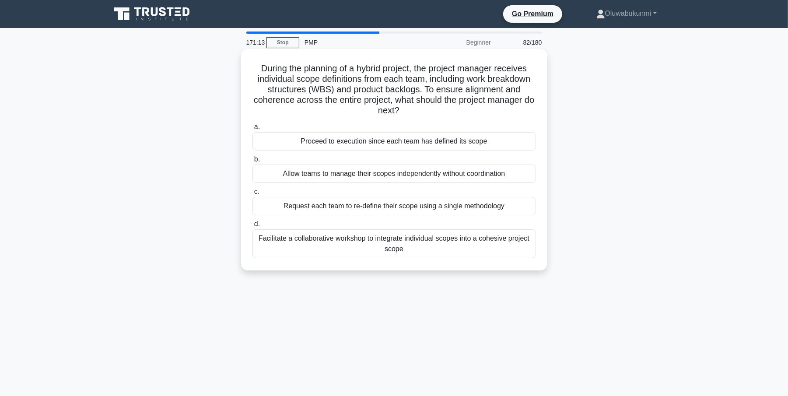
click at [272, 243] on div "Facilitate a collaborative workshop to integrate individual scopes into a cohes…" at bounding box center [394, 243] width 284 height 29
click at [252, 227] on input "d. Facilitate a collaborative workshop to integrate individual scopes into a co…" at bounding box center [252, 224] width 0 height 6
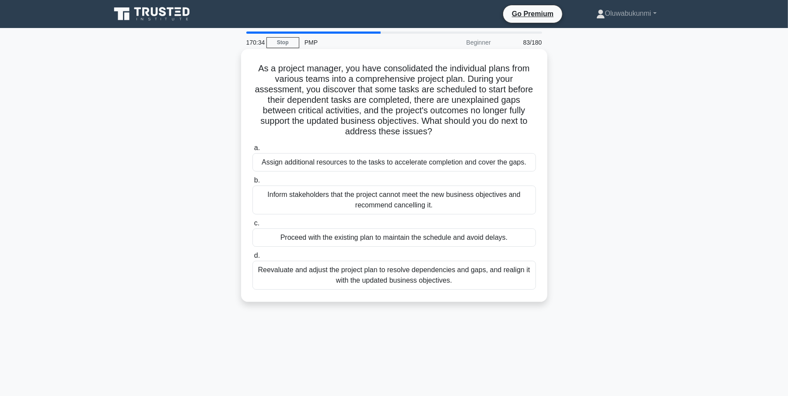
click at [305, 282] on div "Reevaluate and adjust the project plan to resolve dependencies and gaps, and re…" at bounding box center [394, 275] width 284 height 29
click at [252, 259] on input "d. Reevaluate and adjust the project plan to resolve dependencies and gaps, and…" at bounding box center [252, 256] width 0 height 6
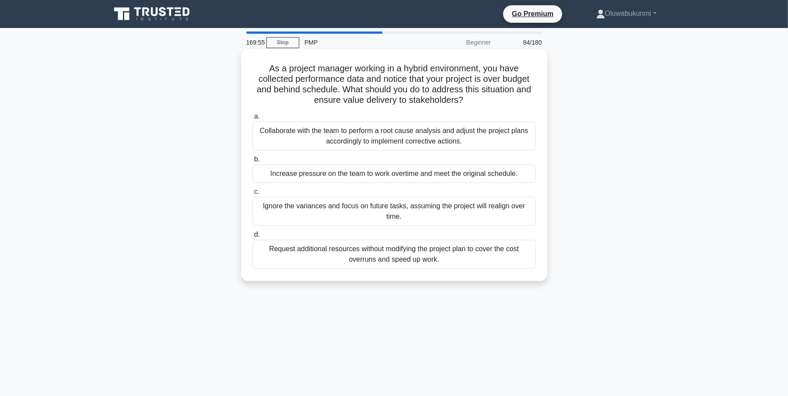
click at [340, 137] on div "Collaborate with the team to perform a root cause analysis and adjust the proje…" at bounding box center [394, 136] width 284 height 29
click at [252, 119] on input "a. Collaborate with the team to perform a root cause analysis and adjust the pr…" at bounding box center [252, 117] width 0 height 6
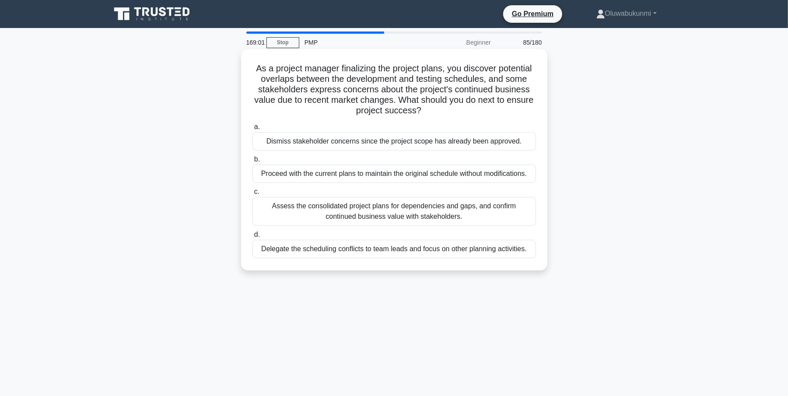
click at [268, 219] on div "Assess the consolidated project plans for dependencies and gaps, and confirm co…" at bounding box center [394, 211] width 284 height 29
click at [252, 195] on input "c. Assess the consolidated project plans for dependencies and gaps, and confirm…" at bounding box center [252, 192] width 0 height 6
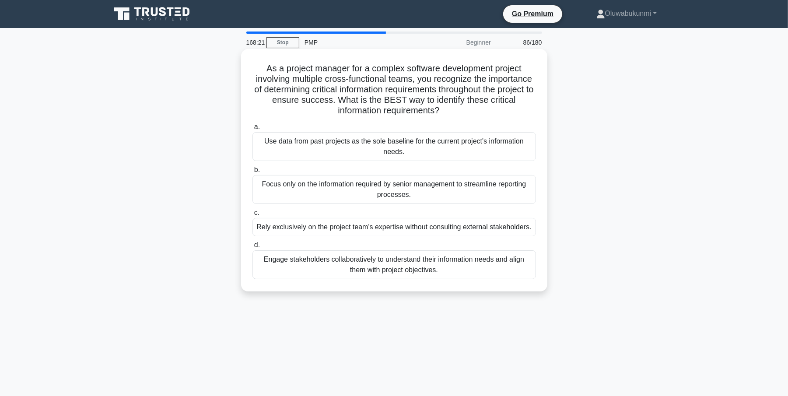
click at [332, 259] on div "Engage stakeholders collaboratively to understand their information needs and a…" at bounding box center [394, 264] width 284 height 29
click at [252, 248] on input "d. Engage stakeholders collaboratively to understand their information needs an…" at bounding box center [252, 245] width 0 height 6
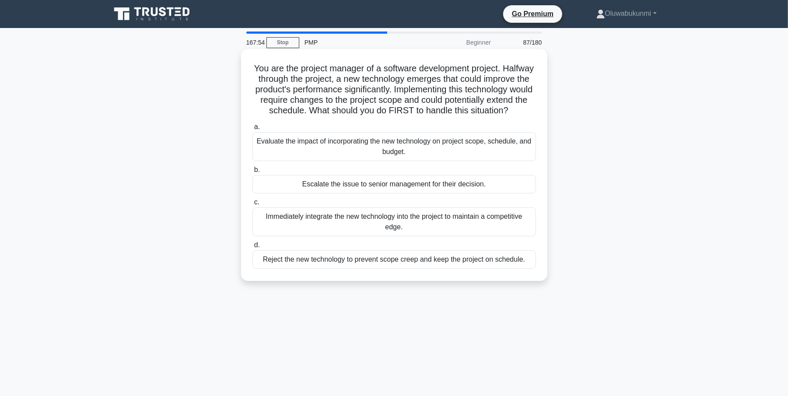
click at [289, 158] on div "Evaluate the impact of incorporating the new technology on project scope, sched…" at bounding box center [394, 146] width 284 height 29
click at [252, 130] on input "a. Evaluate the impact of incorporating the new technology on project scope, sc…" at bounding box center [252, 127] width 0 height 6
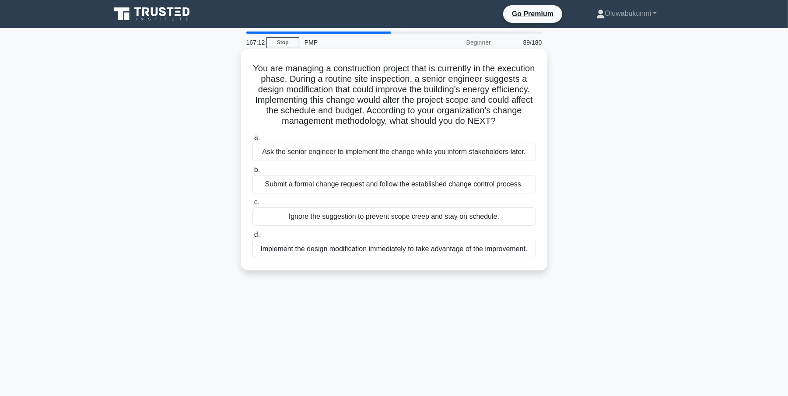
click at [274, 193] on div "Submit a formal change request and follow the established change control proces…" at bounding box center [394, 184] width 284 height 18
click at [252, 173] on input "b. Submit a formal change request and follow the established change control pro…" at bounding box center [252, 170] width 0 height 6
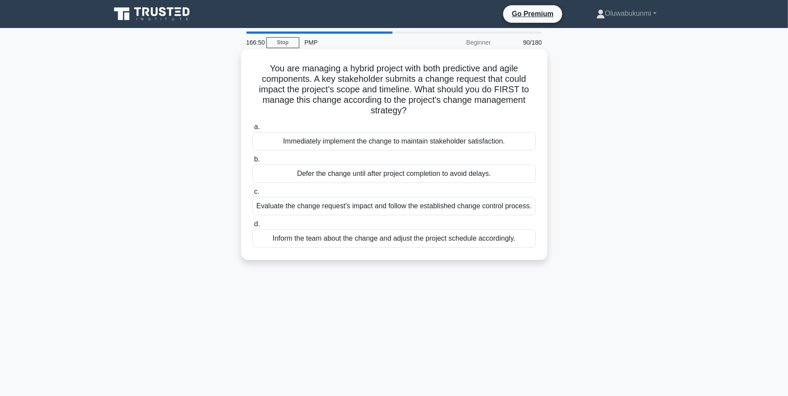
click at [312, 207] on div "Evaluate the change request's impact and follow the established change control …" at bounding box center [394, 206] width 284 height 18
click at [252, 195] on input "c. Evaluate the change request's impact and follow the established change contr…" at bounding box center [252, 192] width 0 height 6
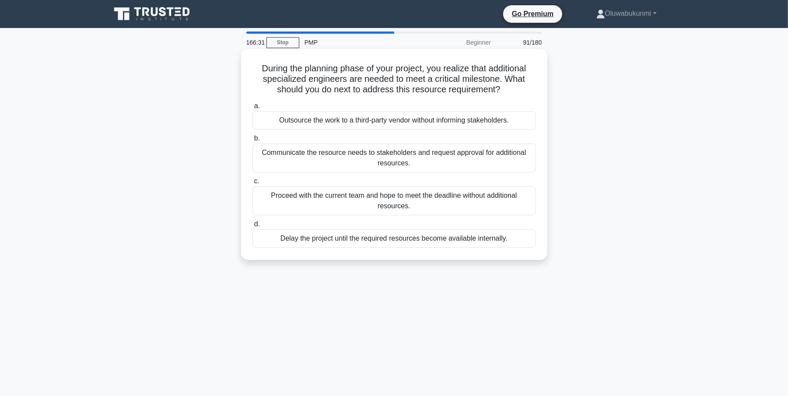
click at [287, 163] on div "Communicate the resource needs to stakeholders and request approval for additio…" at bounding box center [394, 158] width 284 height 29
click at [252, 141] on input "b. Communicate the resource needs to stakeholders and request approval for addi…" at bounding box center [252, 139] width 0 height 6
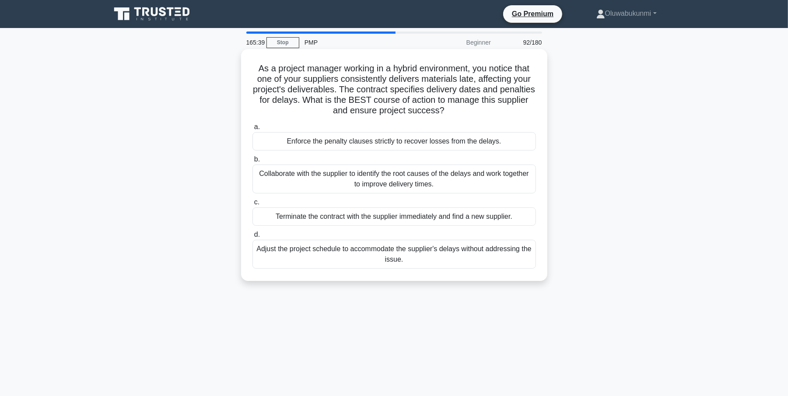
click at [310, 172] on div "Collaborate with the supplier to identify the root causes of the delays and wor…" at bounding box center [394, 179] width 284 height 29
click at [252, 162] on input "b. Collaborate with the supplier to identify the root causes of the delays and …" at bounding box center [252, 160] width 0 height 6
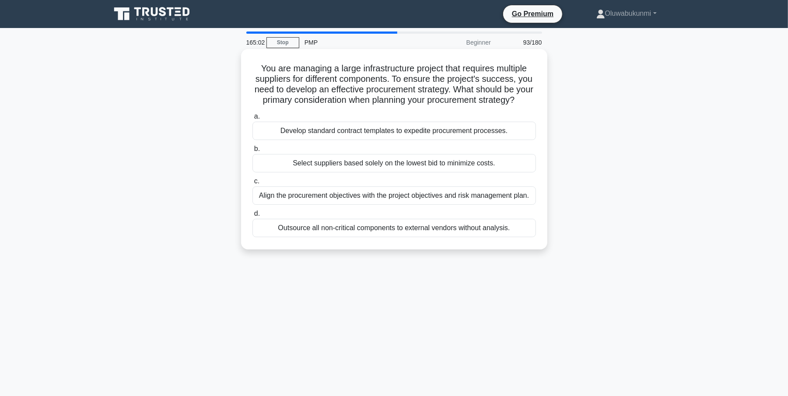
click at [272, 205] on div "Align the procurement objectives with the project objectives and risk managemen…" at bounding box center [394, 195] width 284 height 18
click at [252, 184] on input "c. Align the procurement objectives with the project objectives and risk manage…" at bounding box center [252, 182] width 0 height 6
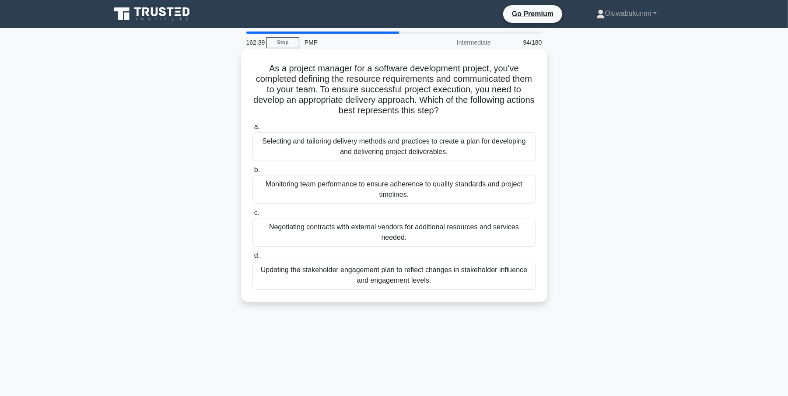
click at [310, 139] on div "Selecting and tailoring delivery methods and practices to create a plan for dev…" at bounding box center [394, 146] width 284 height 29
click at [252, 130] on input "a. Selecting and tailoring delivery methods and practices to create a plan for …" at bounding box center [252, 127] width 0 height 6
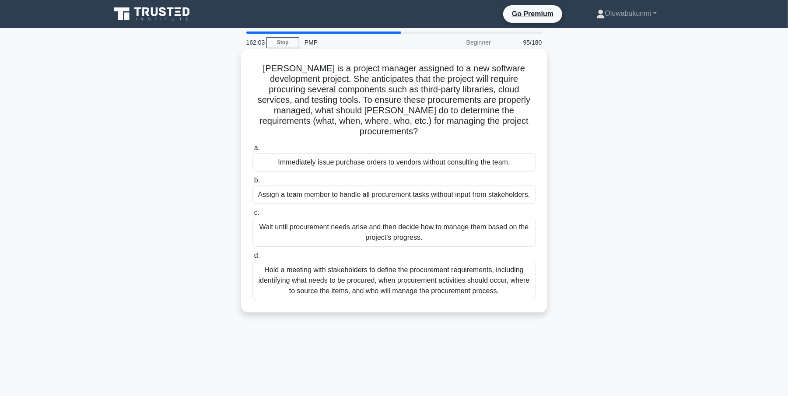
click at [356, 277] on div "Hold a meeting with stakeholders to define the procurement requirements, includ…" at bounding box center [394, 280] width 284 height 39
click at [252, 259] on input "d. Hold a meeting with stakeholders to define the procurement requirements, inc…" at bounding box center [252, 256] width 0 height 6
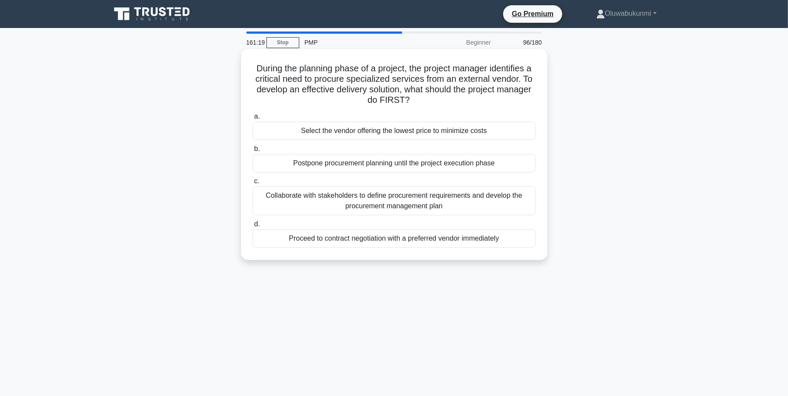
click at [324, 204] on div "Collaborate with stakeholders to define procurement requirements and develop th…" at bounding box center [394, 200] width 284 height 29
click at [252, 184] on input "c. Collaborate with stakeholders to define procurement requirements and develop…" at bounding box center [252, 182] width 0 height 6
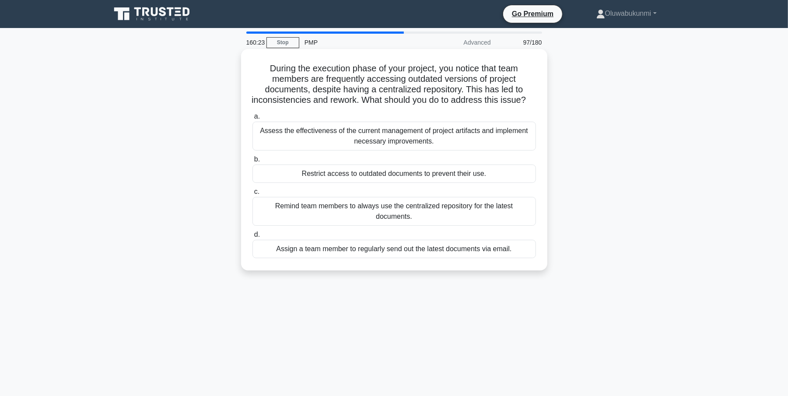
click at [284, 151] on div "Assess the effectiveness of the current management of project artifacts and imp…" at bounding box center [394, 136] width 284 height 29
click at [252, 119] on input "a. Assess the effectiveness of the current management of project artifacts and …" at bounding box center [252, 117] width 0 height 6
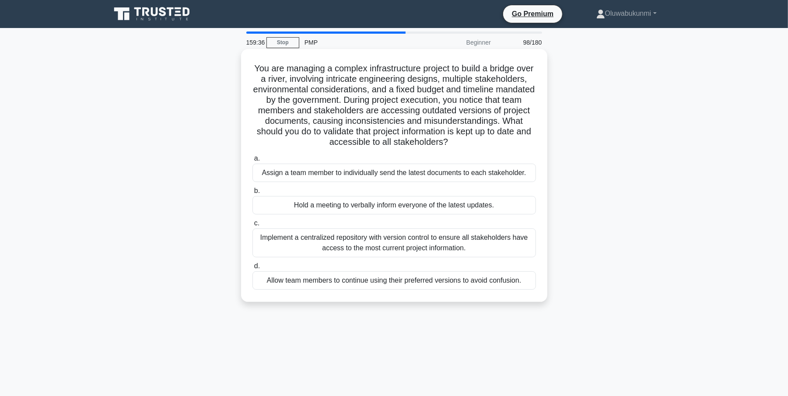
click at [340, 248] on div "Implement a centralized repository with version control to ensure all stakehold…" at bounding box center [394, 242] width 284 height 29
click at [252, 226] on input "c. Implement a centralized repository with version control to ensure all stakeh…" at bounding box center [252, 224] width 0 height 6
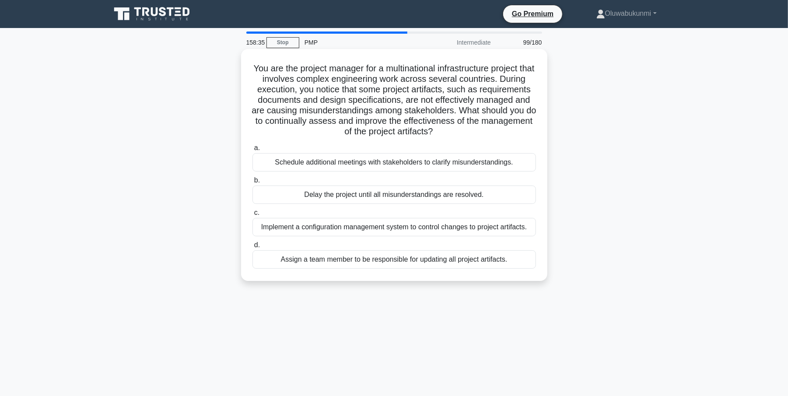
click at [305, 232] on div "Implement a configuration management system to control changes to project artif…" at bounding box center [394, 227] width 284 height 18
click at [252, 216] on input "c. Implement a configuration management system to control changes to project ar…" at bounding box center [252, 213] width 0 height 6
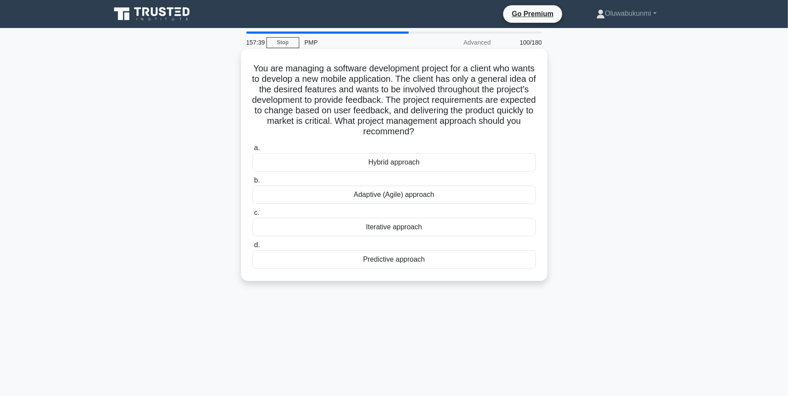
click at [368, 197] on div "Adaptive (Agile) approach" at bounding box center [394, 195] width 284 height 18
click at [252, 183] on input "b. Adaptive (Agile) approach" at bounding box center [252, 181] width 0 height 6
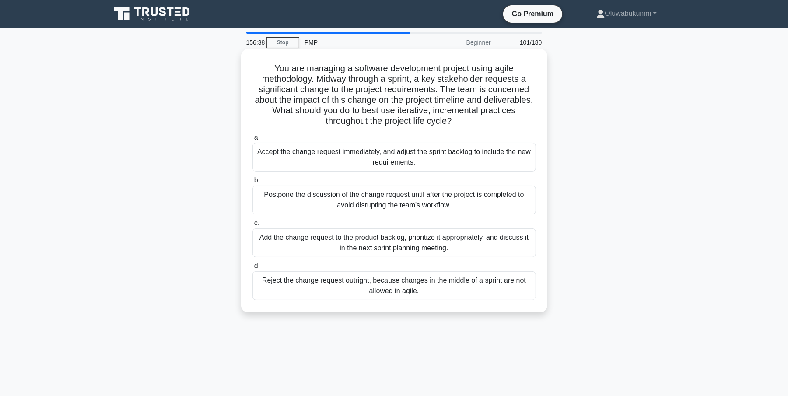
click at [350, 244] on div "Add the change request to the product backlog, prioritize it appropriately, and…" at bounding box center [394, 242] width 284 height 29
click at [252, 226] on input "c. Add the change request to the product backlog, prioritize it appropriately, …" at bounding box center [252, 224] width 0 height 6
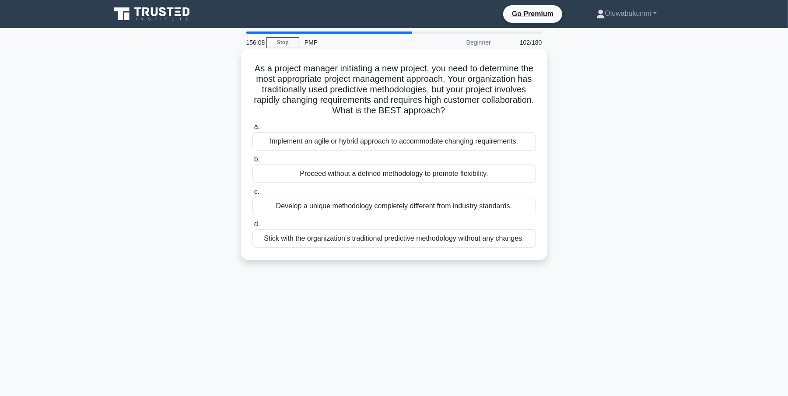
click at [361, 142] on div "Implement an agile or hybrid approach to accommodate changing requirements." at bounding box center [394, 141] width 284 height 18
click at [252, 130] on input "a. Implement an agile or hybrid approach to accommodate changing requirements." at bounding box center [252, 127] width 0 height 6
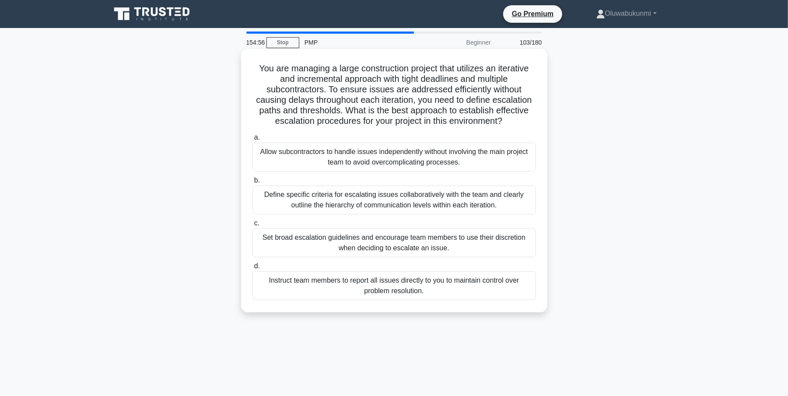
click at [366, 194] on div "Define specific criteria for escalating issues collaboratively with the team an…" at bounding box center [394, 200] width 284 height 29
click at [252, 183] on input "b. Define specific criteria for escalating issues collaboratively with the team…" at bounding box center [252, 181] width 0 height 6
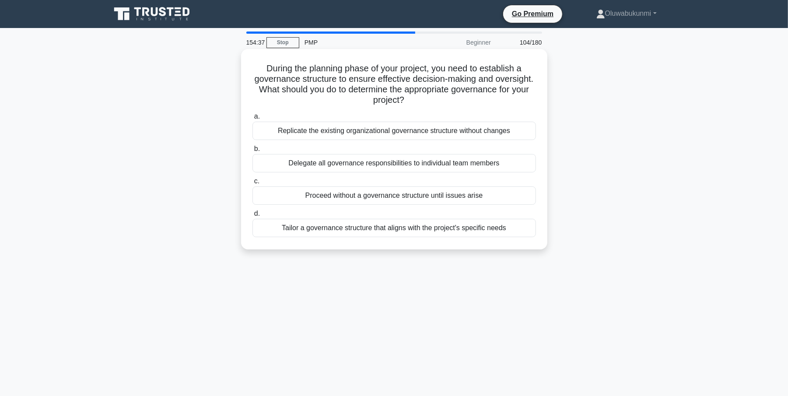
click at [280, 231] on div "Tailor a governance structure that aligns with the project's specific needs" at bounding box center [394, 228] width 284 height 18
click at [252, 217] on input "d. Tailor a governance structure that aligns with the project's specific needs" at bounding box center [252, 214] width 0 height 6
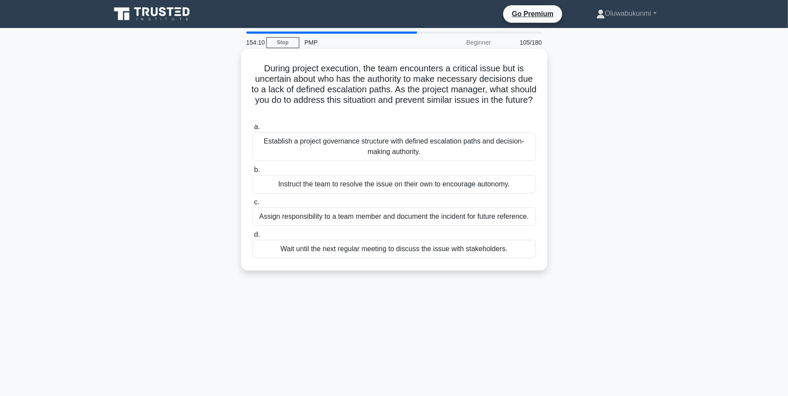
click at [310, 149] on div "Establish a project governance structure with defined escalation paths and deci…" at bounding box center [394, 146] width 284 height 29
click at [252, 130] on input "a. Establish a project governance structure with defined escalation paths and d…" at bounding box center [252, 127] width 0 height 6
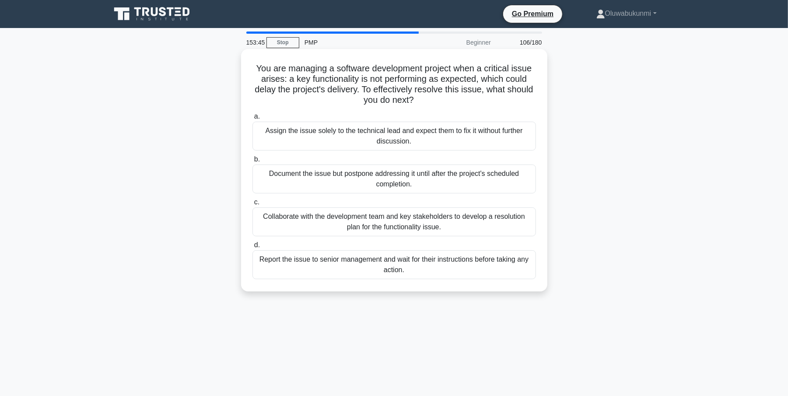
click at [332, 217] on div "Collaborate with the development team and key stakeholders to develop a resolut…" at bounding box center [394, 221] width 284 height 29
click at [252, 205] on input "c. Collaborate with the development team and key stakeholders to develop a reso…" at bounding box center [252, 203] width 0 height 6
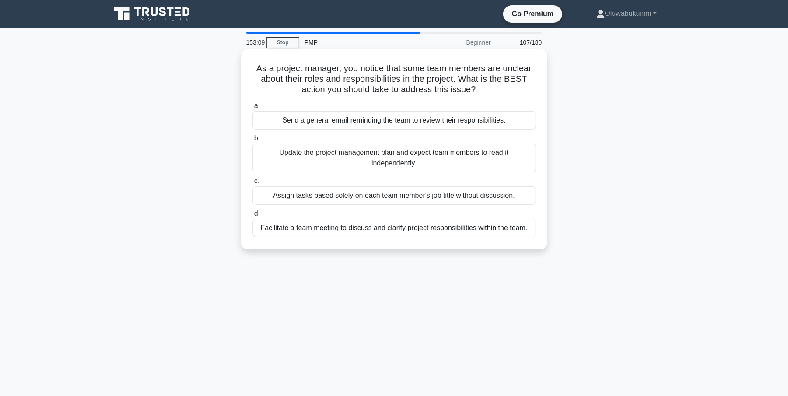
click at [341, 228] on div "Facilitate a team meeting to discuss and clarify project responsibilities withi…" at bounding box center [394, 228] width 284 height 18
click at [252, 217] on input "d. Facilitate a team meeting to discuss and clarify project responsibilities wi…" at bounding box center [252, 214] width 0 height 6
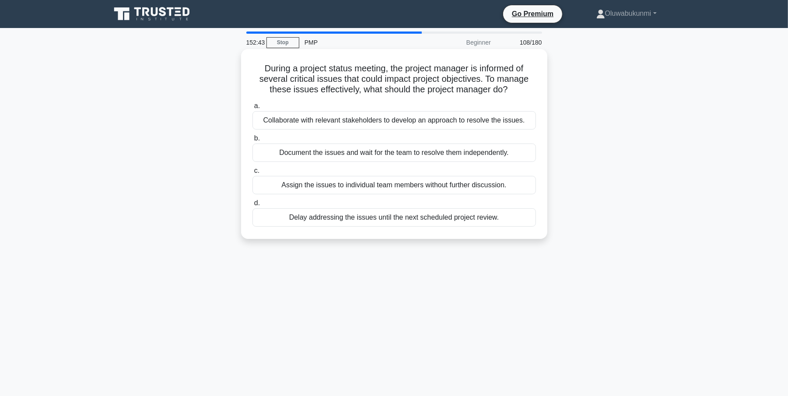
click at [282, 125] on div "Collaborate with relevant stakeholders to develop an approach to resolve the is…" at bounding box center [394, 120] width 284 height 18
click at [252, 109] on input "a. Collaborate with relevant stakeholders to develop an approach to resolve the…" at bounding box center [252, 106] width 0 height 6
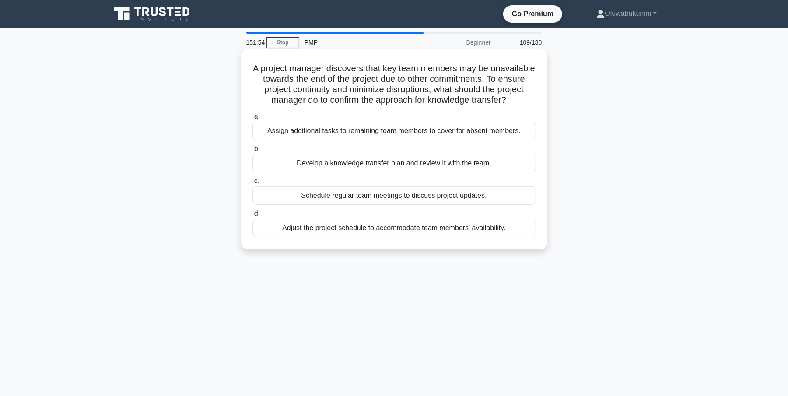
click at [298, 172] on div "Develop a knowledge transfer plan and review it with the team." at bounding box center [394, 163] width 284 height 18
click at [252, 152] on input "b. Develop a knowledge transfer plan and review it with the team." at bounding box center [252, 149] width 0 height 6
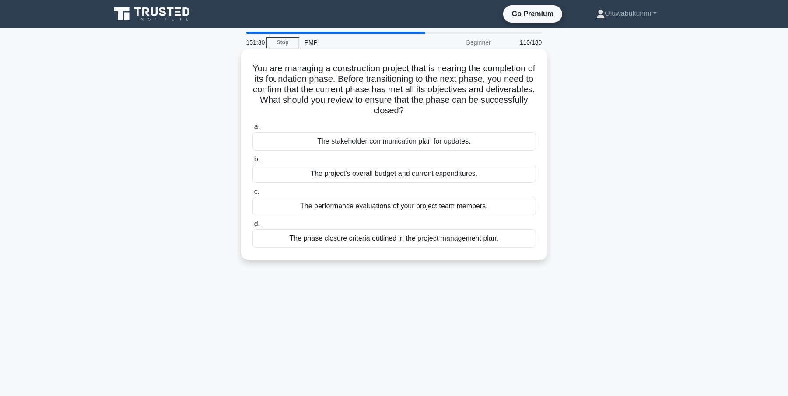
click at [287, 245] on div "The phase closure criteria outlined in the project management plan." at bounding box center [394, 238] width 284 height 18
click at [252, 227] on input "d. The phase closure criteria outlined in the project management plan." at bounding box center [252, 224] width 0 height 6
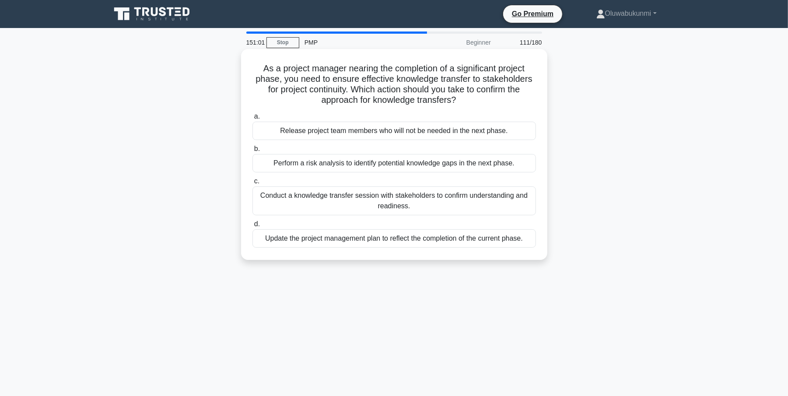
click at [277, 200] on div "Conduct a knowledge transfer session with stakeholders to confirm understanding…" at bounding box center [394, 200] width 284 height 29
click at [252, 184] on input "c. Conduct a knowledge transfer session with stakeholders to confirm understand…" at bounding box center [252, 182] width 0 height 6
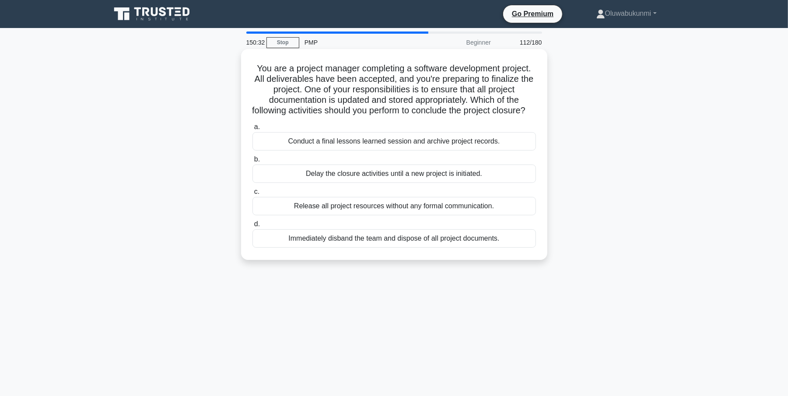
click at [277, 151] on div "Conduct a final lessons learned session and archive project records." at bounding box center [394, 141] width 284 height 18
click at [252, 130] on input "a. Conduct a final lessons learned session and archive project records." at bounding box center [252, 127] width 0 height 6
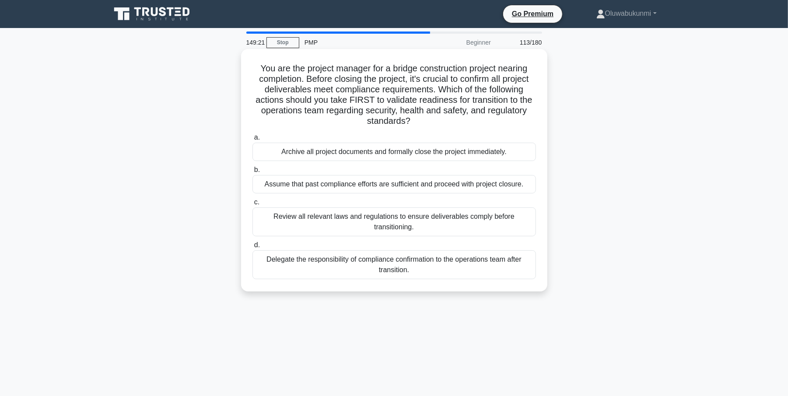
click at [284, 217] on div "Review all relevant laws and regulations to ensure deliverables comply before t…" at bounding box center [394, 221] width 284 height 29
click at [252, 205] on input "c. Review all relevant laws and regulations to ensure deliverables comply befor…" at bounding box center [252, 203] width 0 height 6
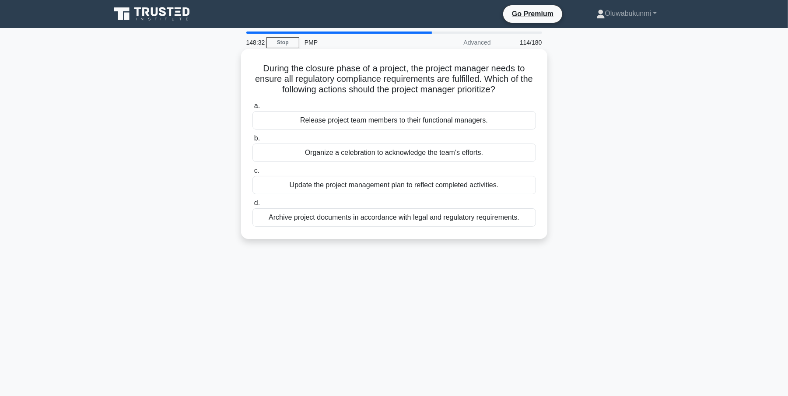
click at [329, 221] on div "Archive project documents in accordance with legal and regulatory requirements." at bounding box center [394, 217] width 284 height 18
click at [252, 206] on input "d. Archive project documents in accordance with legal and regulatory requiremen…" at bounding box center [252, 203] width 0 height 6
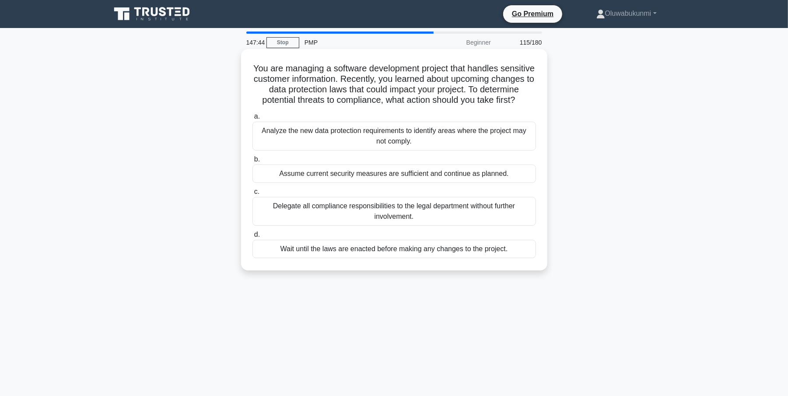
click at [256, 149] on div "Analyze the new data protection requirements to identify areas where the projec…" at bounding box center [394, 136] width 284 height 29
click at [252, 119] on input "a. Analyze the new data protection requirements to identify areas where the pro…" at bounding box center [252, 117] width 0 height 6
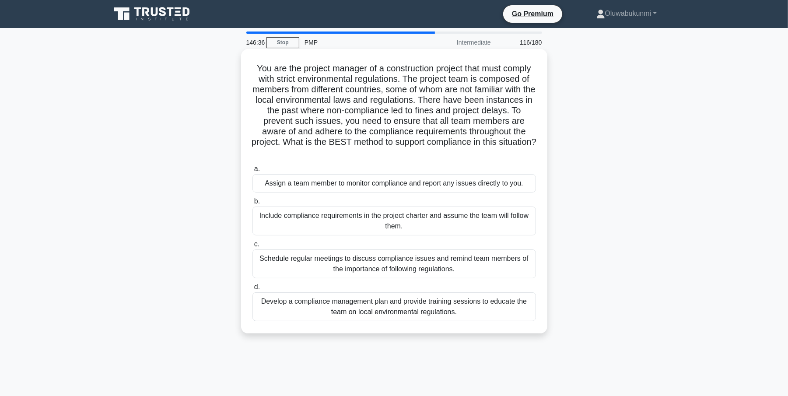
click at [455, 309] on div "Develop a compliance management plan and provide training sessions to educate t…" at bounding box center [394, 306] width 284 height 29
click at [252, 290] on input "d. Develop a compliance management plan and provide training sessions to educat…" at bounding box center [252, 287] width 0 height 6
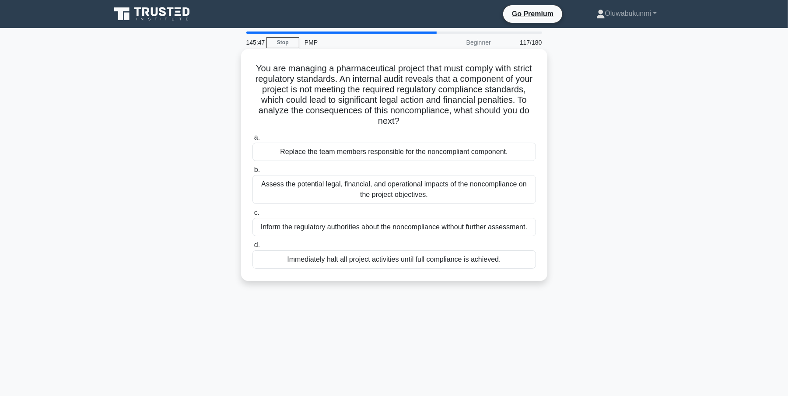
click at [372, 188] on div "Assess the potential legal, financial, and operational impacts of the noncompli…" at bounding box center [394, 189] width 284 height 29
click at [252, 173] on input "b. Assess the potential legal, financial, and operational impacts of the noncom…" at bounding box center [252, 170] width 0 height 6
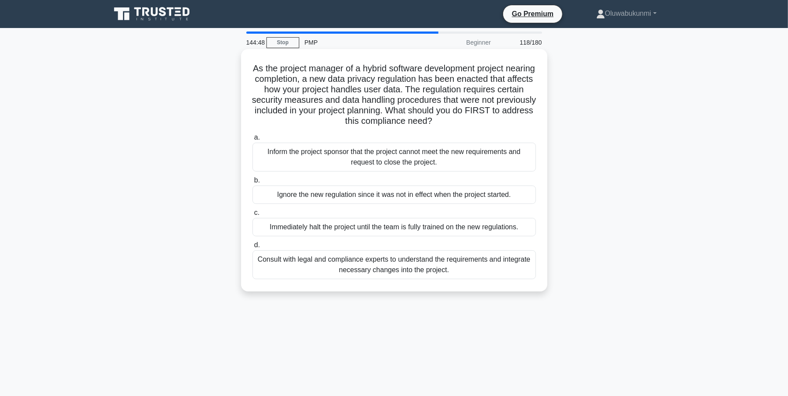
click at [396, 273] on div "Consult with legal and compliance experts to understand the requirements and in…" at bounding box center [394, 264] width 284 height 29
click at [252, 248] on input "d. Consult with legal and compliance experts to understand the requirements and…" at bounding box center [252, 245] width 0 height 6
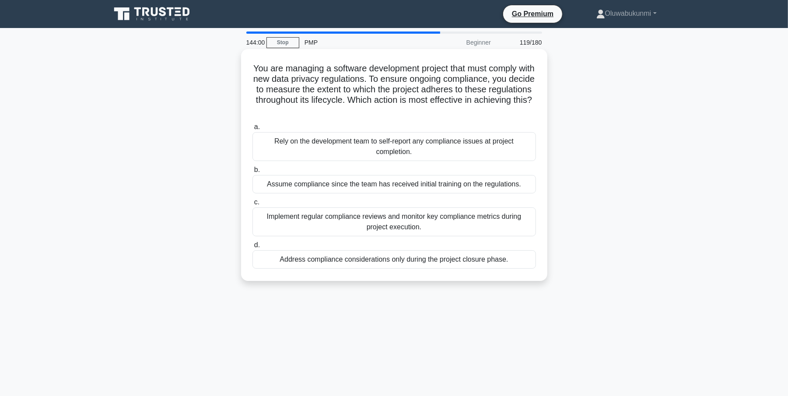
click at [372, 221] on div "Implement regular compliance reviews and monitor key compliance metrics during …" at bounding box center [394, 221] width 284 height 29
click at [252, 205] on input "c. Implement regular compliance reviews and monitor key compliance metrics duri…" at bounding box center [252, 203] width 0 height 6
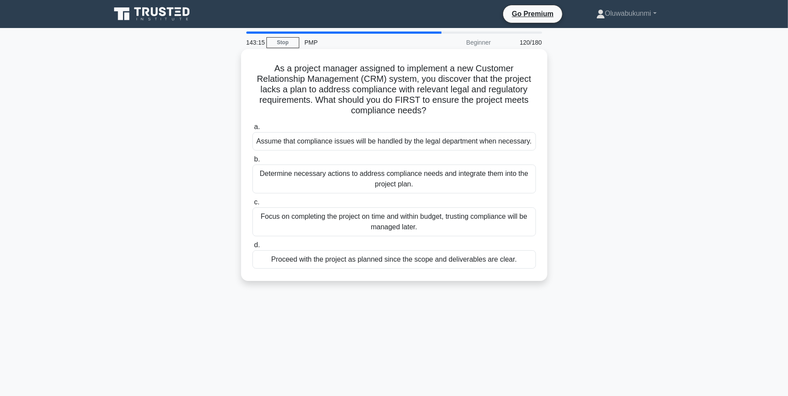
click at [377, 180] on div "Determine necessary actions to address compliance needs and integrate them into…" at bounding box center [394, 179] width 284 height 29
click at [252, 162] on input "b. Determine necessary actions to address compliance needs and integrate them i…" at bounding box center [252, 160] width 0 height 6
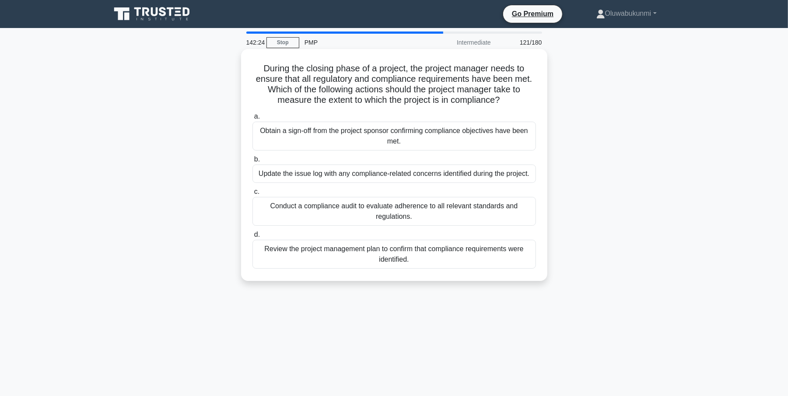
click at [382, 204] on div "Conduct a compliance audit to evaluate adherence to all relevant standards and …" at bounding box center [394, 211] width 284 height 29
click at [252, 195] on input "c. Conduct a compliance audit to evaluate adherence to all relevant standards a…" at bounding box center [252, 192] width 0 height 6
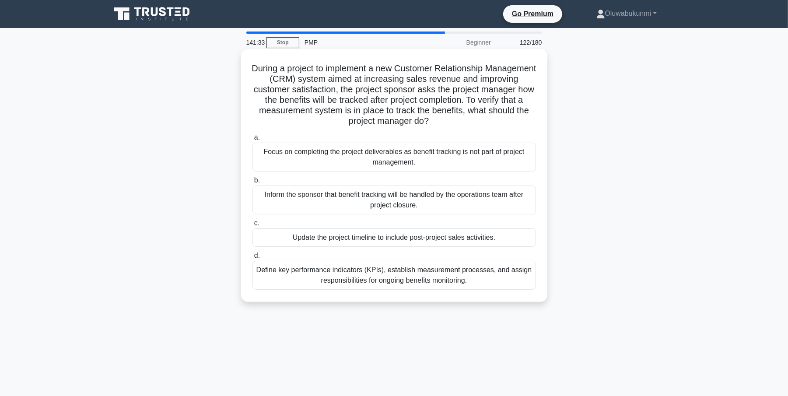
click at [350, 282] on div "Define key performance indicators (KPIs), establish measurement processes, and …" at bounding box center [394, 275] width 284 height 29
click at [252, 259] on input "d. Define key performance indicators (KPIs), establish measurement processes, a…" at bounding box center [252, 256] width 0 height 6
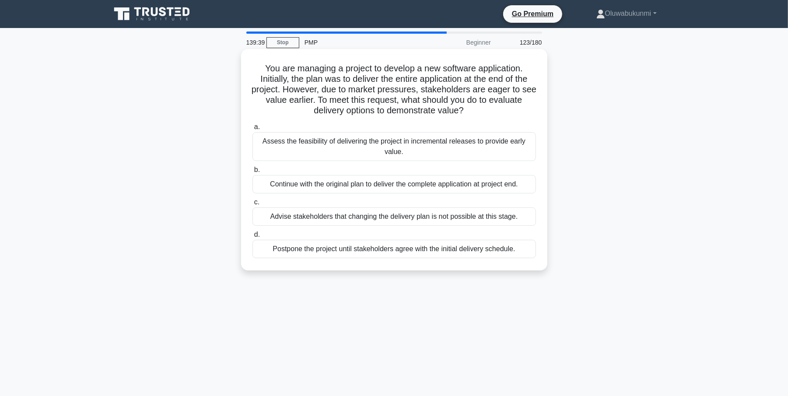
click at [364, 147] on div "Assess the feasibility of delivering the project in incremental releases to pro…" at bounding box center [394, 146] width 284 height 29
click at [252, 130] on input "a. Assess the feasibility of delivering the project in incremental releases to …" at bounding box center [252, 127] width 0 height 6
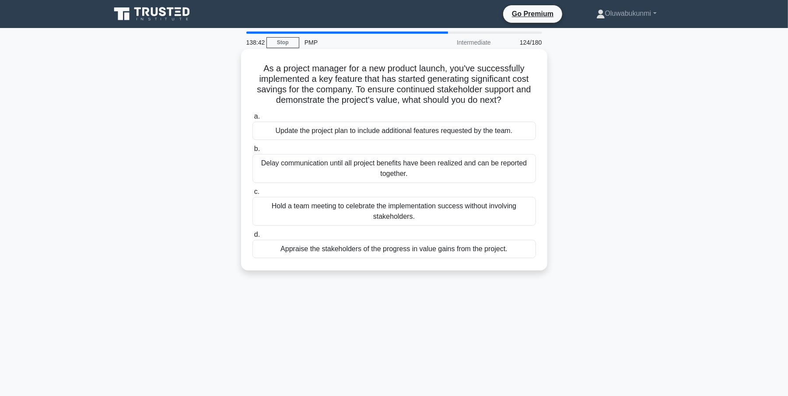
click at [342, 252] on div "Appraise the stakeholders of the progress in value gains from the project." at bounding box center [394, 249] width 284 height 18
click at [252, 238] on input "d. Appraise the stakeholders of the progress in value gains from the project." at bounding box center [252, 235] width 0 height 6
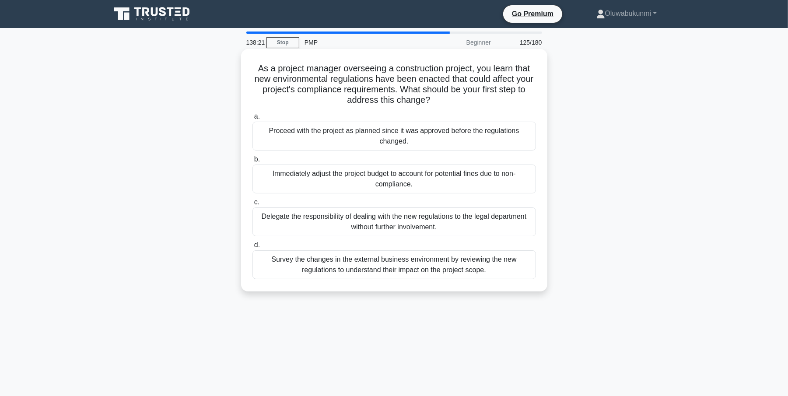
click at [351, 265] on div "Survey the changes in the external business environment by reviewing the new re…" at bounding box center [394, 264] width 284 height 29
click at [252, 248] on input "d. Survey the changes in the external business environment by reviewing the new…" at bounding box center [252, 245] width 0 height 6
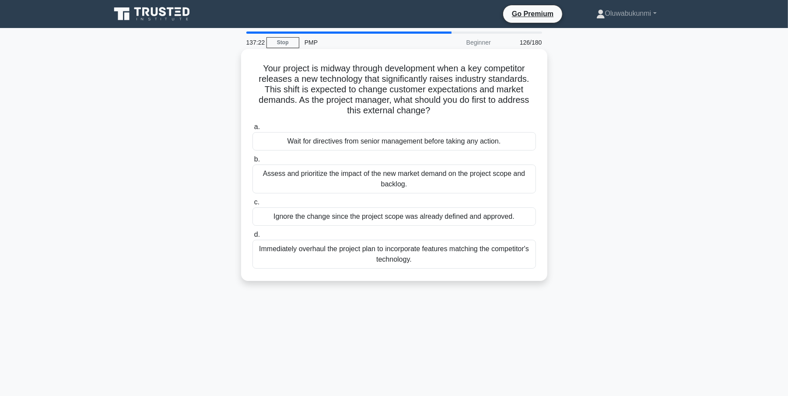
click at [256, 177] on div "Assess and prioritize the impact of the new market demand on the project scope …" at bounding box center [394, 179] width 284 height 29
click at [252, 162] on input "b. Assess and prioritize the impact of the new market demand on the project sco…" at bounding box center [252, 160] width 0 height 6
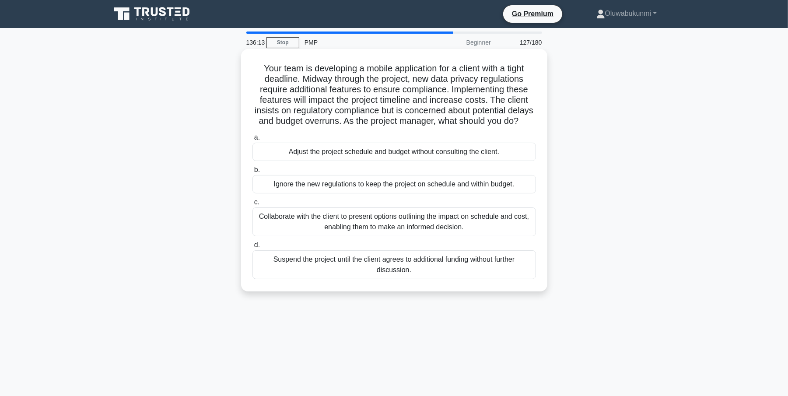
click at [307, 231] on div "Collaborate with the client to present options outlining the impact on schedule…" at bounding box center [394, 221] width 284 height 29
click at [252, 205] on input "c. Collaborate with the client to present options outlining the impact on sched…" at bounding box center [252, 203] width 0 height 6
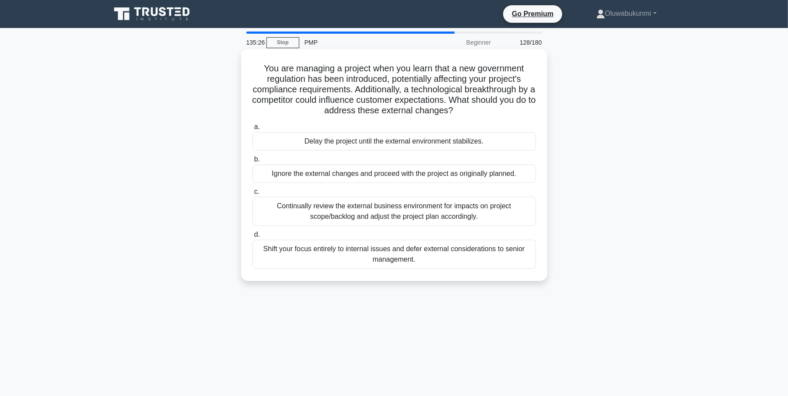
click at [298, 211] on div "Continually review the external business environment for impacts on project sco…" at bounding box center [394, 211] width 284 height 29
click at [252, 195] on input "c. Continually review the external business environment for impacts on project …" at bounding box center [252, 192] width 0 height 6
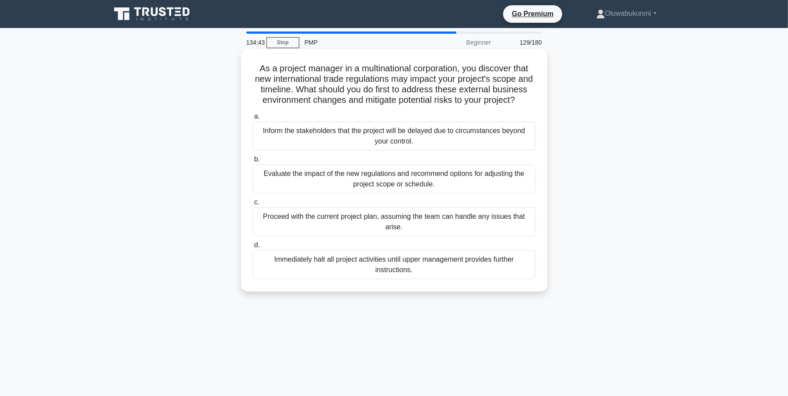
click at [296, 184] on div "Evaluate the impact of the new regulations and recommend options for adjusting …" at bounding box center [394, 179] width 284 height 29
click at [252, 162] on input "b. Evaluate the impact of the new regulations and recommend options for adjusti…" at bounding box center [252, 160] width 0 height 6
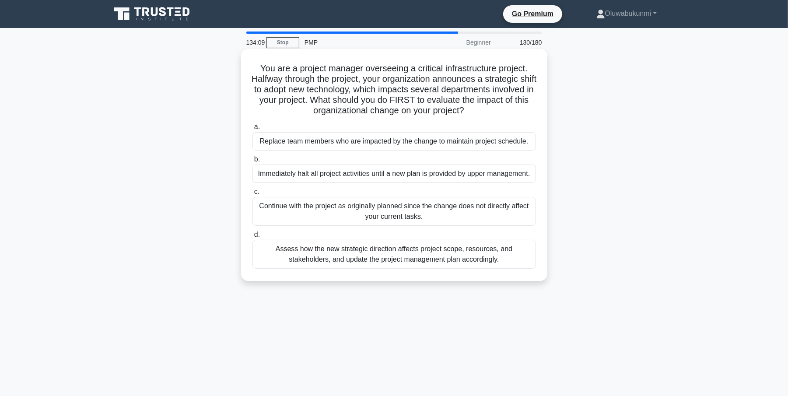
click at [290, 261] on div "Assess how the new strategic direction affects project scope, resources, and st…" at bounding box center [394, 254] width 284 height 29
click at [252, 238] on input "d. Assess how the new strategic direction affects project scope, resources, and…" at bounding box center [252, 235] width 0 height 6
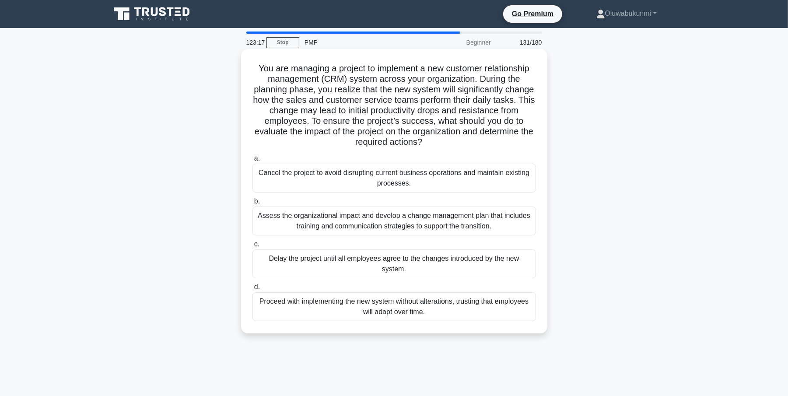
click at [292, 218] on div "Assess the organizational impact and develop a change management plan that incl…" at bounding box center [394, 221] width 284 height 29
click at [252, 204] on input "b. Assess the organizational impact and develop a change management plan that i…" at bounding box center [252, 202] width 0 height 6
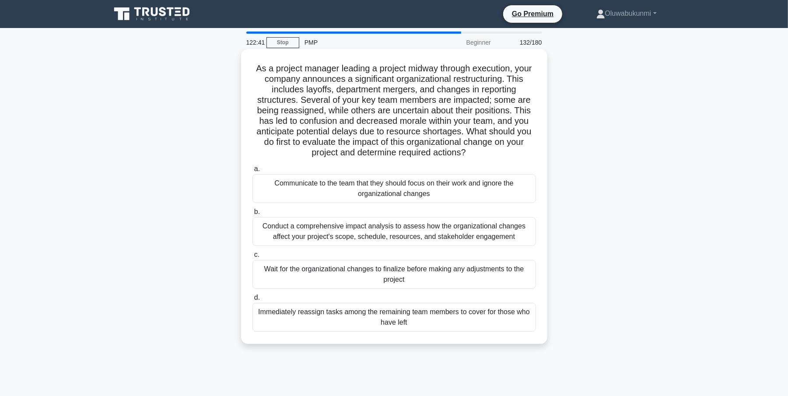
click at [280, 232] on div "Conduct a comprehensive impact analysis to assess how the organizational change…" at bounding box center [394, 231] width 284 height 29
click at [252, 215] on input "b. Conduct a comprehensive impact analysis to assess how the organizational cha…" at bounding box center [252, 212] width 0 height 6
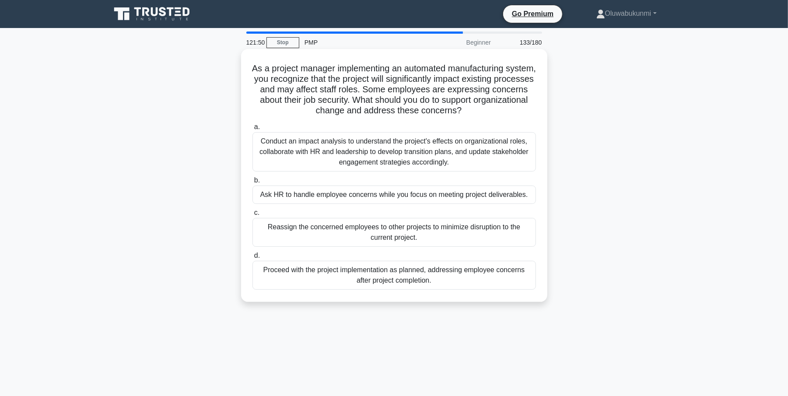
click at [284, 139] on div "Conduct an impact analysis to understand the project's effects on organizationa…" at bounding box center [394, 151] width 284 height 39
click at [252, 130] on input "a. Conduct an impact analysis to understand the project's effects on organizati…" at bounding box center [252, 127] width 0 height 6
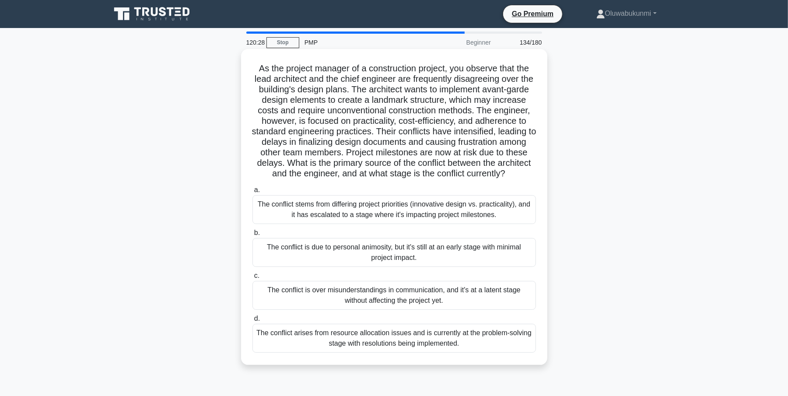
click at [310, 221] on div "The conflict stems from differing project priorities (innovative design vs. pra…" at bounding box center [394, 209] width 284 height 29
click at [252, 193] on input "a. The conflict stems from differing project priorities (innovative design vs. …" at bounding box center [252, 190] width 0 height 6
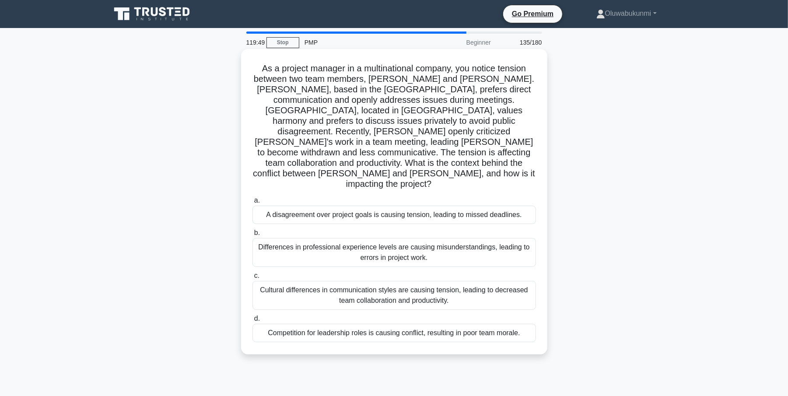
click at [282, 281] on div "Cultural differences in communication styles are causing tension, leading to de…" at bounding box center [394, 295] width 284 height 29
click at [252, 273] on input "c. Cultural differences in communication styles are causing tension, leading to…" at bounding box center [252, 276] width 0 height 6
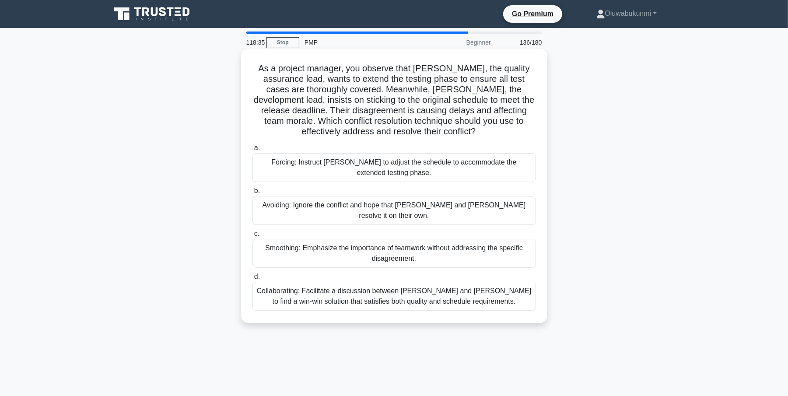
click at [284, 282] on div "Collaborating: Facilitate a discussion between Karen and Tom to find a win-win …" at bounding box center [394, 296] width 284 height 29
click at [252, 279] on input "d. Collaborating: Facilitate a discussion between Karen and Tom to find a win-w…" at bounding box center [252, 277] width 0 height 6
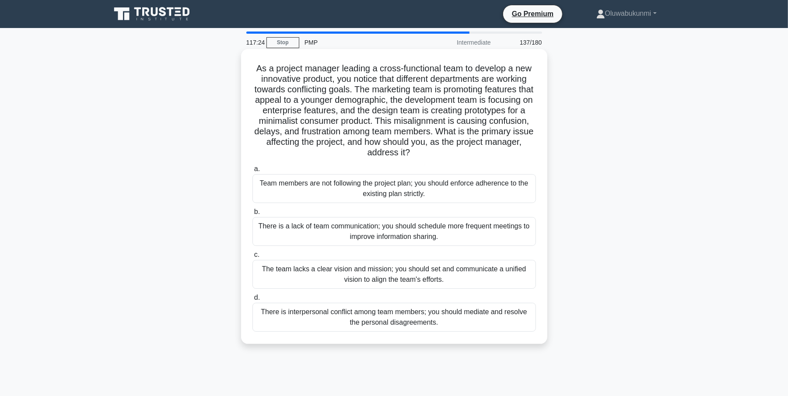
click at [289, 273] on div "The team lacks a clear vision and mission; you should set and communicate a uni…" at bounding box center [394, 274] width 284 height 29
click at [252, 258] on input "c. The team lacks a clear vision and mission; you should set and communicate a …" at bounding box center [252, 255] width 0 height 6
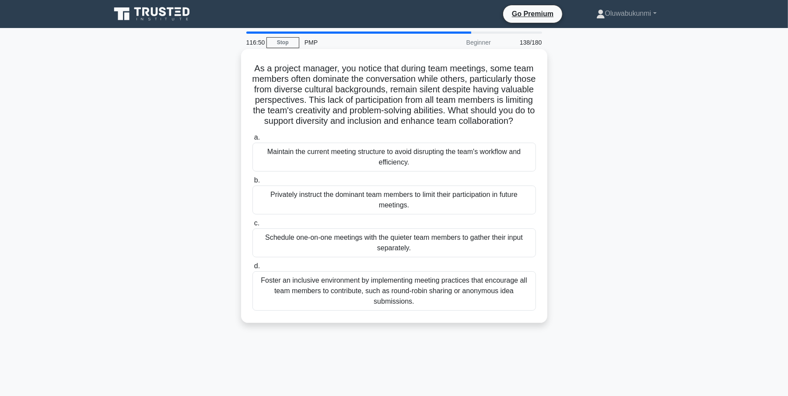
click at [282, 294] on div "Foster an inclusive environment by implementing meeting practices that encourag…" at bounding box center [394, 290] width 284 height 39
click at [252, 269] on input "d. Foster an inclusive environment by implementing meeting practices that encou…" at bounding box center [252, 266] width 0 height 6
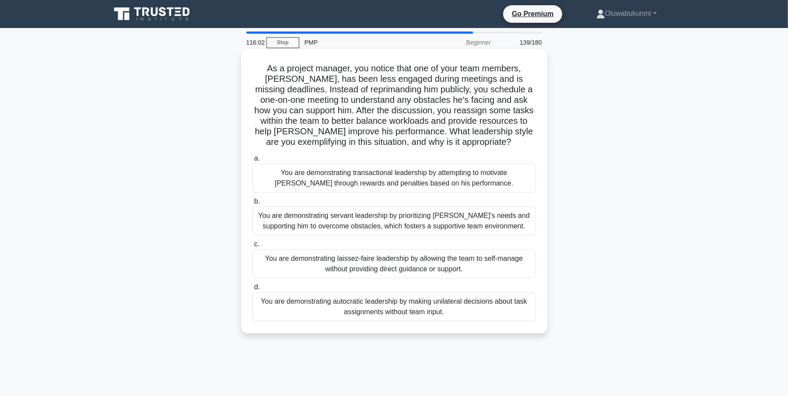
click at [333, 219] on div "You are demonstrating servant leadership by prioritizing James's needs and supp…" at bounding box center [394, 221] width 284 height 29
click at [252, 204] on input "b. You are demonstrating servant leadership by prioritizing James's needs and s…" at bounding box center [252, 202] width 0 height 6
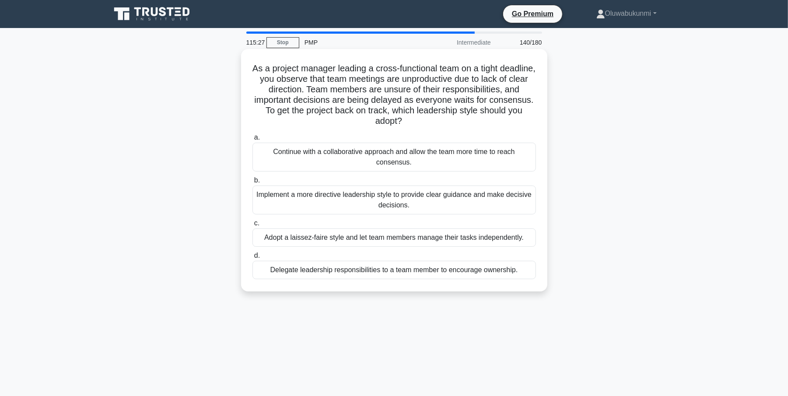
click at [264, 200] on div "Implement a more directive leadership style to provide clear guidance and make …" at bounding box center [394, 200] width 284 height 29
click at [252, 183] on input "b. Implement a more directive leadership style to provide clear guidance and ma…" at bounding box center [252, 181] width 0 height 6
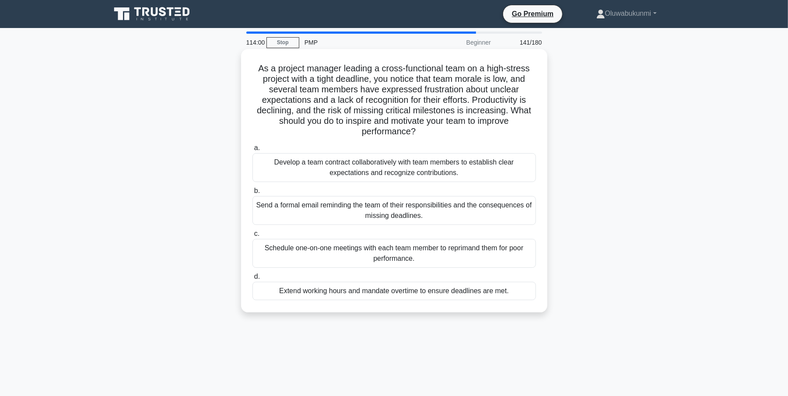
click at [274, 167] on div "Develop a team contract collaboratively with team members to establish clear ex…" at bounding box center [394, 167] width 284 height 29
click at [252, 151] on input "a. Develop a team contract collaboratively with team members to establish clear…" at bounding box center [252, 148] width 0 height 6
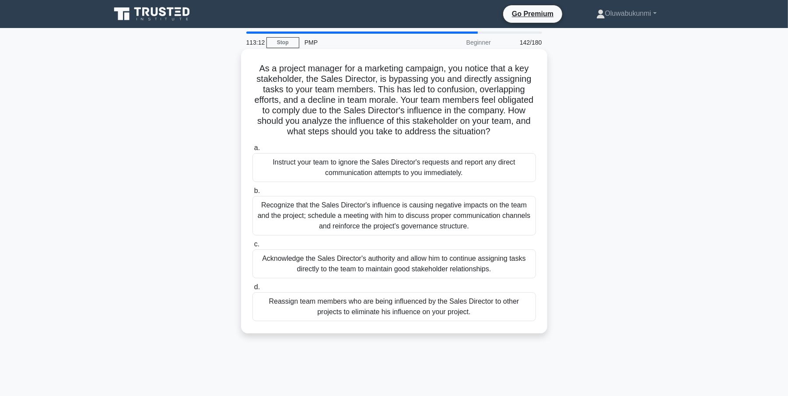
click at [264, 205] on div "Recognize that the Sales Director's influence is causing negative impacts on th…" at bounding box center [394, 215] width 284 height 39
click at [252, 194] on input "b. Recognize that the Sales Director's influence is causing negative impacts on…" at bounding box center [252, 191] width 0 height 6
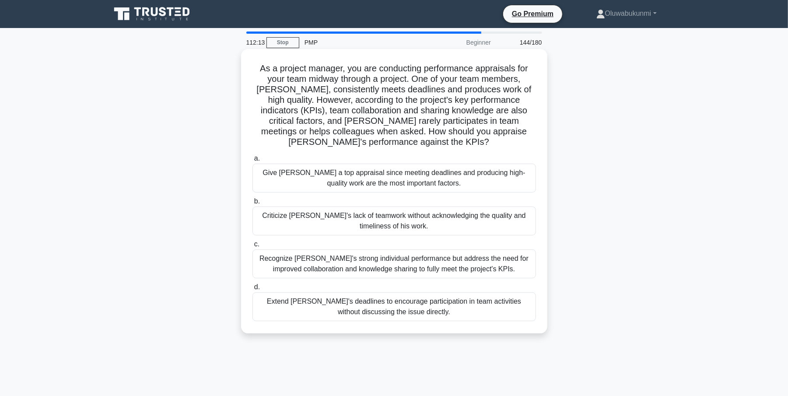
click at [263, 263] on div "Recognize Alex's strong individual performance but address the need for improve…" at bounding box center [394, 263] width 284 height 29
click at [252, 247] on input "c. Recognize Alex's strong individual performance but address the need for impr…" at bounding box center [252, 245] width 0 height 6
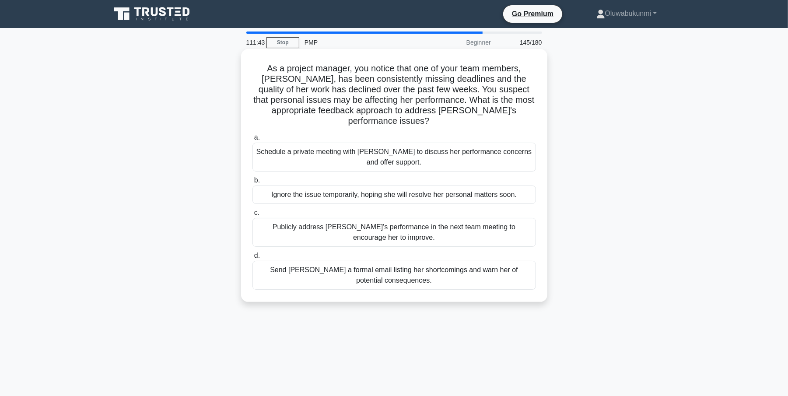
click at [312, 145] on div "Schedule a private meeting with Emily to discuss her performance concerns and o…" at bounding box center [394, 157] width 284 height 29
click at [252, 140] on input "a. Schedule a private meeting with Emily to discuss her performance concerns an…" at bounding box center [252, 138] width 0 height 6
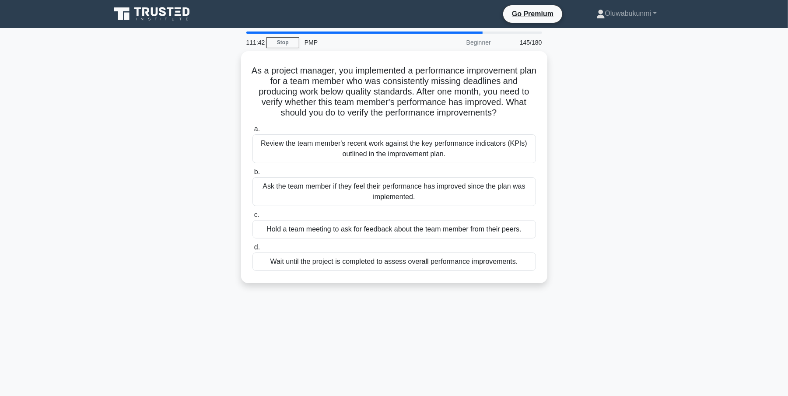
click at [312, 145] on div "Review the team member's recent work against the key performance indicators (KP…" at bounding box center [394, 148] width 284 height 29
click at [252, 132] on input "a. Review the team member's recent work against the key performance indicators …" at bounding box center [252, 129] width 0 height 6
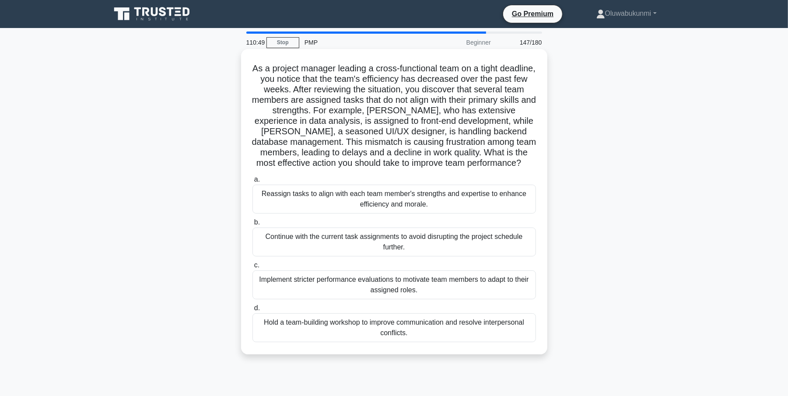
click at [273, 194] on div "Reassign tasks to align with each team member's strengths and expertise to enha…" at bounding box center [394, 199] width 284 height 29
click at [252, 182] on input "a. Reassign tasks to align with each team member's strengths and expertise to e…" at bounding box center [252, 180] width 0 height 6
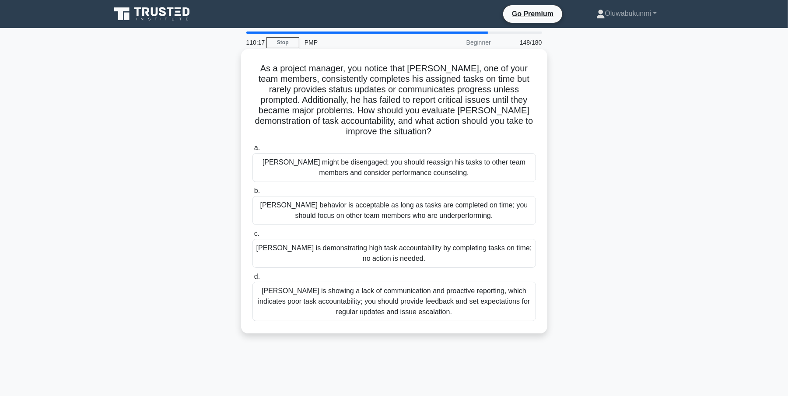
click at [304, 319] on div "Thomas is showing a lack of communication and proactive reporting, which indica…" at bounding box center [394, 301] width 284 height 39
click at [252, 280] on input "d. Thomas is showing a lack of communication and proactive reporting, which ind…" at bounding box center [252, 277] width 0 height 6
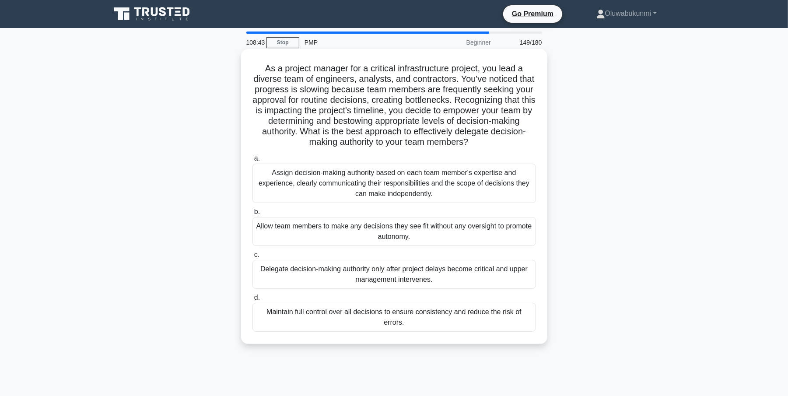
click at [454, 186] on div "Assign decision-making authority based on each team member's expertise and expe…" at bounding box center [394, 183] width 284 height 39
click at [252, 161] on input "a. Assign decision-making authority based on each team member's expertise and e…" at bounding box center [252, 159] width 0 height 6
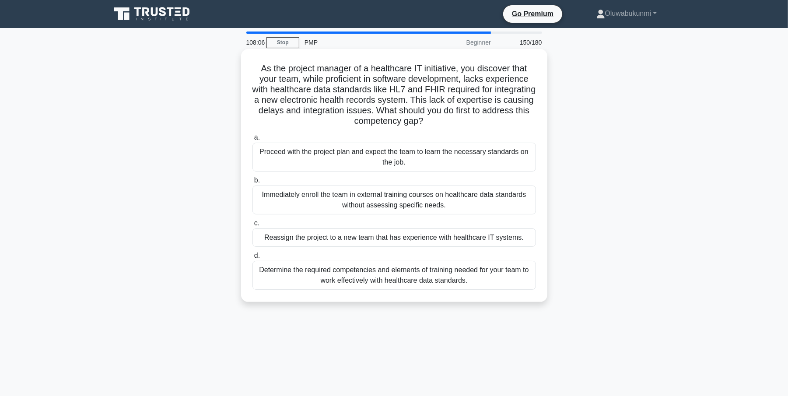
click at [315, 275] on div "Determine the required competencies and elements of training needed for your te…" at bounding box center [394, 275] width 284 height 29
click at [252, 259] on input "d. Determine the required competencies and elements of training needed for your…" at bounding box center [252, 256] width 0 height 6
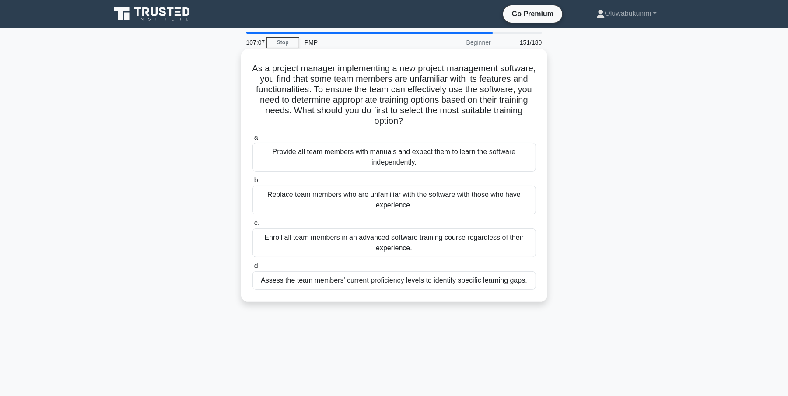
click at [316, 282] on div "Assess the team members' current proficiency levels to identify specific learni…" at bounding box center [394, 280] width 284 height 18
click at [252, 269] on input "d. Assess the team members' current proficiency levels to identify specific lea…" at bounding box center [252, 266] width 0 height 6
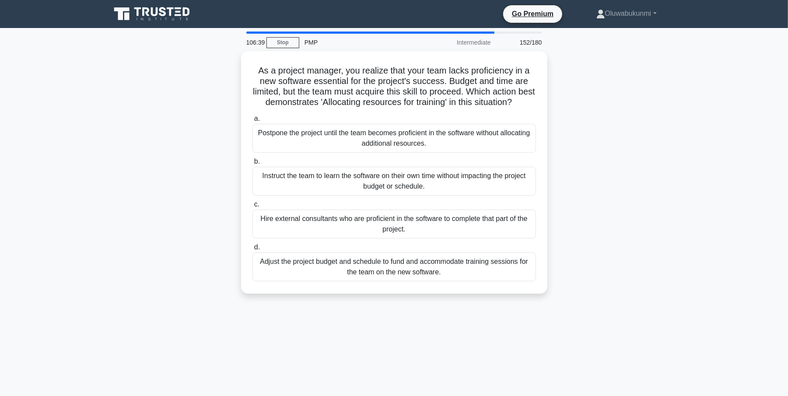
click at [316, 281] on div "Adjust the project budget and schedule to fund and accommodate training session…" at bounding box center [394, 266] width 284 height 29
click at [252, 250] on input "d. Adjust the project budget and schedule to fund and accommodate training sess…" at bounding box center [252, 248] width 0 height 6
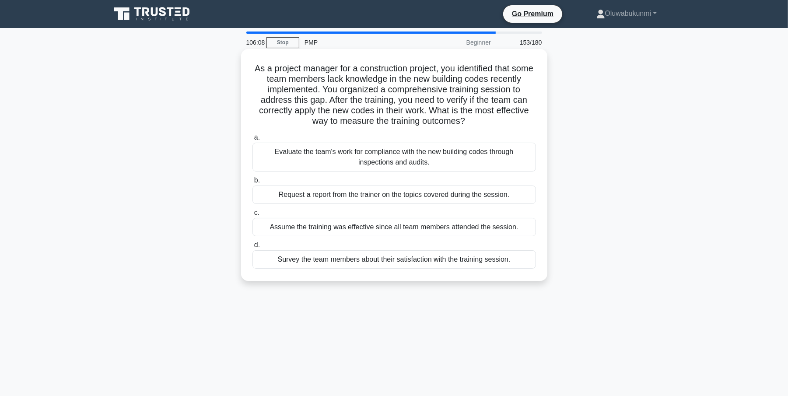
click at [277, 151] on div "Evaluate the team's work for compliance with the new building codes through ins…" at bounding box center [394, 157] width 284 height 29
click at [252, 140] on input "a. Evaluate the team's work for compliance with the new building codes through …" at bounding box center [252, 138] width 0 height 6
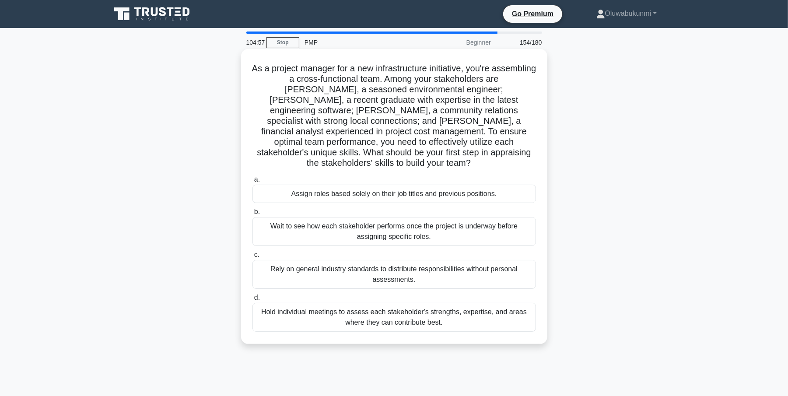
click at [297, 305] on div "Hold individual meetings to assess each stakeholder's strengths, expertise, and…" at bounding box center [394, 317] width 284 height 29
click at [252, 301] on input "d. Hold individual meetings to assess each stakeholder's strengths, expertise, …" at bounding box center [252, 298] width 0 height 6
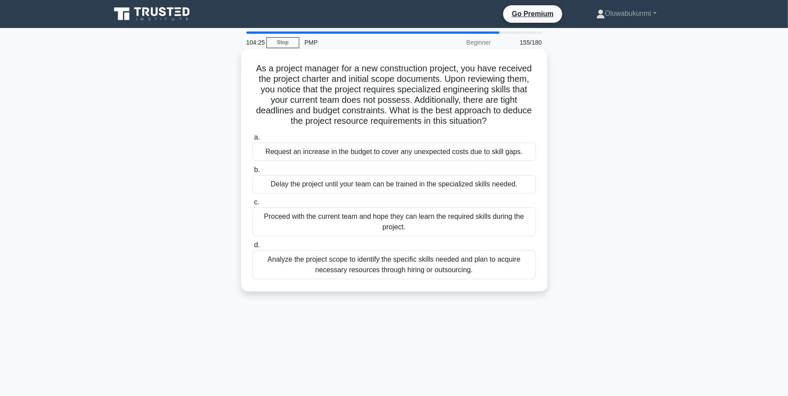
click at [300, 267] on div "Analyze the project scope to identify the specific skills needed and plan to ac…" at bounding box center [394, 264] width 284 height 29
click at [252, 248] on input "d. Analyze the project scope to identify the specific skills needed and plan to…" at bounding box center [252, 245] width 0 height 6
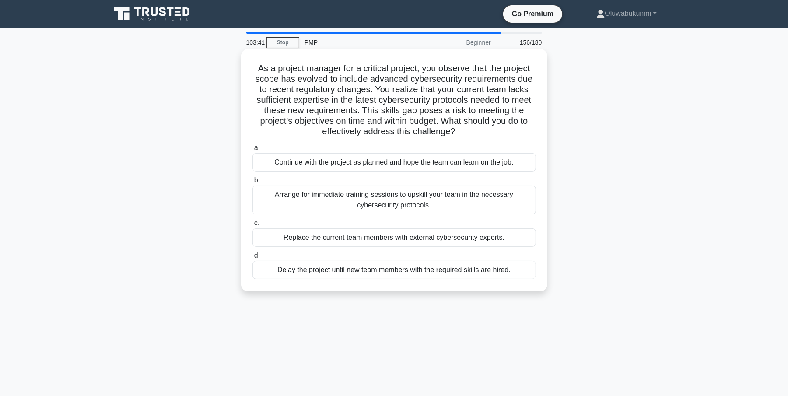
click at [343, 202] on div "Arrange for immediate training sessions to upskill your team in the necessary c…" at bounding box center [394, 200] width 284 height 29
click at [252, 183] on input "b. Arrange for immediate training sessions to upskill your team in the necessar…" at bounding box center [252, 181] width 0 height 6
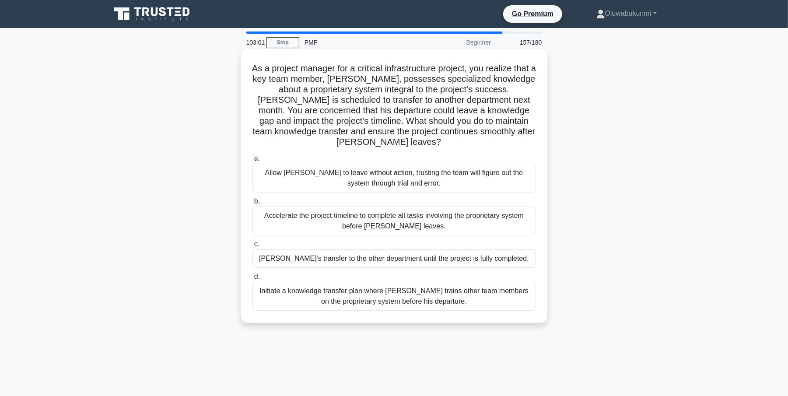
click at [367, 301] on div "Initiate a knowledge transfer plan where Carlos trains other team members on th…" at bounding box center [394, 296] width 284 height 29
click at [252, 280] on input "d. Initiate a knowledge transfer plan where Carlos trains other team members on…" at bounding box center [252, 277] width 0 height 6
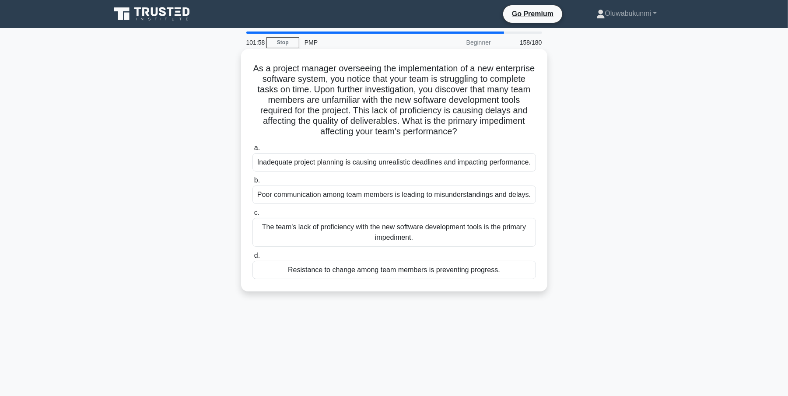
click at [381, 237] on div "The team's lack of proficiency with the new software development tools is the p…" at bounding box center [394, 232] width 284 height 29
click at [252, 216] on input "c. The team's lack of proficiency with the new software development tools is th…" at bounding box center [252, 213] width 0 height 6
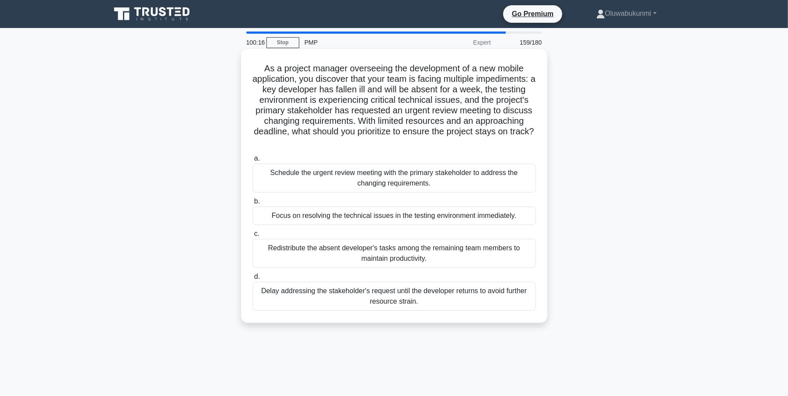
click at [326, 219] on div "Focus on resolving the technical issues in the testing environment immediately." at bounding box center [394, 216] width 284 height 18
click at [252, 204] on input "b. Focus on resolving the technical issues in the testing environment immediate…" at bounding box center [252, 202] width 0 height 6
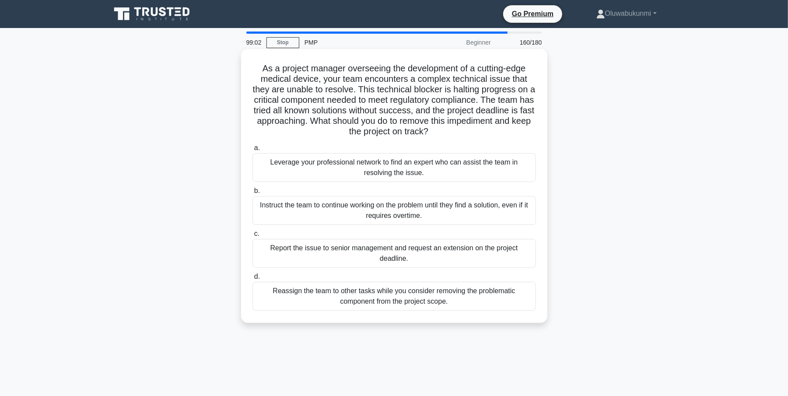
click at [301, 165] on div "Leverage your professional network to find an expert who can assist the team in…" at bounding box center [394, 167] width 284 height 29
click at [252, 151] on input "a. Leverage your professional network to find an expert who can assist the team…" at bounding box center [252, 148] width 0 height 6
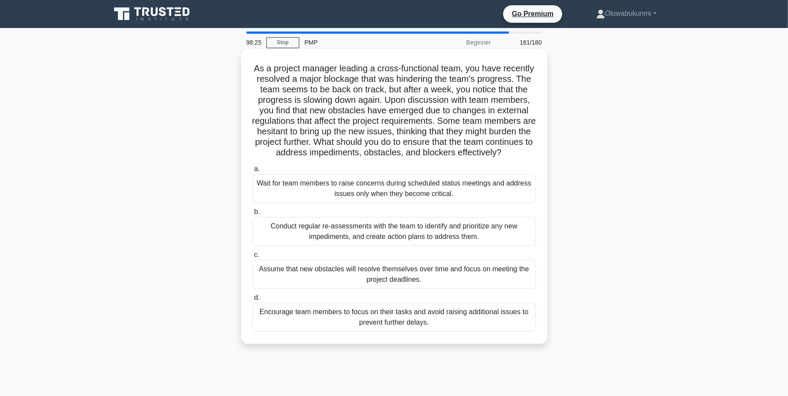
click at [273, 242] on div "Conduct regular re-assessments with the team to identify and prioritize any new…" at bounding box center [394, 231] width 284 height 29
click at [252, 215] on input "b. Conduct regular re-assessments with the team to identify and prioritize any …" at bounding box center [252, 212] width 0 height 6
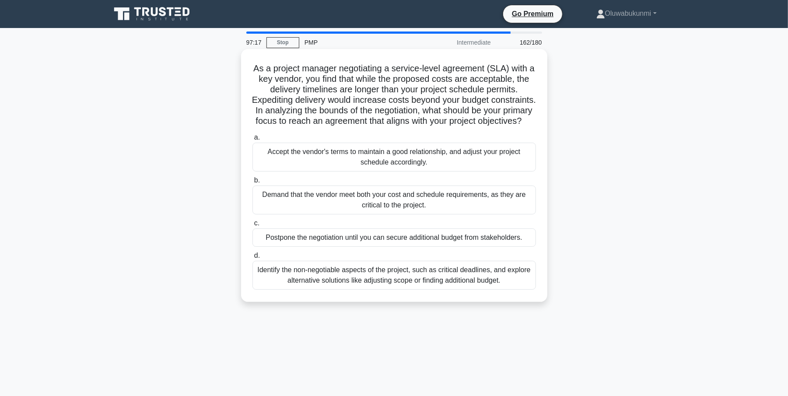
click at [277, 290] on div "Identify the non-negotiable aspects of the project, such as critical deadlines,…" at bounding box center [394, 275] width 284 height 29
click at [252, 259] on input "d. Identify the non-negotiable aspects of the project, such as critical deadlin…" at bounding box center [252, 256] width 0 height 6
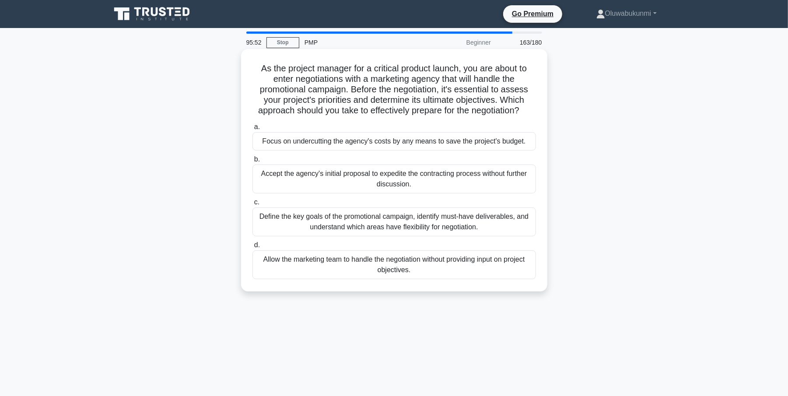
click at [322, 217] on div "Define the key goals of the promotional campaign, identify must-have deliverabl…" at bounding box center [394, 221] width 284 height 29
click at [252, 205] on input "c. Define the key goals of the promotional campaign, identify must-have deliver…" at bounding box center [252, 203] width 0 height 6
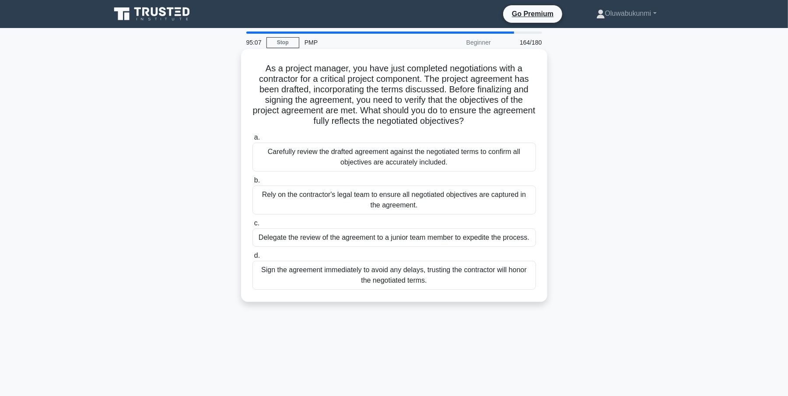
click at [318, 158] on div "Carefully review the drafted agreement against the negotiated terms to confirm …" at bounding box center [394, 157] width 284 height 29
click at [252, 140] on input "a. Carefully review the drafted agreement against the negotiated terms to confi…" at bounding box center [252, 138] width 0 height 6
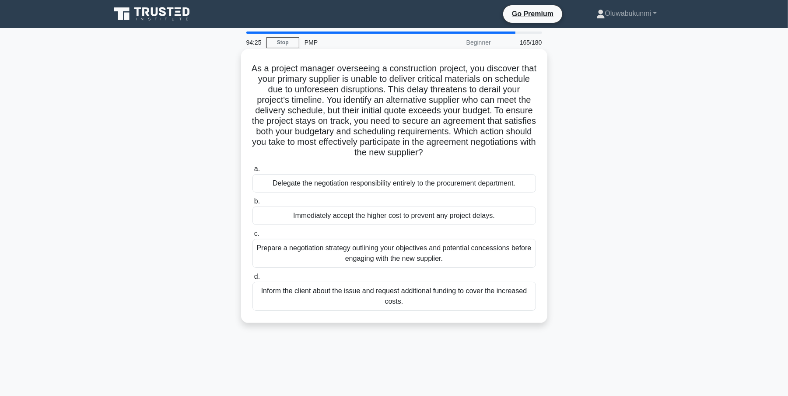
click at [368, 250] on div "Prepare a negotiation strategy outlining your objectives and potential concessi…" at bounding box center [394, 253] width 284 height 29
click at [252, 237] on input "c. Prepare a negotiation strategy outlining your objectives and potential conce…" at bounding box center [252, 234] width 0 height 6
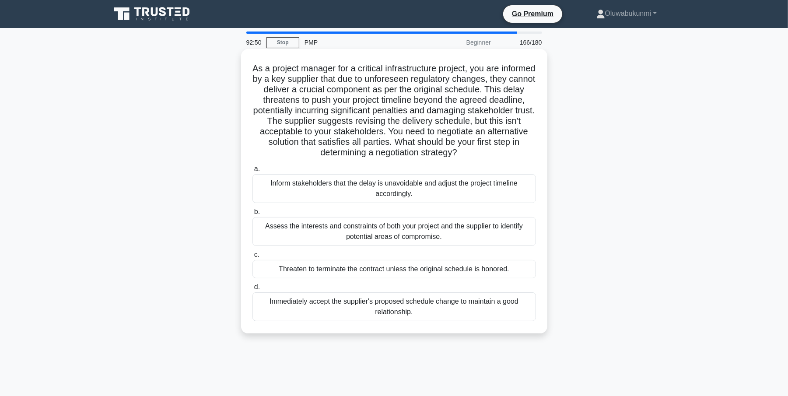
click at [336, 229] on div "Assess the interests and constraints of both your project and the supplier to i…" at bounding box center [394, 231] width 284 height 29
click at [252, 215] on input "b. Assess the interests and constraints of both your project and the supplier t…" at bounding box center [252, 212] width 0 height 6
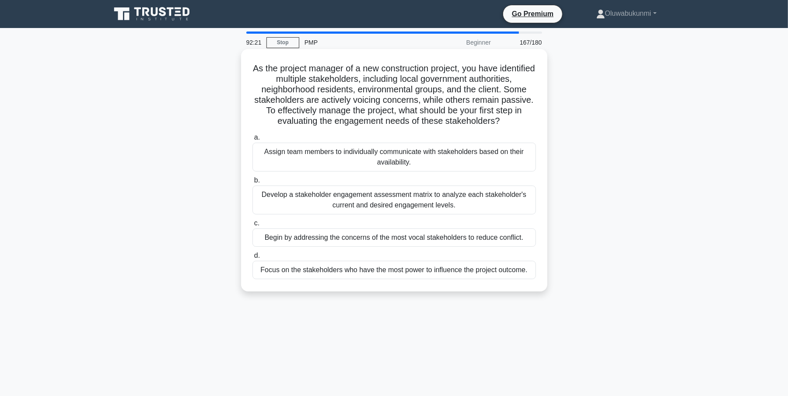
click at [302, 205] on div "Develop a stakeholder engagement assessment matrix to analyze each stakeholder'…" at bounding box center [394, 200] width 284 height 29
click at [252, 183] on input "b. Develop a stakeholder engagement assessment matrix to analyze each stakehold…" at bounding box center [252, 181] width 0 height 6
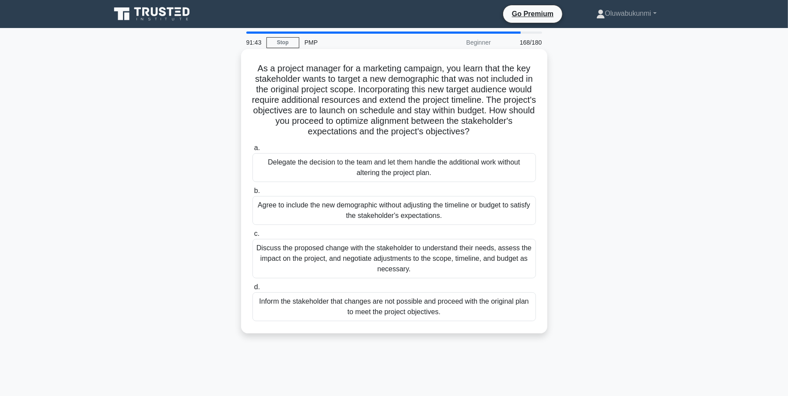
click at [304, 259] on div "Discuss the proposed change with the stakeholder to understand their needs, ass…" at bounding box center [394, 258] width 284 height 39
click at [252, 237] on input "c. Discuss the proposed change with the stakeholder to understand their needs, …" at bounding box center [252, 234] width 0 height 6
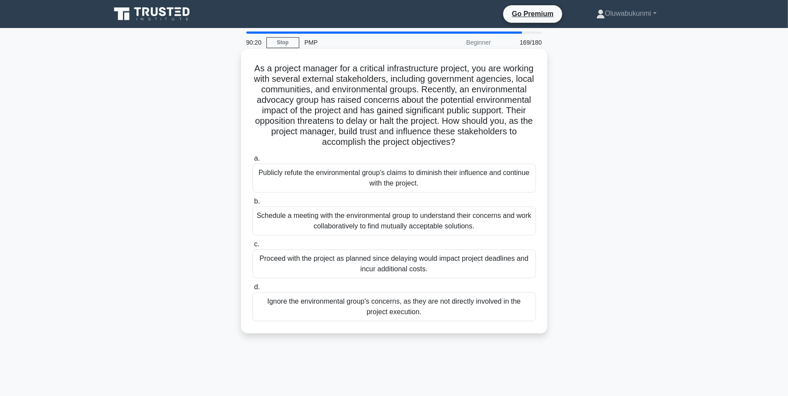
click at [312, 219] on div "Schedule a meeting with the environmental group to understand their concerns an…" at bounding box center [394, 221] width 284 height 29
click at [252, 204] on input "b. Schedule a meeting with the environmental group to understand their concerns…" at bounding box center [252, 202] width 0 height 6
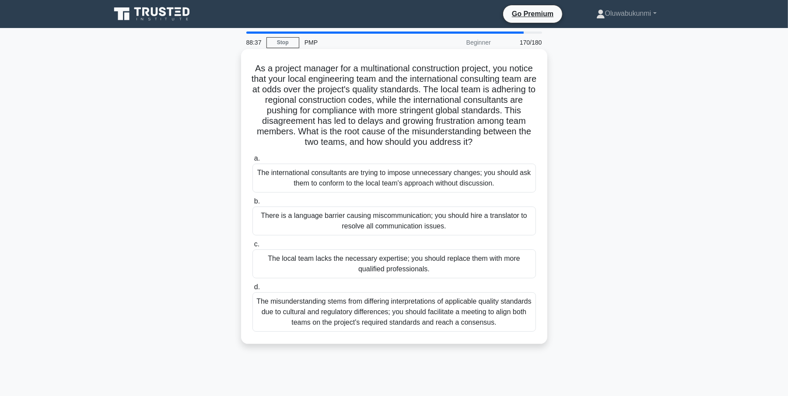
click at [370, 317] on div "The misunderstanding stems from differing interpretations of applicable quality…" at bounding box center [394, 311] width 284 height 39
click at [252, 290] on input "d. The misunderstanding stems from differing interpretations of applicable qual…" at bounding box center [252, 287] width 0 height 6
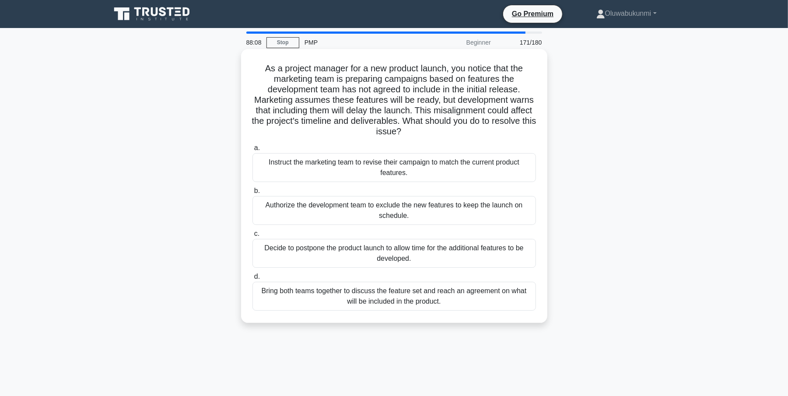
click at [351, 304] on div "Bring both teams together to discuss the feature set and reach an agreement on …" at bounding box center [394, 296] width 284 height 29
click at [252, 280] on input "d. Bring both teams together to discuss the feature set and reach an agreement …" at bounding box center [252, 277] width 0 height 6
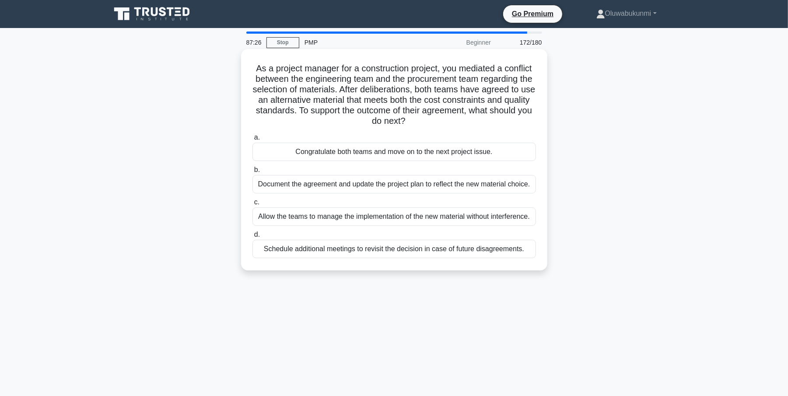
click at [348, 180] on div "Document the agreement and update the project plan to reflect the new material …" at bounding box center [394, 184] width 284 height 18
click at [252, 173] on input "b. Document the agreement and update the project plan to reflect the new materi…" at bounding box center [252, 170] width 0 height 6
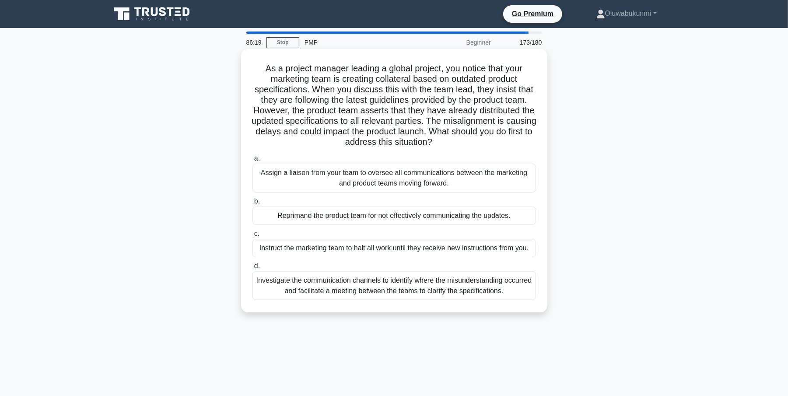
click at [379, 291] on div "Investigate the communication channels to identify where the misunderstanding o…" at bounding box center [394, 285] width 284 height 29
click at [252, 269] on input "d. Investigate the communication channels to identify where the misunderstandin…" at bounding box center [252, 266] width 0 height 6
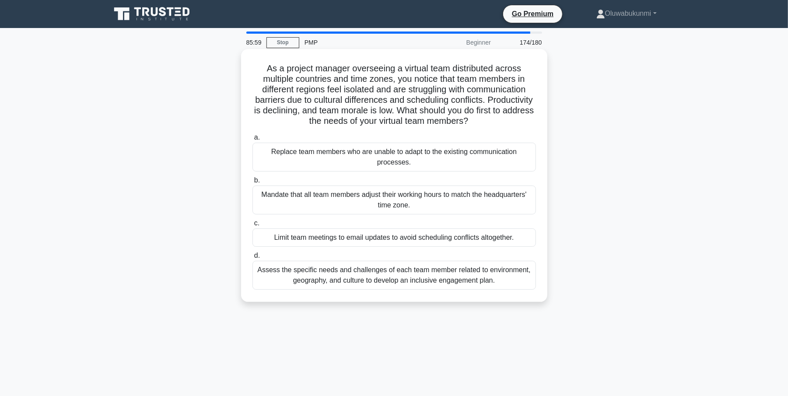
click at [380, 277] on div "Assess the specific needs and challenges of each team member related to environ…" at bounding box center [394, 275] width 284 height 29
click at [252, 259] on input "d. Assess the specific needs and challenges of each team member related to envi…" at bounding box center [252, 256] width 0 height 6
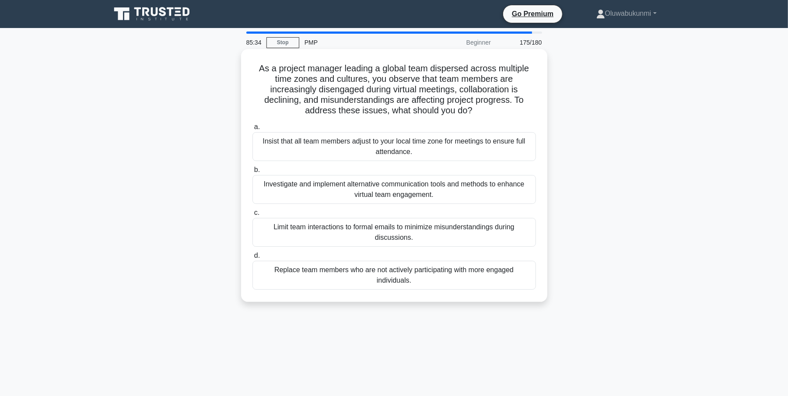
click at [373, 192] on div "Investigate and implement alternative communication tools and methods to enhanc…" at bounding box center [394, 189] width 284 height 29
click at [252, 173] on input "b. Investigate and implement alternative communication tools and methods to enh…" at bounding box center [252, 170] width 0 height 6
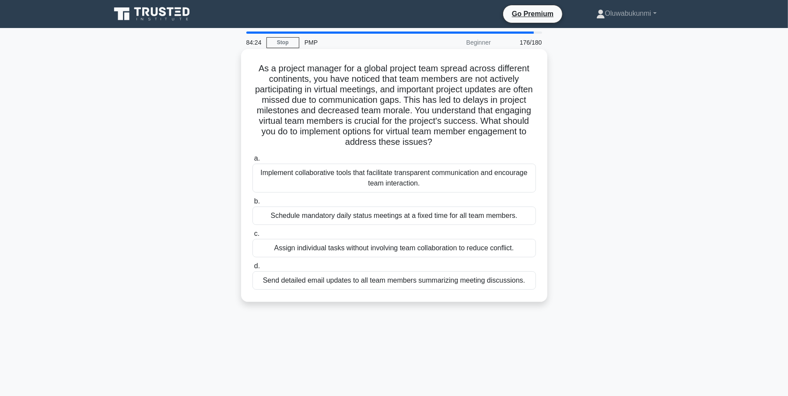
click at [373, 177] on div "Implement collaborative tools that facilitate transparent communication and enc…" at bounding box center [394, 178] width 284 height 29
click at [252, 161] on input "a. Implement collaborative tools that facilitate transparent communication and …" at bounding box center [252, 159] width 0 height 6
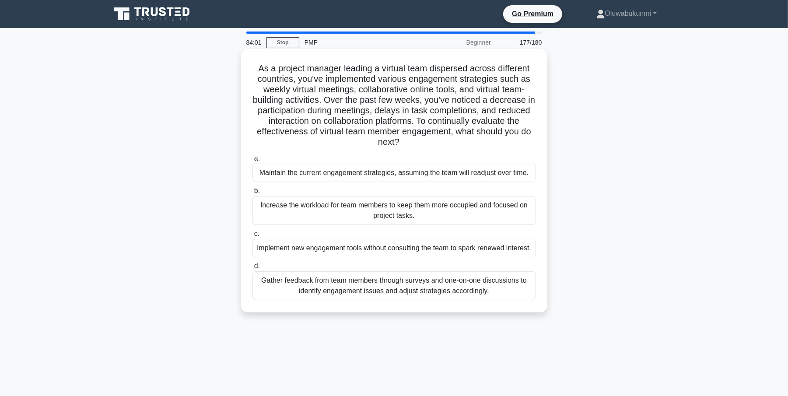
click at [440, 297] on div "Gather feedback from team members through surveys and one-on-one discussions to…" at bounding box center [394, 285] width 284 height 29
click at [252, 269] on input "d. Gather feedback from team members through surveys and one-on-one discussions…" at bounding box center [252, 266] width 0 height 6
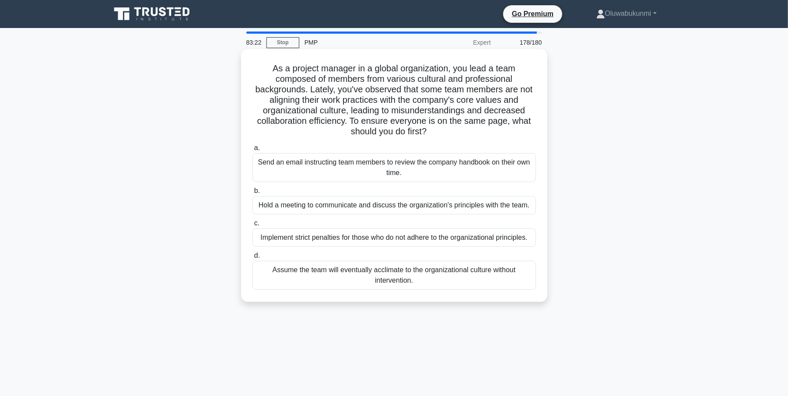
click at [441, 205] on div "Hold a meeting to communicate and discuss the organization's principles with th…" at bounding box center [394, 205] width 284 height 18
click at [252, 194] on input "b. Hold a meeting to communicate and discuss the organization's principles with…" at bounding box center [252, 191] width 0 height 6
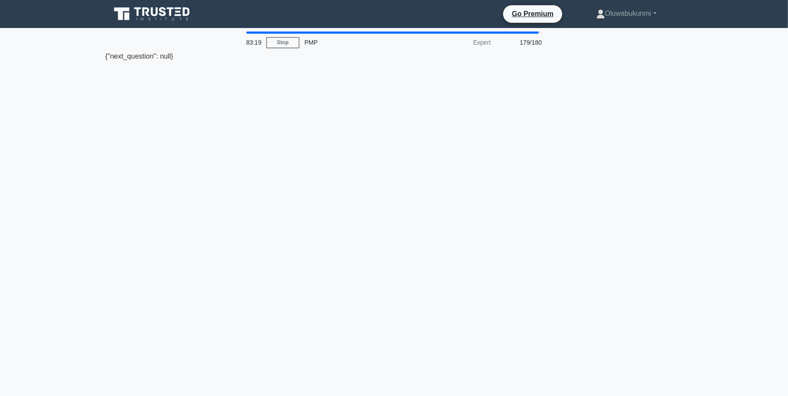
click at [441, 205] on div "83:19 Stop PMP Expert 179/180 {"next_question": null}" at bounding box center [394, 251] width 578 height 438
click at [354, 174] on div "83:17 Stop PMP Expert 179/180 {"next_question": null}" at bounding box center [394, 251] width 578 height 438
click at [354, 174] on div "83:16 Stop PMP Expert 179/180 {"next_question": null}" at bounding box center [394, 251] width 578 height 438
click at [117, 56] on div "{"next_question": null}" at bounding box center [394, 56] width 578 height 11
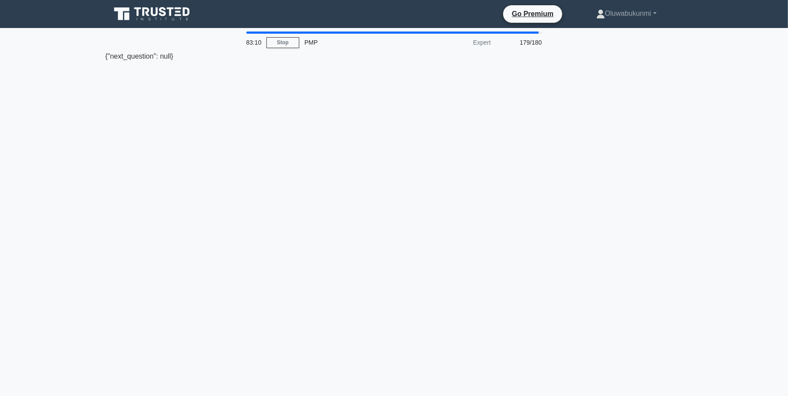
click at [162, 55] on div "{"next_question": null}" at bounding box center [394, 56] width 578 height 11
click at [284, 46] on link "Stop" at bounding box center [282, 42] width 33 height 11
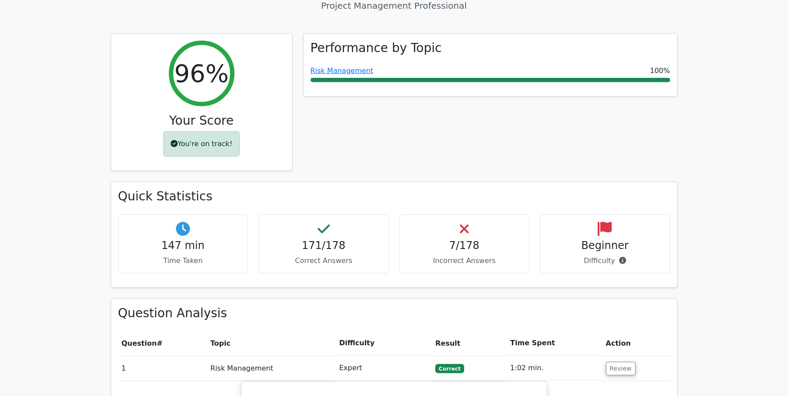
scroll to position [360, 0]
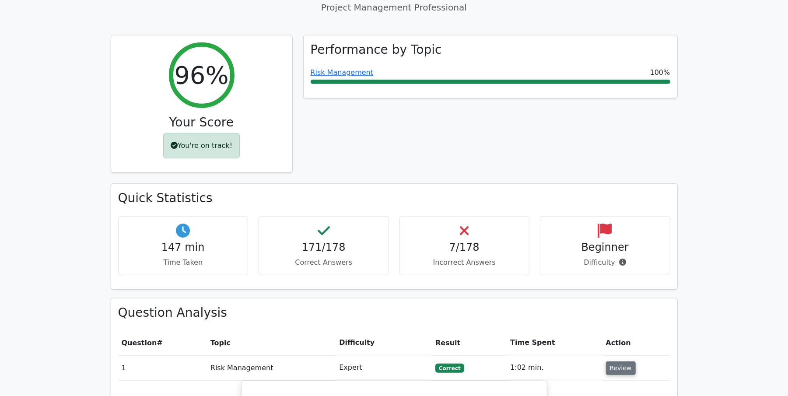
click at [615, 361] on button "Review" at bounding box center [621, 368] width 30 height 14
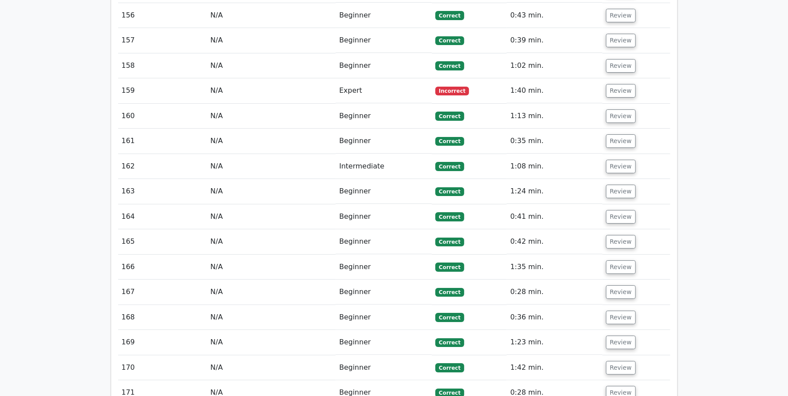
scroll to position [4614, 0]
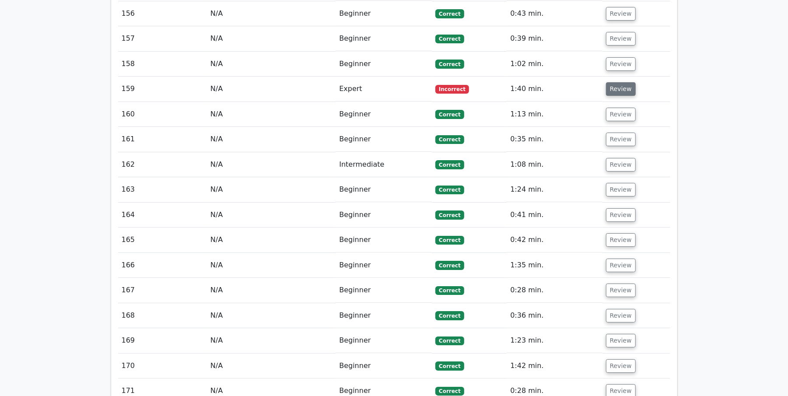
click at [624, 90] on button "Review" at bounding box center [621, 89] width 30 height 14
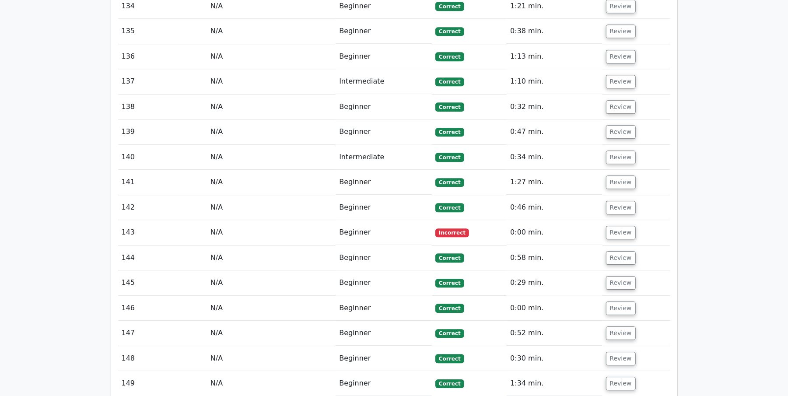
scroll to position [4069, 0]
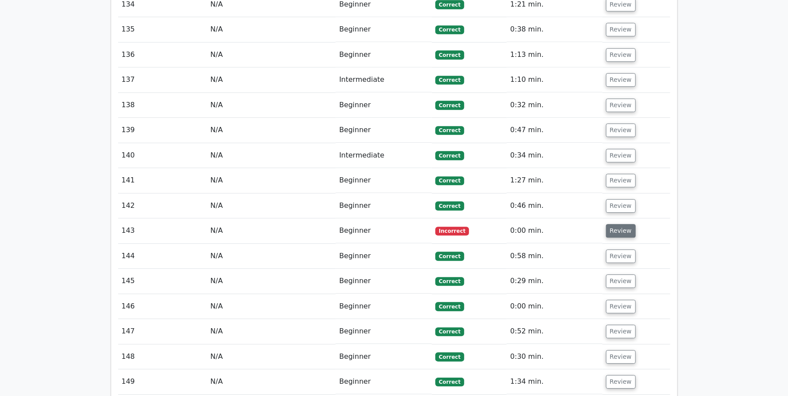
click at [616, 224] on button "Review" at bounding box center [621, 231] width 30 height 14
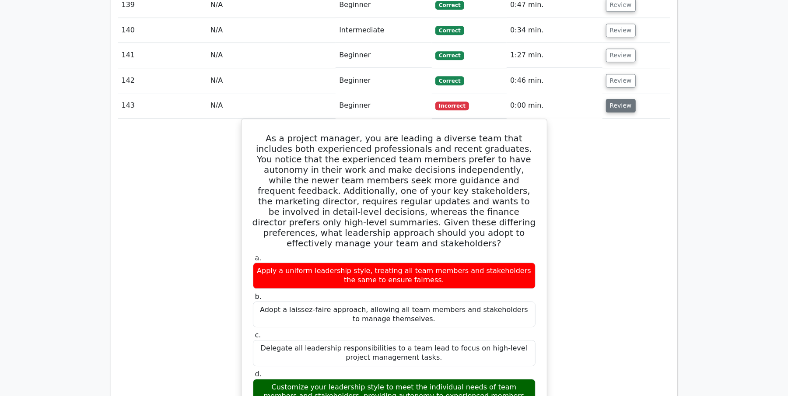
scroll to position [4186, 0]
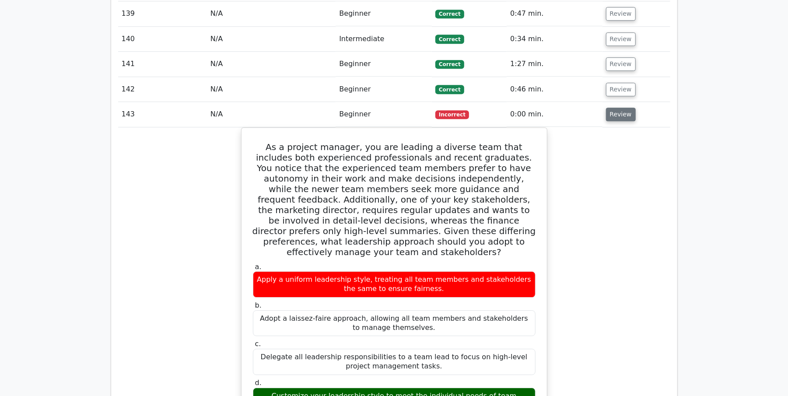
click at [625, 111] on button "Review" at bounding box center [621, 115] width 30 height 14
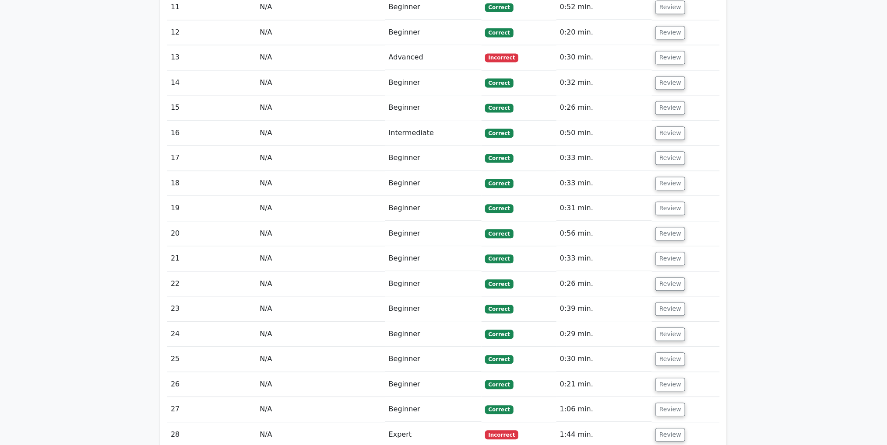
scroll to position [987, 0]
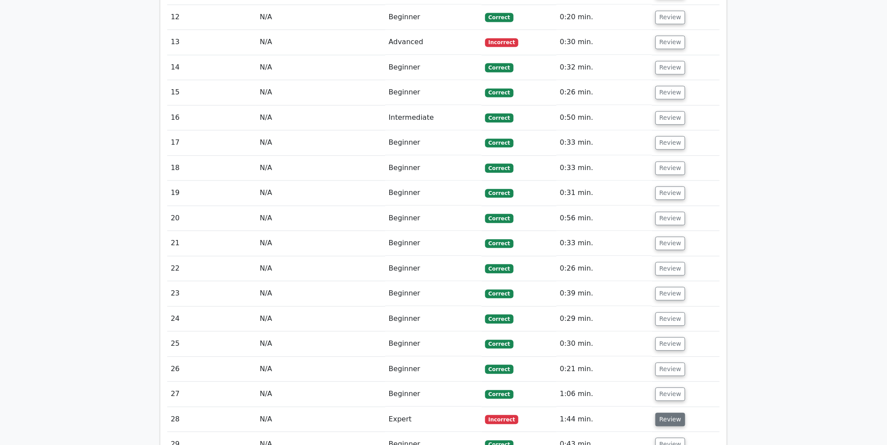
click at [676, 396] on button "Review" at bounding box center [670, 420] width 30 height 14
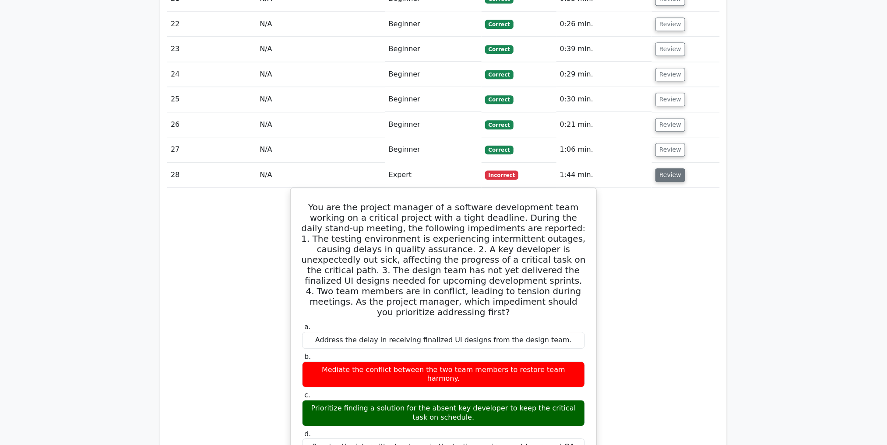
scroll to position [1195, 0]
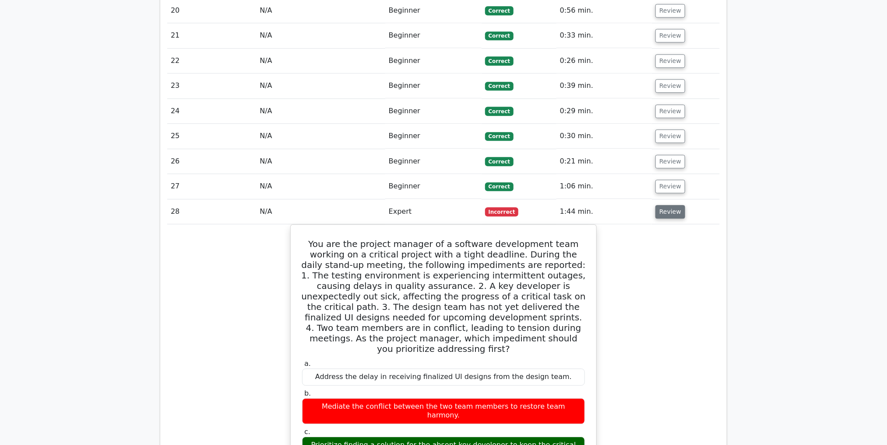
click at [671, 205] on button "Review" at bounding box center [670, 212] width 30 height 14
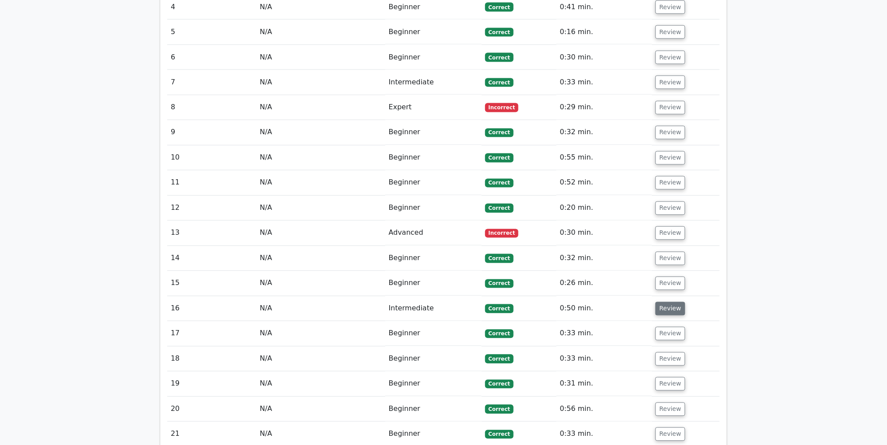
scroll to position [790, 0]
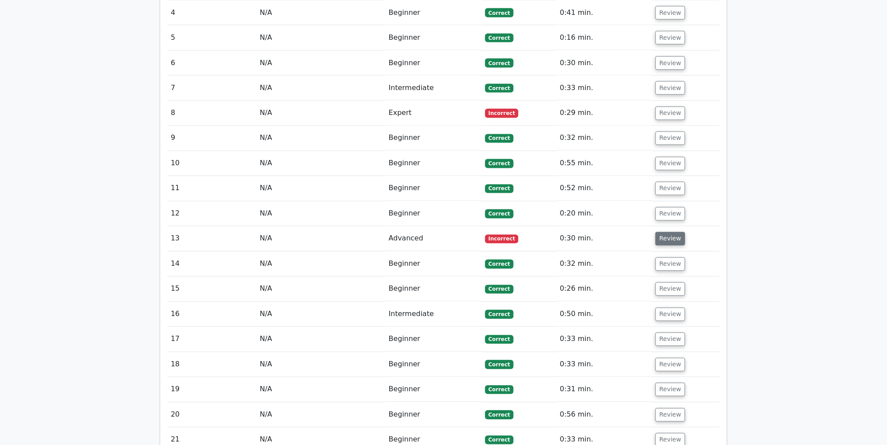
click at [657, 232] on button "Review" at bounding box center [670, 239] width 30 height 14
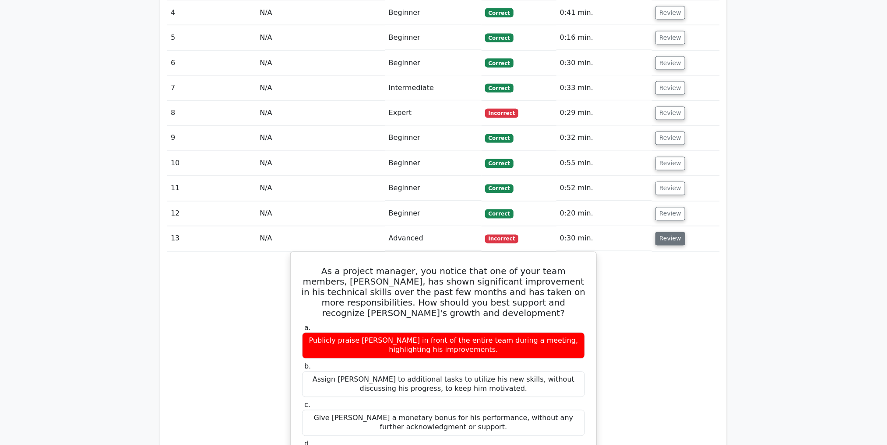
click at [657, 232] on button "Review" at bounding box center [670, 239] width 30 height 14
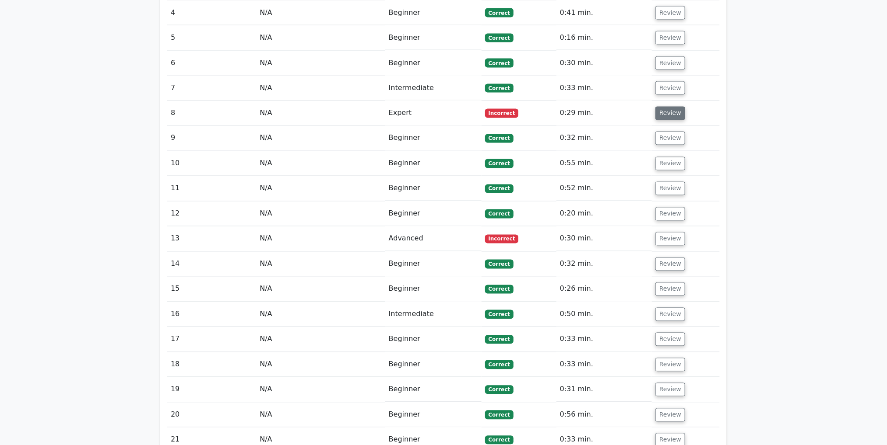
click at [657, 107] on button "Review" at bounding box center [670, 114] width 30 height 14
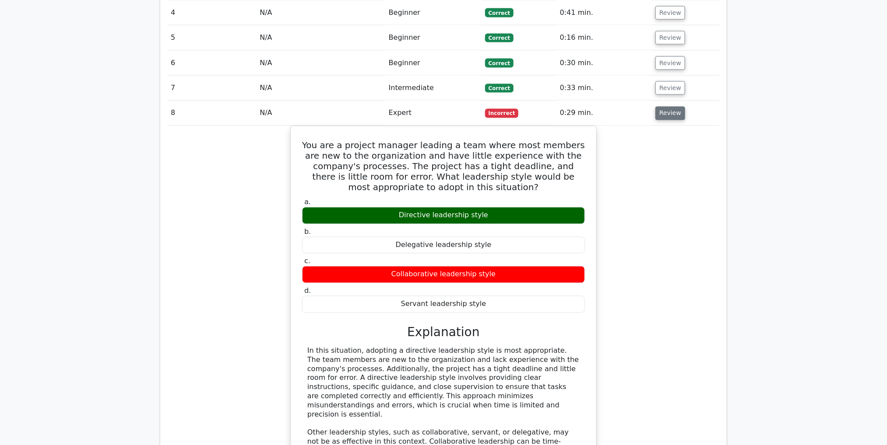
click at [658, 107] on button "Review" at bounding box center [670, 114] width 30 height 14
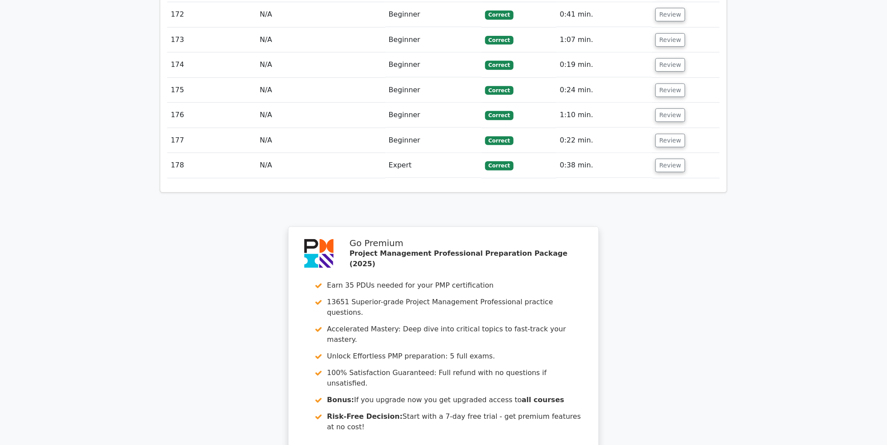
scroll to position [5505, 0]
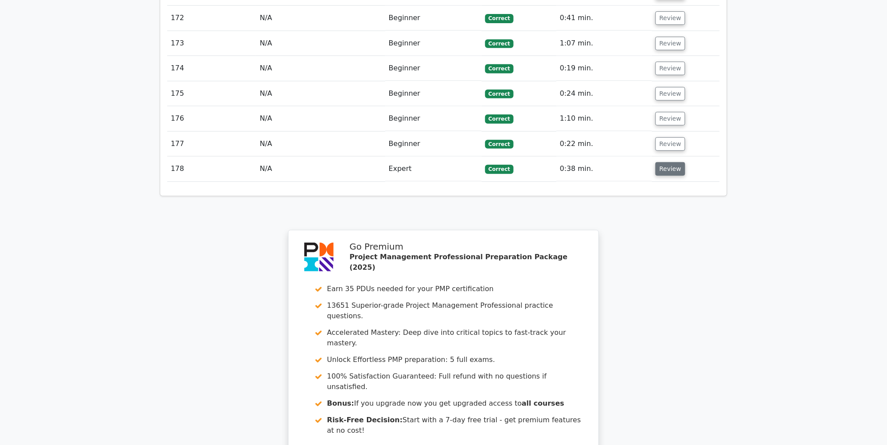
click at [673, 166] on button "Review" at bounding box center [670, 169] width 30 height 14
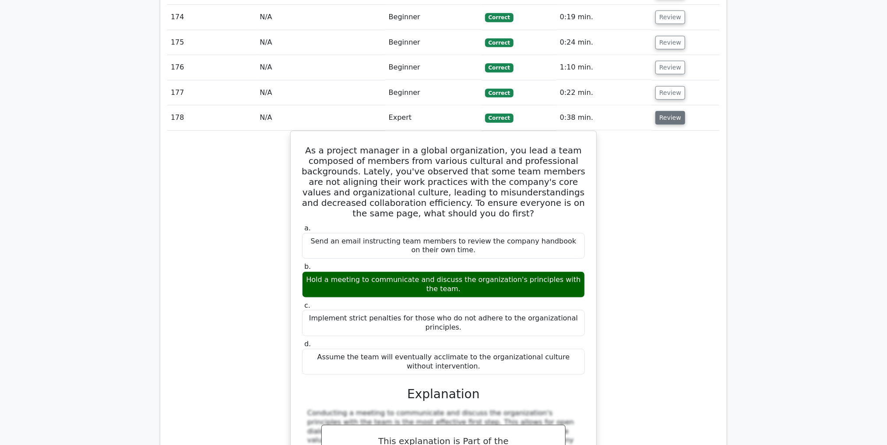
scroll to position [5549, 0]
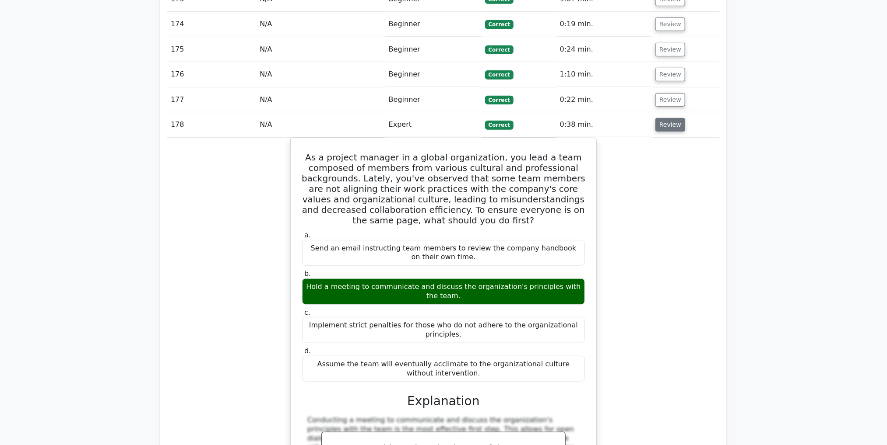
click at [667, 121] on button "Review" at bounding box center [670, 125] width 30 height 14
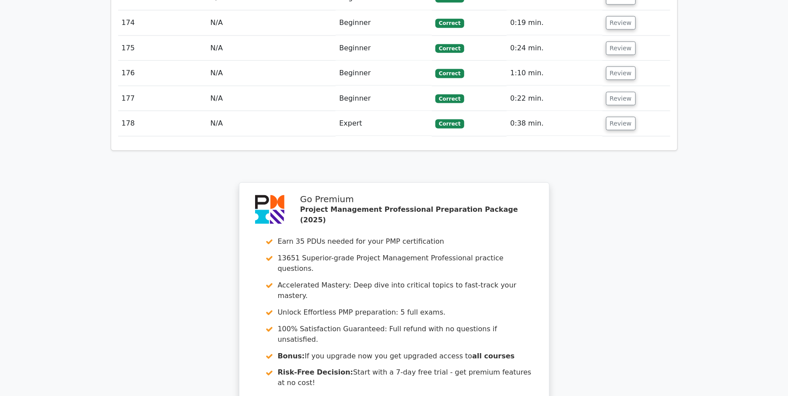
scroll to position [5708, 0]
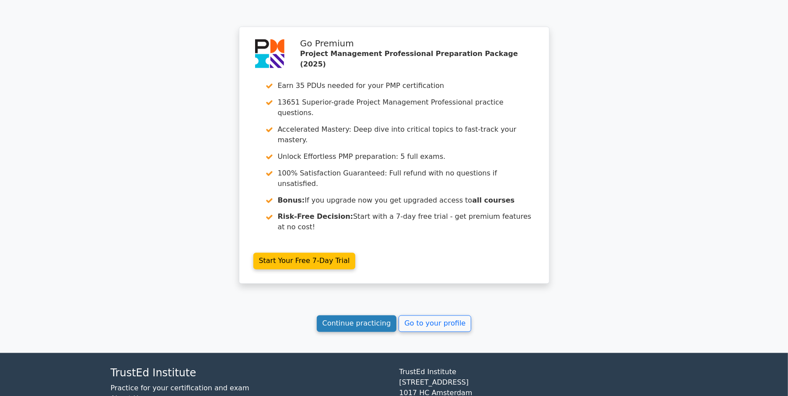
click at [374, 315] on link "Continue practicing" at bounding box center [357, 323] width 80 height 17
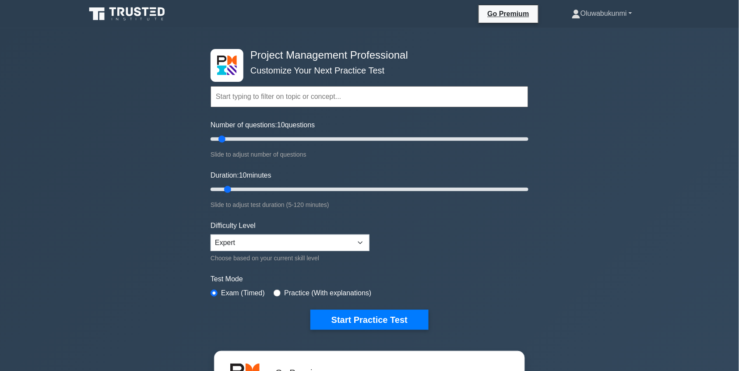
click at [606, 15] on link "Oluwabukunmi" at bounding box center [601, 14] width 102 height 18
click at [630, 14] on link "Oluwabukunmi" at bounding box center [601, 14] width 102 height 18
click at [634, 11] on link "Oluwabukunmi" at bounding box center [601, 14] width 102 height 18
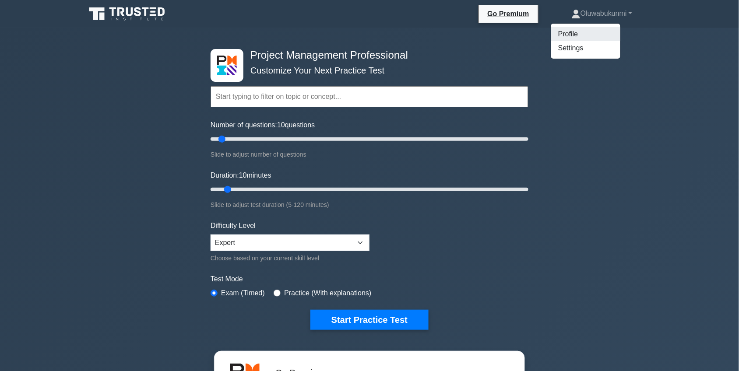
click at [569, 35] on link "Profile" at bounding box center [585, 34] width 69 height 14
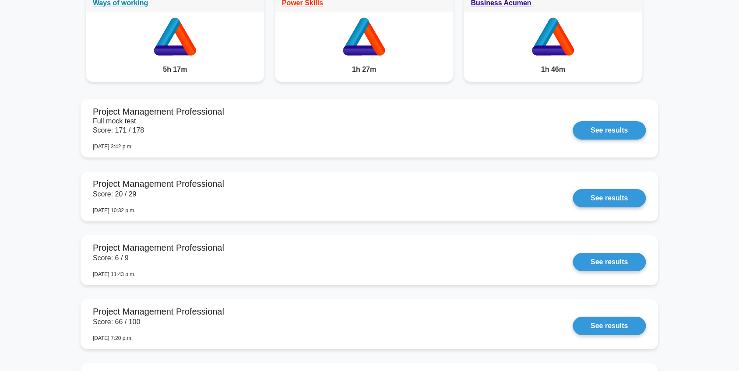
scroll to position [751, 0]
